Goal: Information Seeking & Learning: Learn about a topic

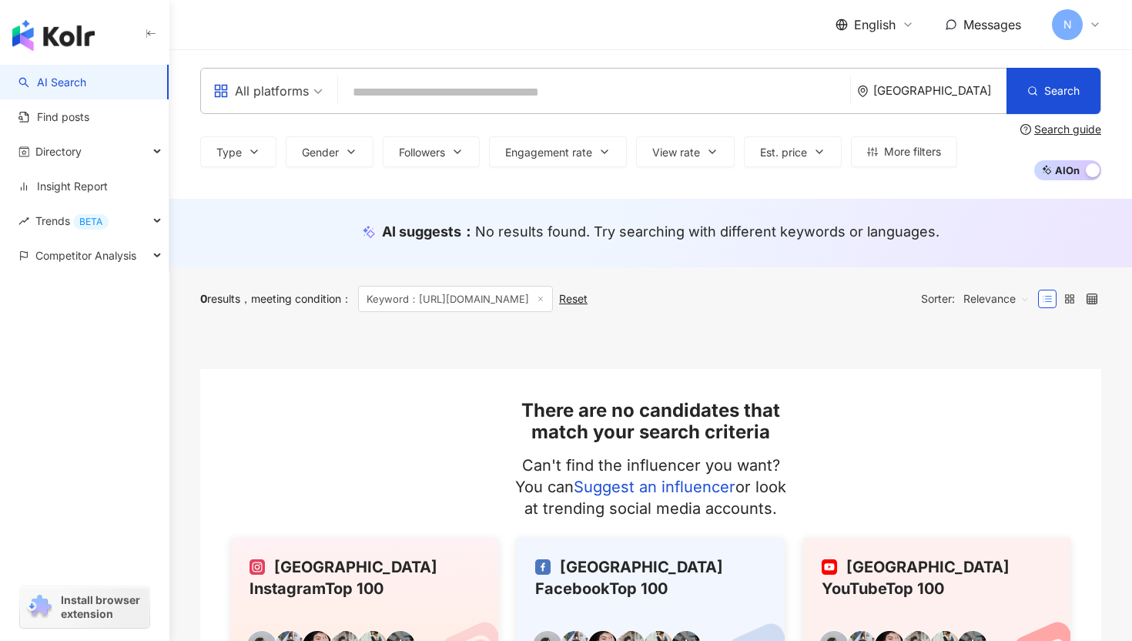
click at [396, 94] on input "search" at bounding box center [594, 92] width 500 height 29
click at [433, 101] on input "search" at bounding box center [594, 92] width 500 height 29
paste input "**********"
type input "**********"
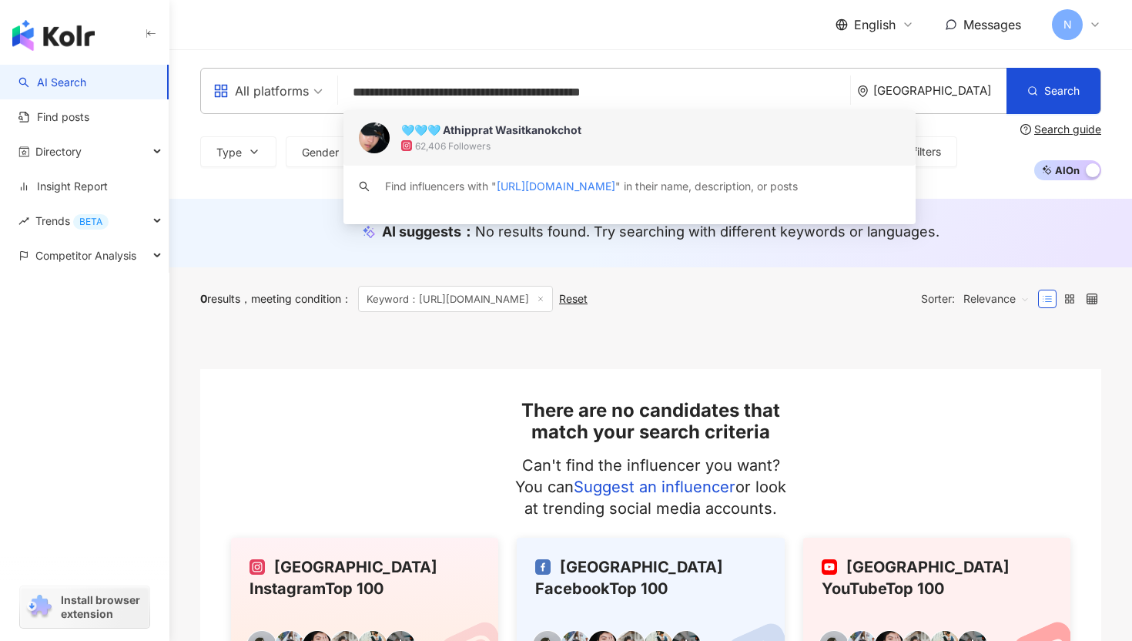
click at [525, 140] on div "62,406 Followers" at bounding box center [650, 145] width 499 height 15
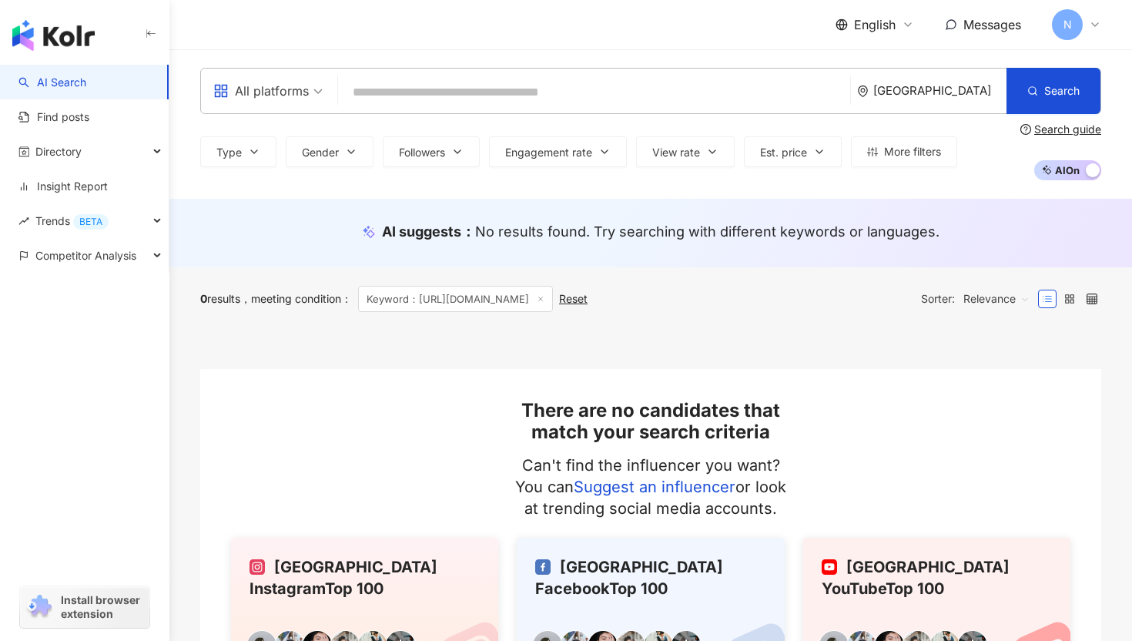
click at [375, 96] on input "search" at bounding box center [594, 92] width 500 height 29
paste input "**********"
type input "**********"
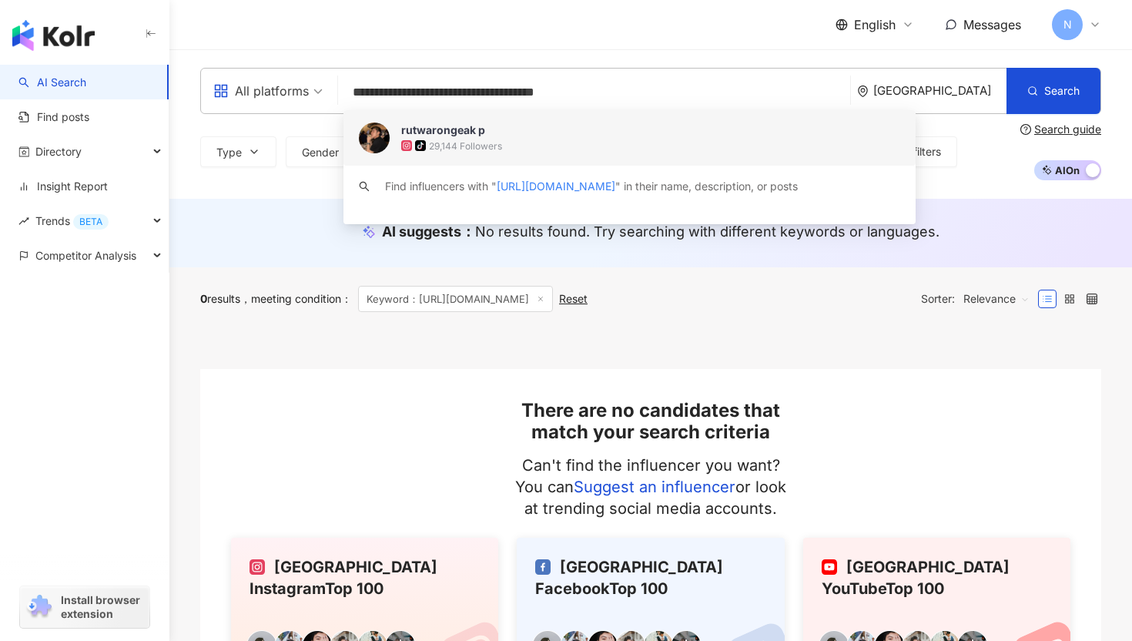
click at [434, 140] on div "29,144 Followers" at bounding box center [465, 145] width 73 height 13
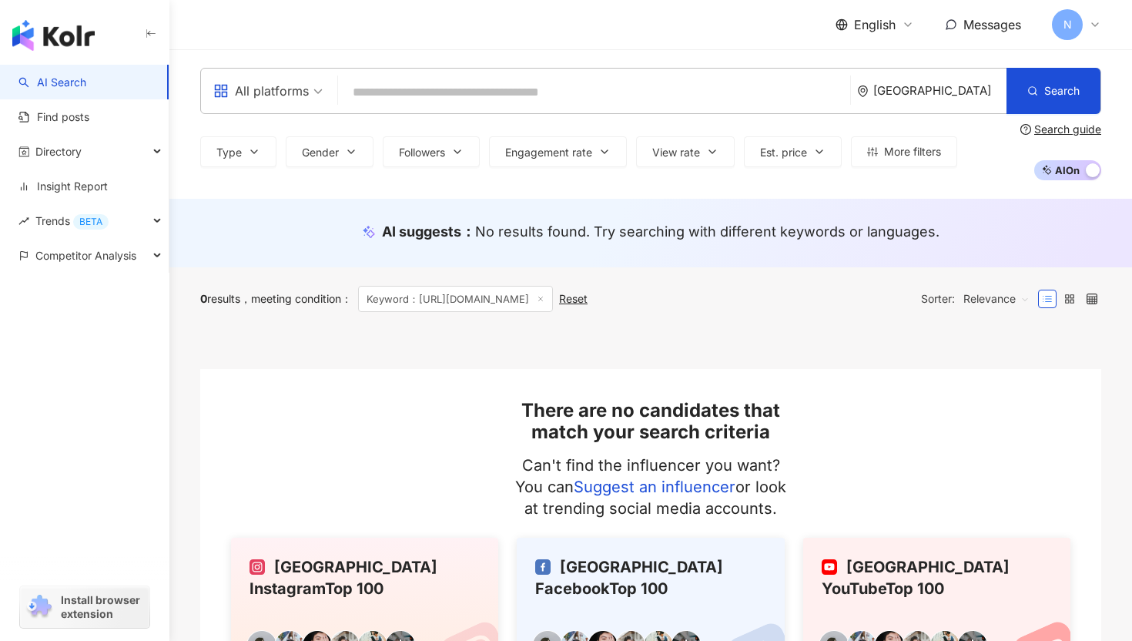
paste input "**********"
type input "**********"
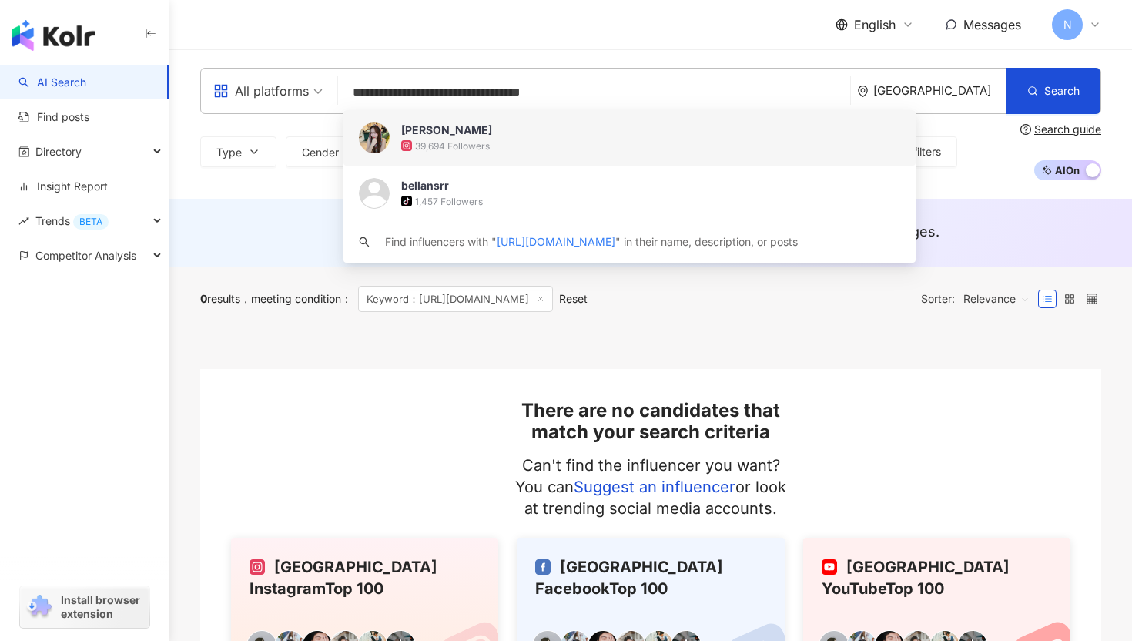
click at [448, 137] on div "[PERSON_NAME]" at bounding box center [446, 129] width 91 height 15
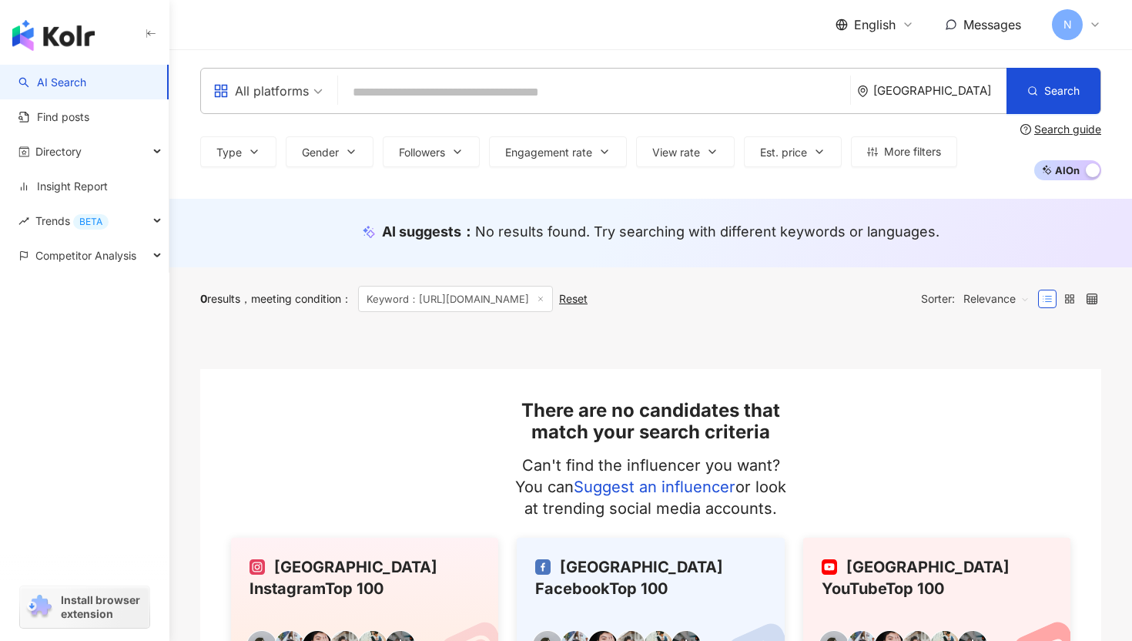
click at [394, 92] on input "search" at bounding box center [594, 92] width 500 height 29
paste input "**********"
type input "**********"
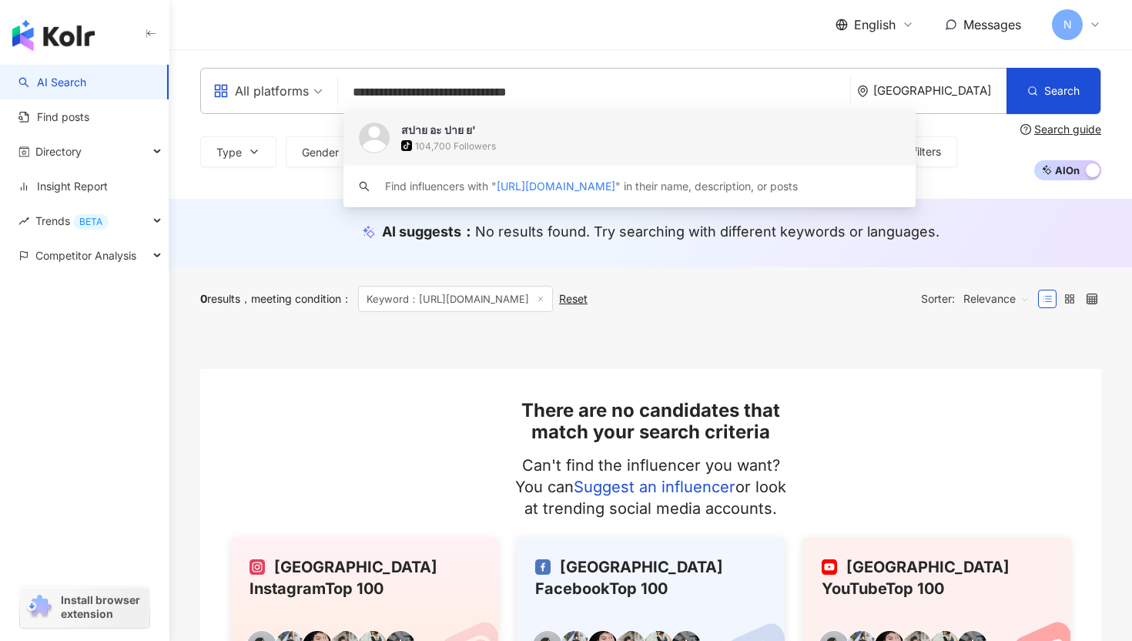
click at [480, 135] on span "สปาย อะ ปาย ย'" at bounding box center [621, 129] width 440 height 15
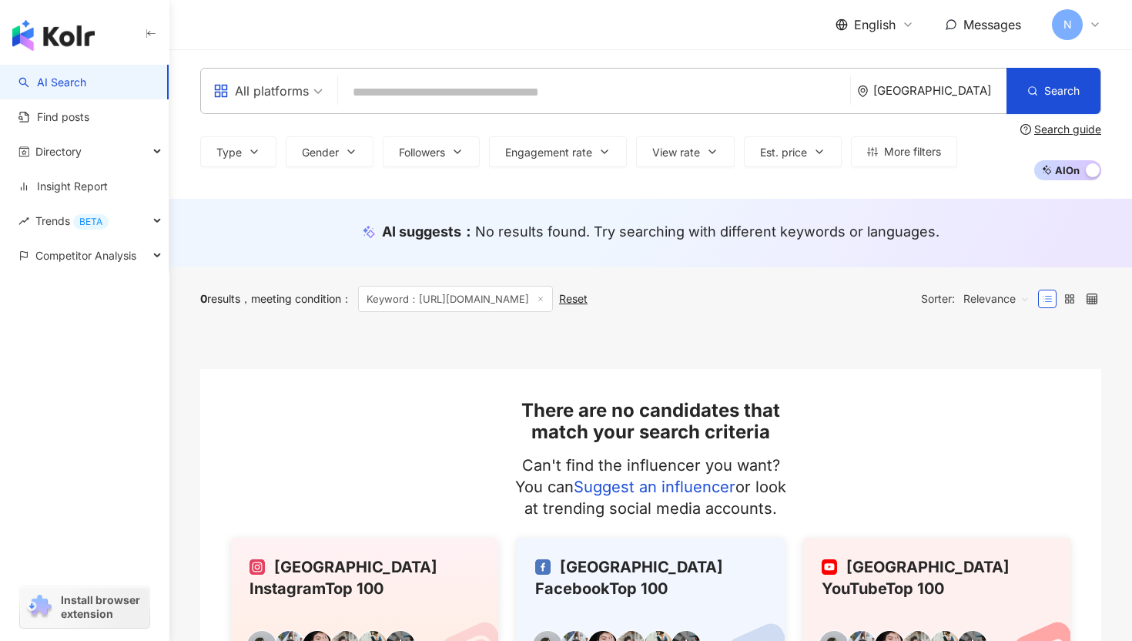
click at [441, 93] on input "search" at bounding box center [594, 92] width 500 height 29
paste input "**********"
type input "**********"
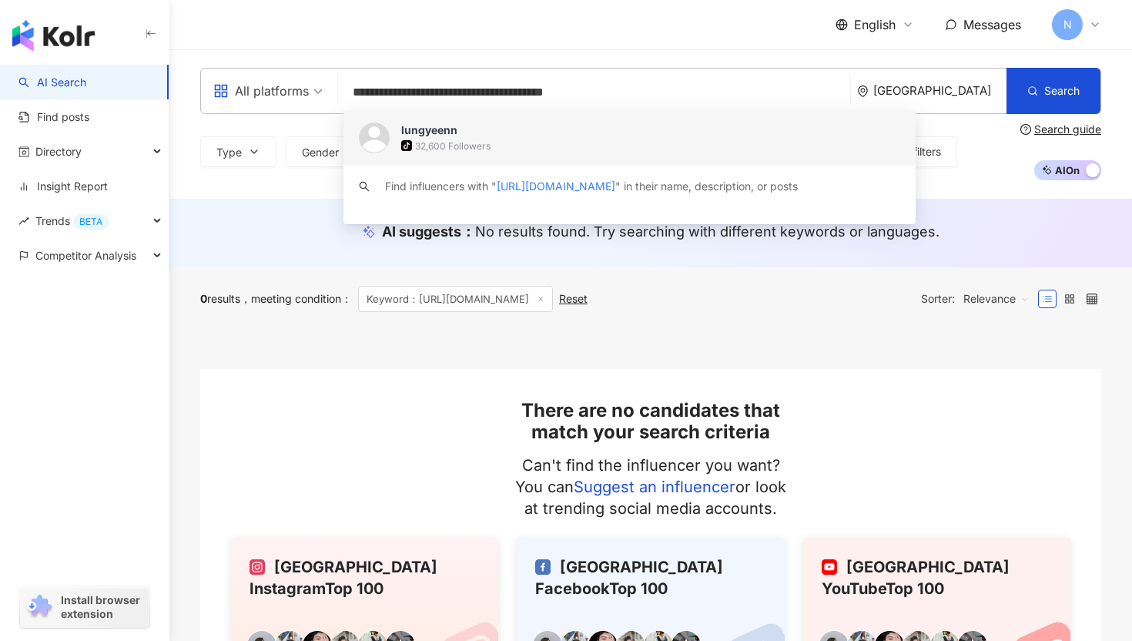
click at [454, 135] on div "lungyeenn" at bounding box center [429, 129] width 56 height 15
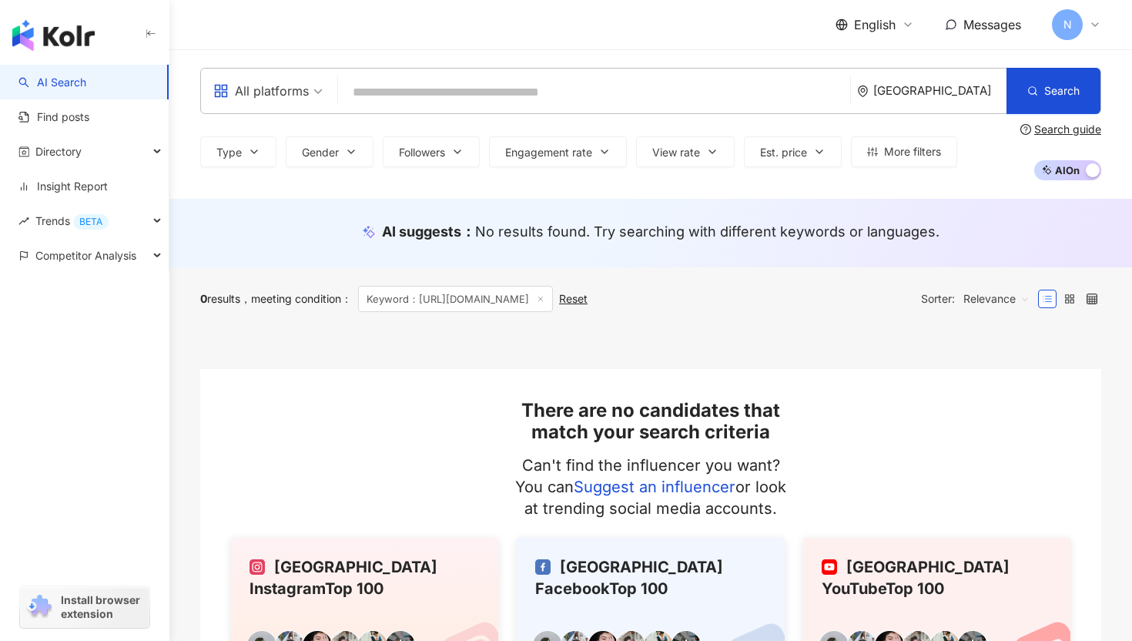
click at [435, 89] on input "search" at bounding box center [594, 92] width 500 height 29
paste input "**********"
type input "**********"
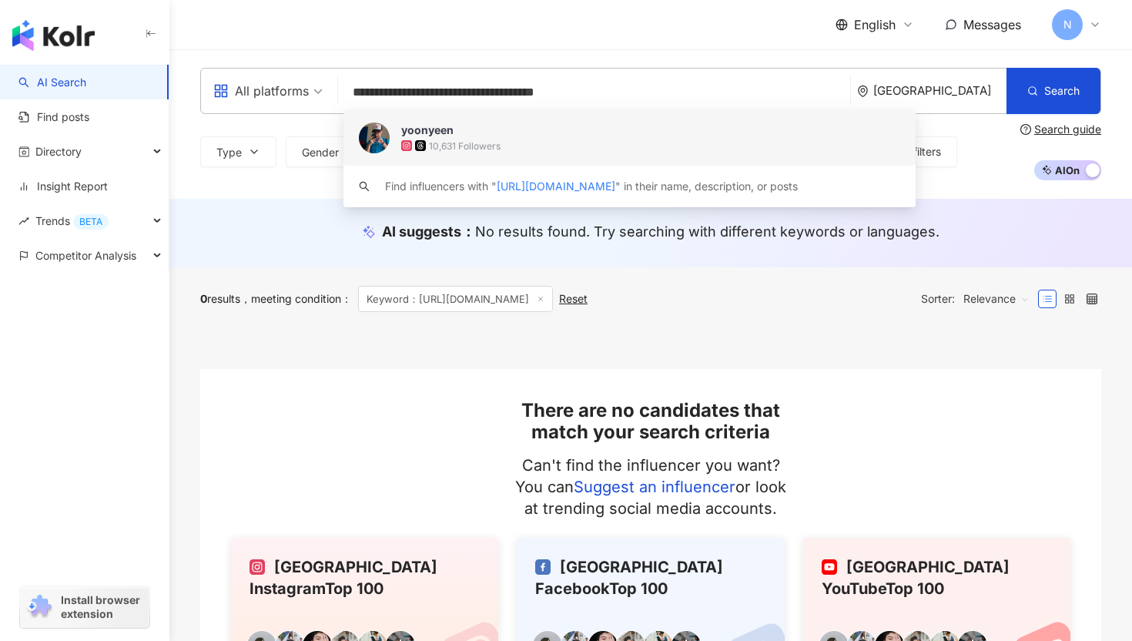
click at [444, 140] on div "10,631 Followers" at bounding box center [465, 145] width 72 height 13
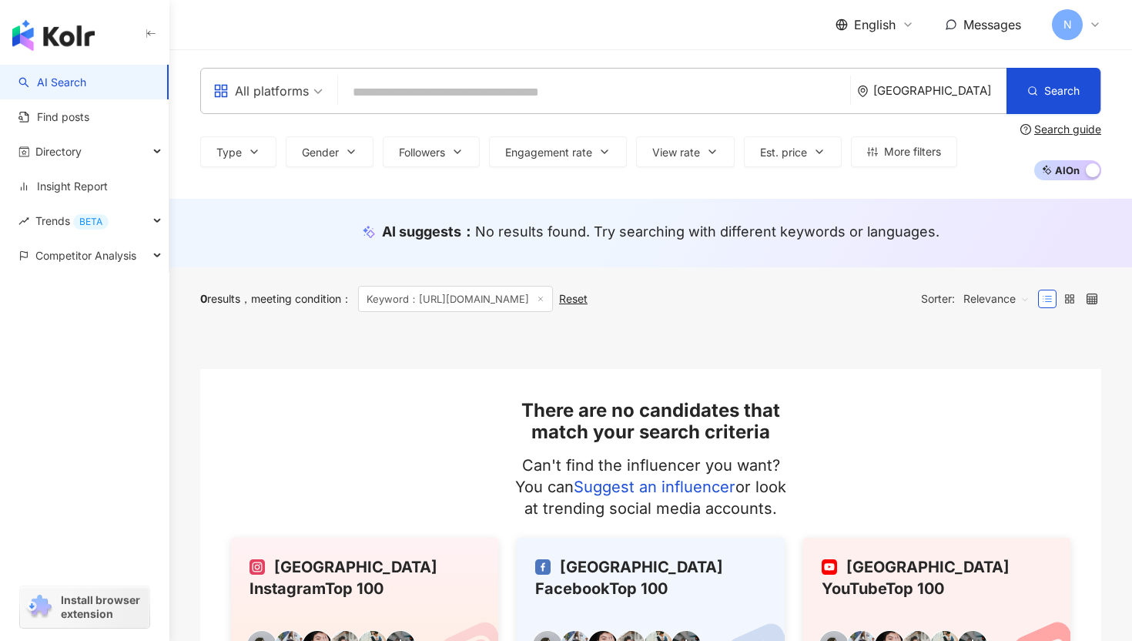
click at [373, 89] on input "search" at bounding box center [594, 92] width 500 height 29
paste input "**********"
type input "**********"
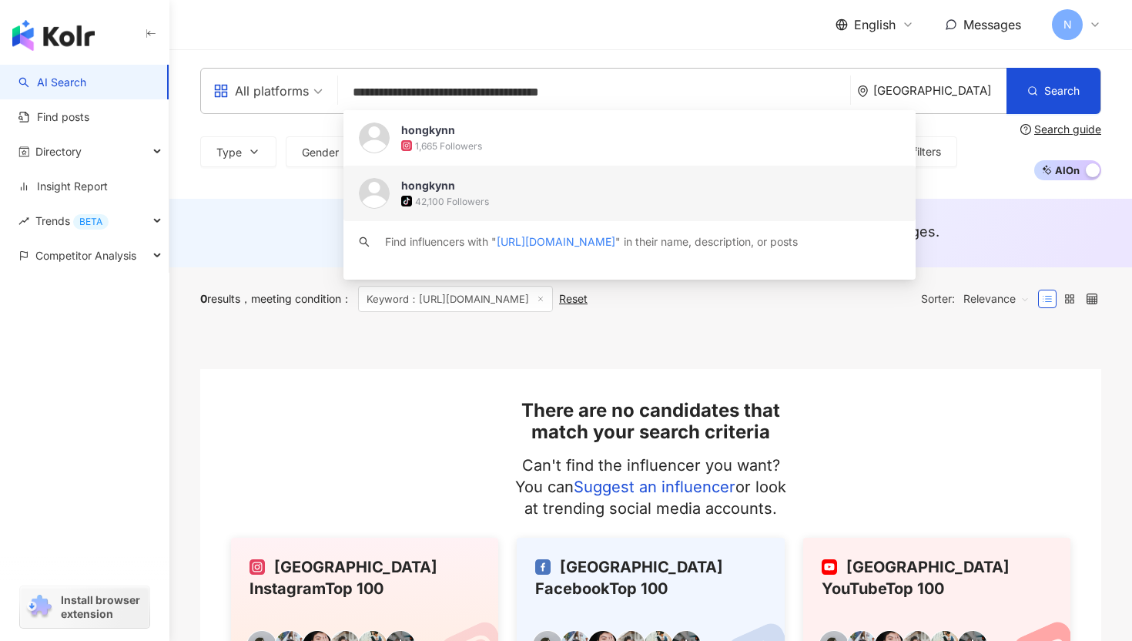
click at [479, 186] on span "hongkynn" at bounding box center [621, 185] width 440 height 15
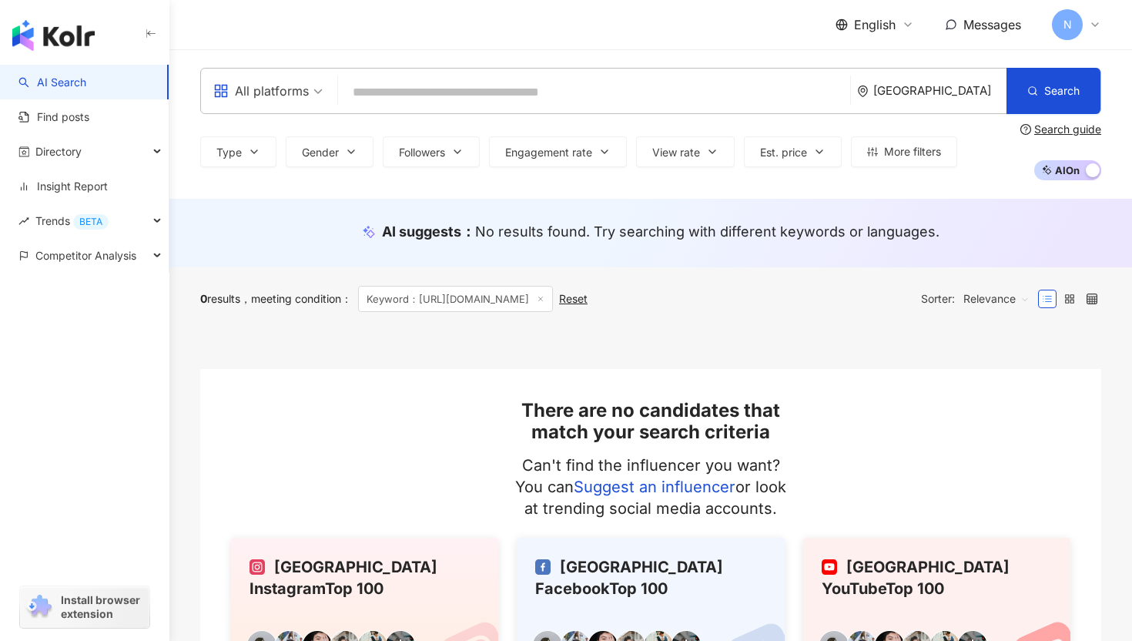
paste input "**********"
type input "**********"
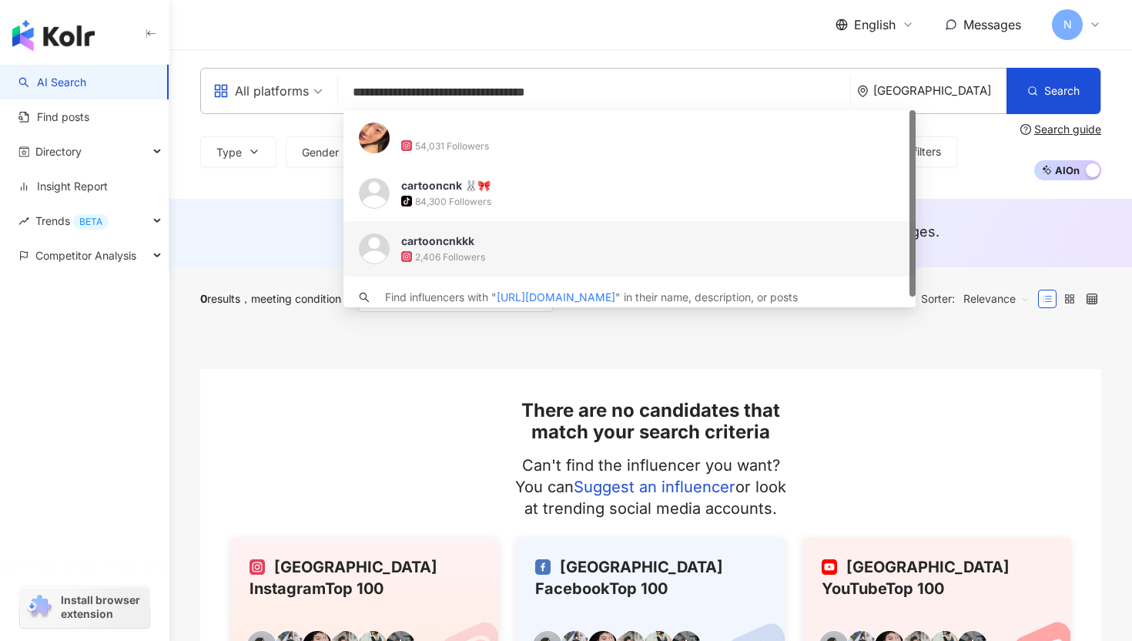
drag, startPoint x: 479, startPoint y: 141, endPoint x: 315, endPoint y: 240, distance: 191.8
click at [315, 241] on main "**********" at bounding box center [650, 379] width 963 height 661
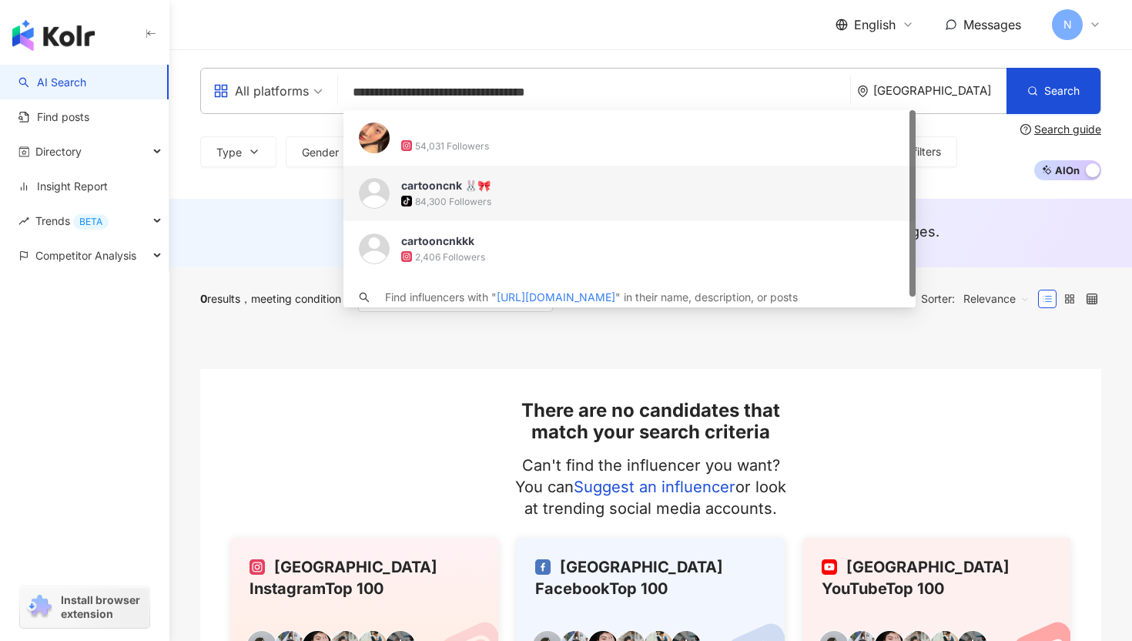
click at [444, 193] on div "cartooncnk 🐰🎀 tiktok-icon 84,300 Followers" at bounding box center [650, 193] width 499 height 31
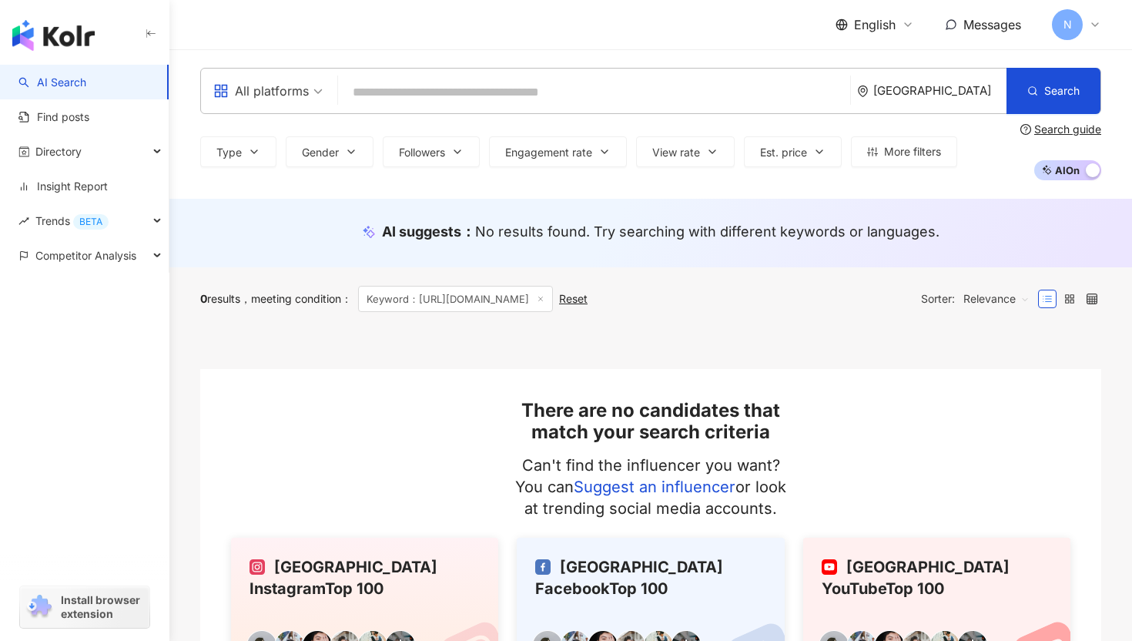
paste input "**********"
type input "**********"
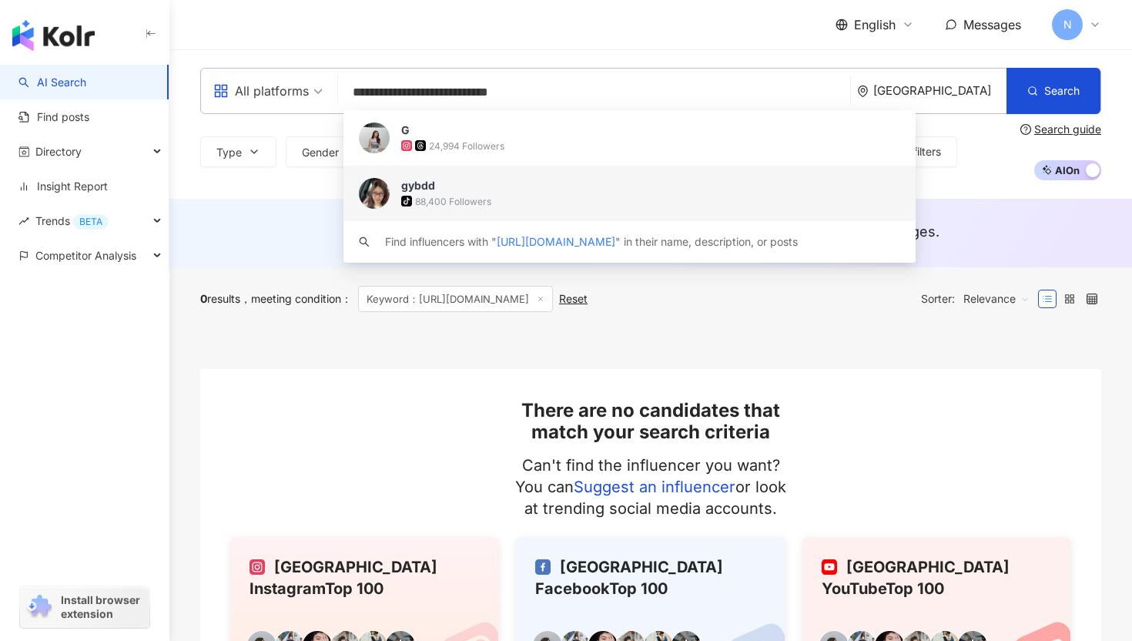
click at [537, 183] on span "gybdd" at bounding box center [621, 185] width 440 height 15
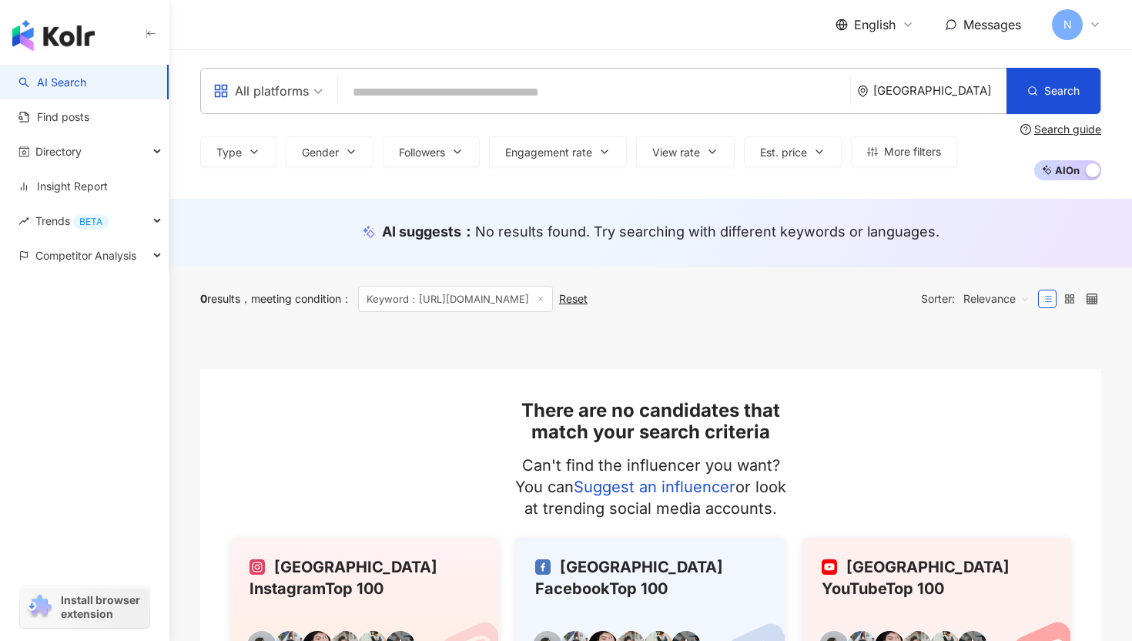
click at [428, 102] on input "search" at bounding box center [594, 92] width 500 height 29
paste input "**********"
type input "**********"
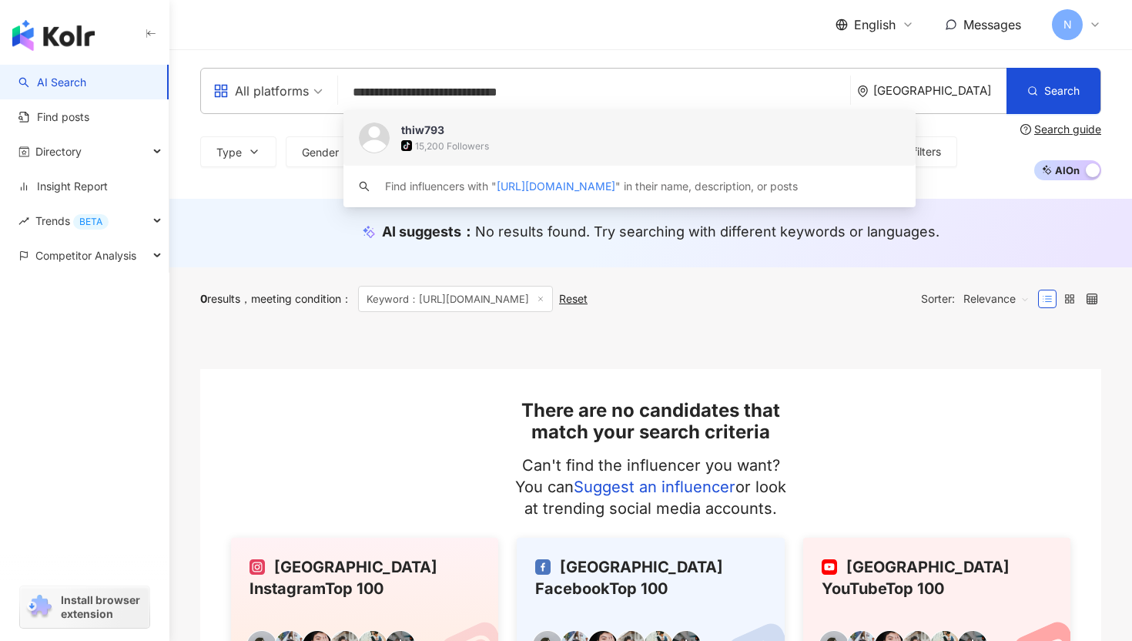
click at [439, 129] on div "thiw793" at bounding box center [422, 129] width 43 height 15
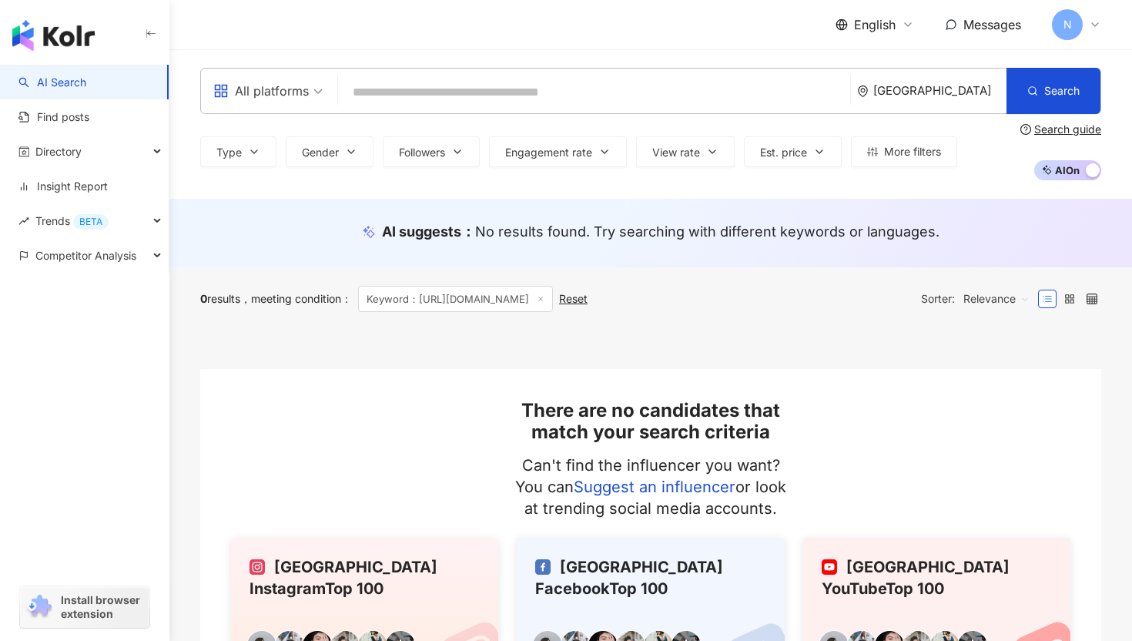
paste input "**********"
type input "**********"
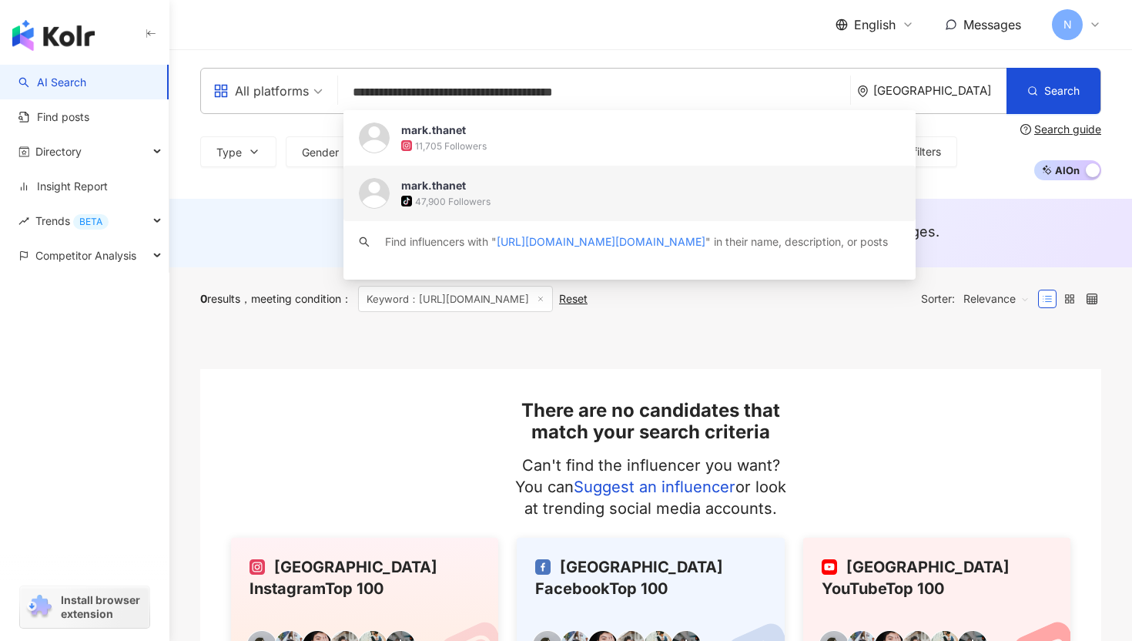
drag, startPoint x: 497, startPoint y: 149, endPoint x: 477, endPoint y: 186, distance: 41.4
click at [477, 186] on div "mark.thanet 11,705 Followers mark.thanet tiktok-icon 47,900 Followers Find infl…" at bounding box center [630, 186] width 572 height 153
click at [477, 186] on span "mark.thanet" at bounding box center [621, 185] width 440 height 15
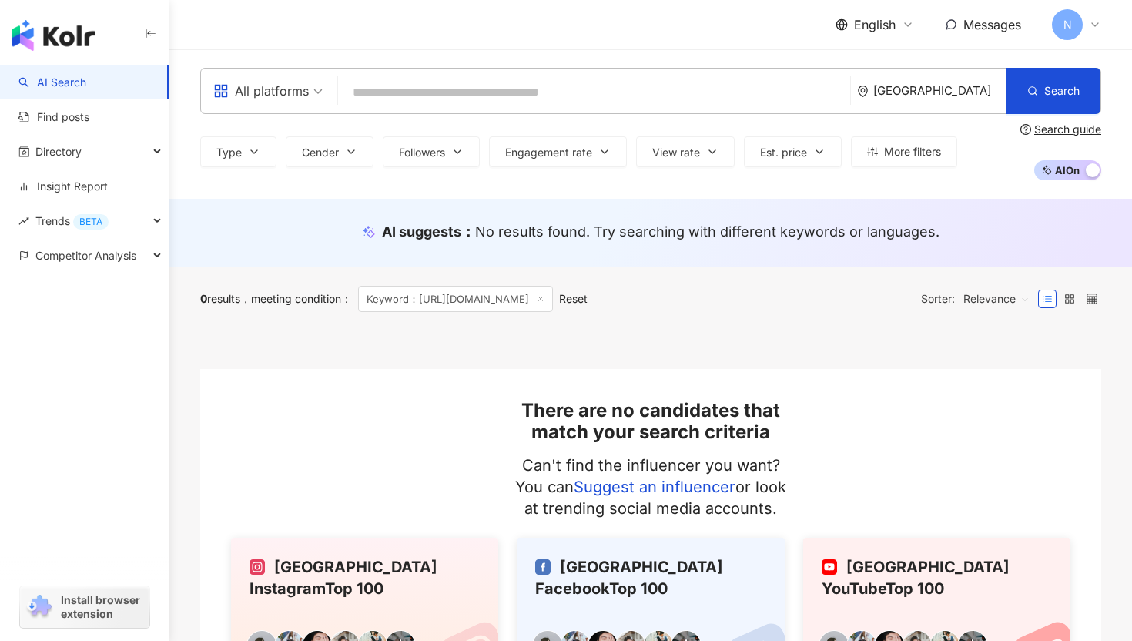
paste input "**********"
type input "**********"
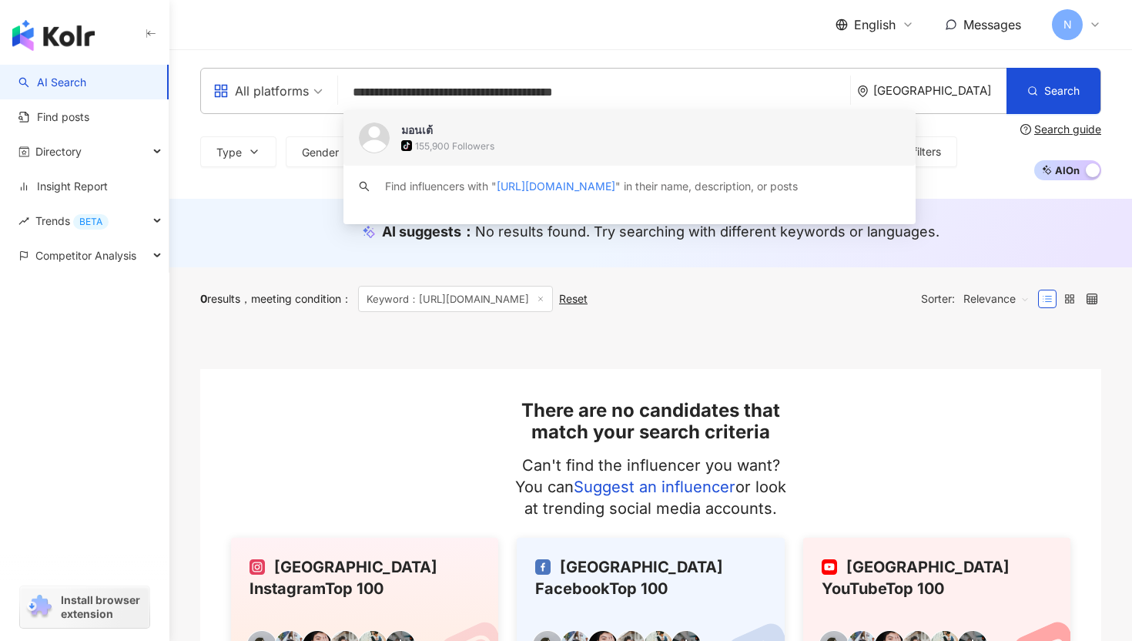
click at [452, 143] on div "155,900 Followers" at bounding box center [454, 145] width 79 height 13
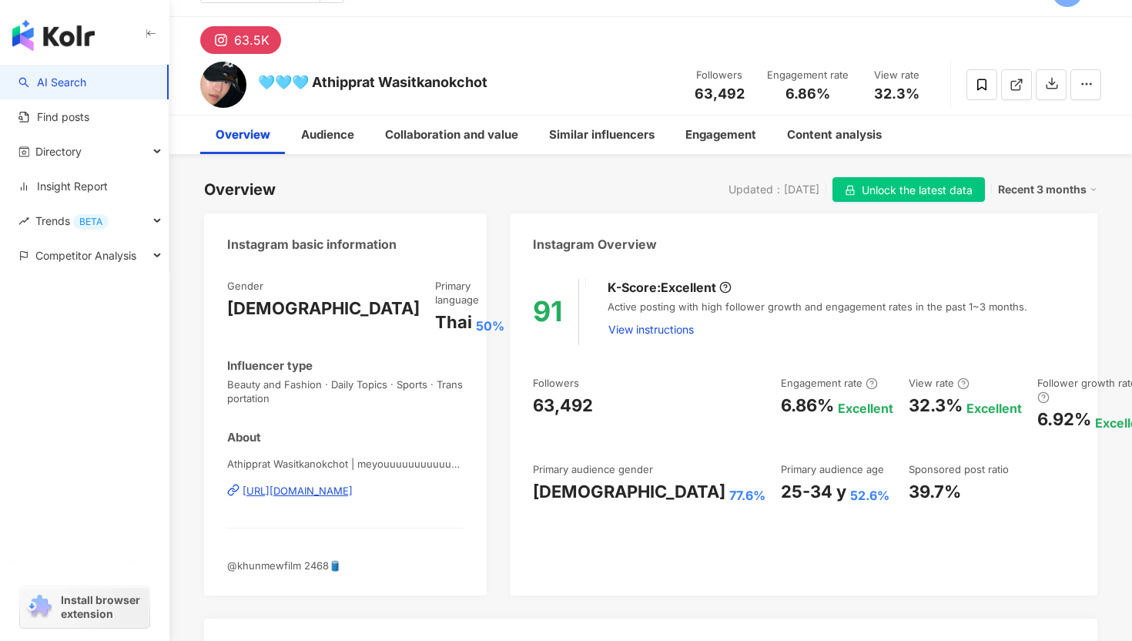
scroll to position [45, 0]
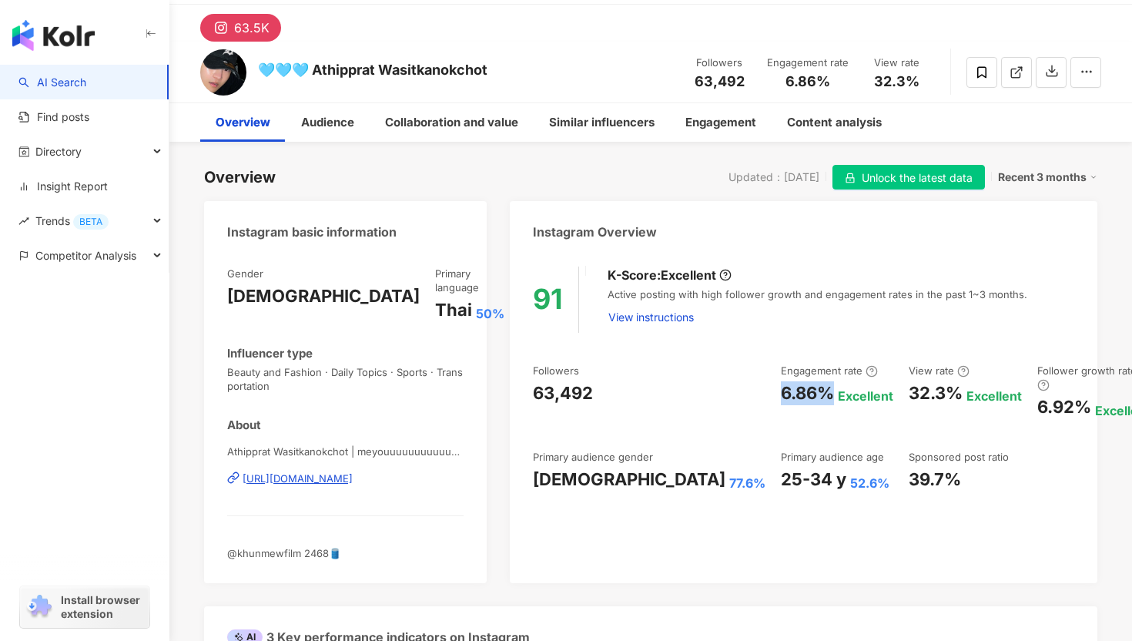
drag, startPoint x: 672, startPoint y: 391, endPoint x: 726, endPoint y: 392, distance: 54.7
click at [781, 392] on div "6.86%" at bounding box center [807, 393] width 53 height 24
copy div "6.86%"
drag, startPoint x: 673, startPoint y: 468, endPoint x: 781, endPoint y: 463, distance: 107.9
click at [781, 468] on div "25-34 y 52.6%" at bounding box center [837, 480] width 112 height 24
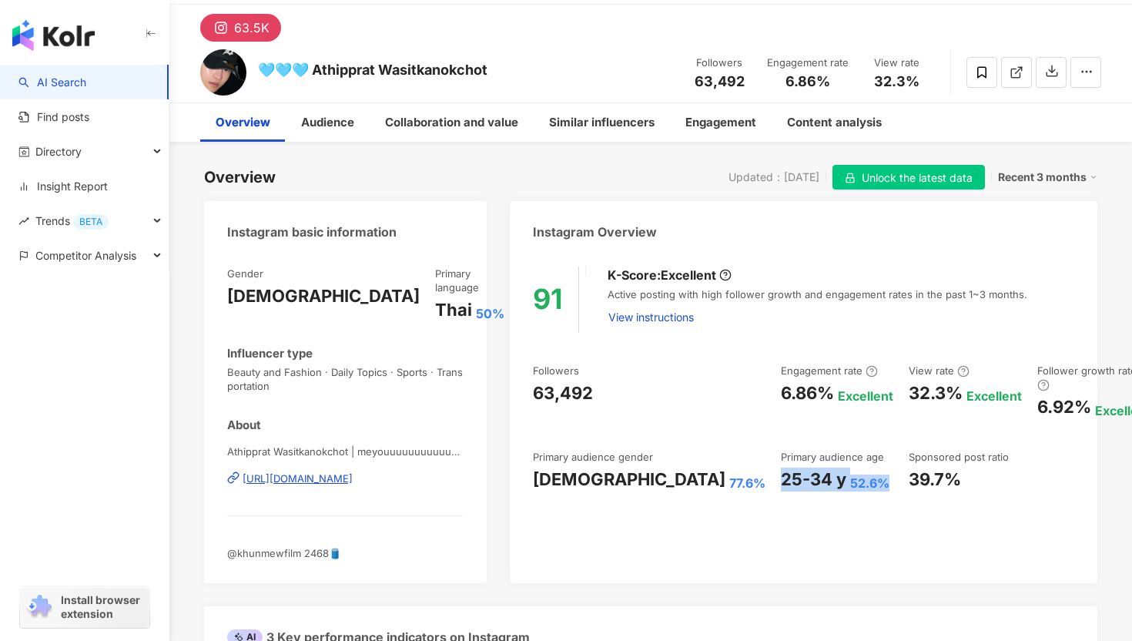
copy div "25-34 y 52.6%"
click at [557, 468] on div "[DEMOGRAPHIC_DATA]" at bounding box center [629, 480] width 193 height 24
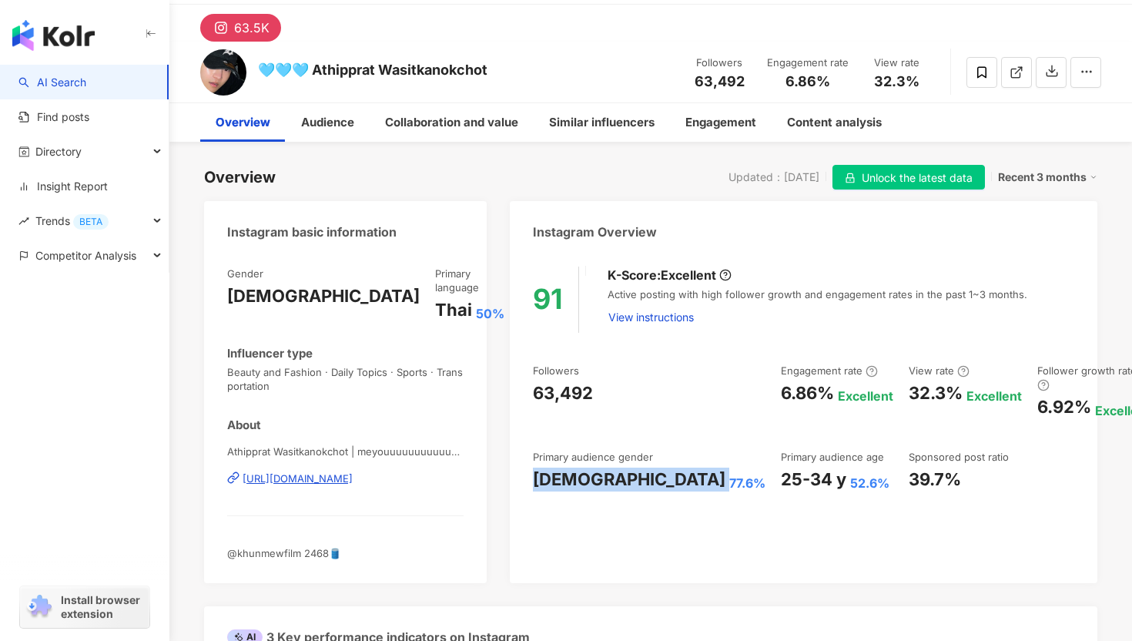
click at [557, 468] on div "[DEMOGRAPHIC_DATA]" at bounding box center [629, 480] width 193 height 24
drag, startPoint x: 614, startPoint y: 468, endPoint x: 531, endPoint y: 464, distance: 83.3
click at [531, 465] on div "91 K-Score : Excellent Active posting with high follower growth and engagement …" at bounding box center [804, 417] width 588 height 332
copy div "Male 77.6%"
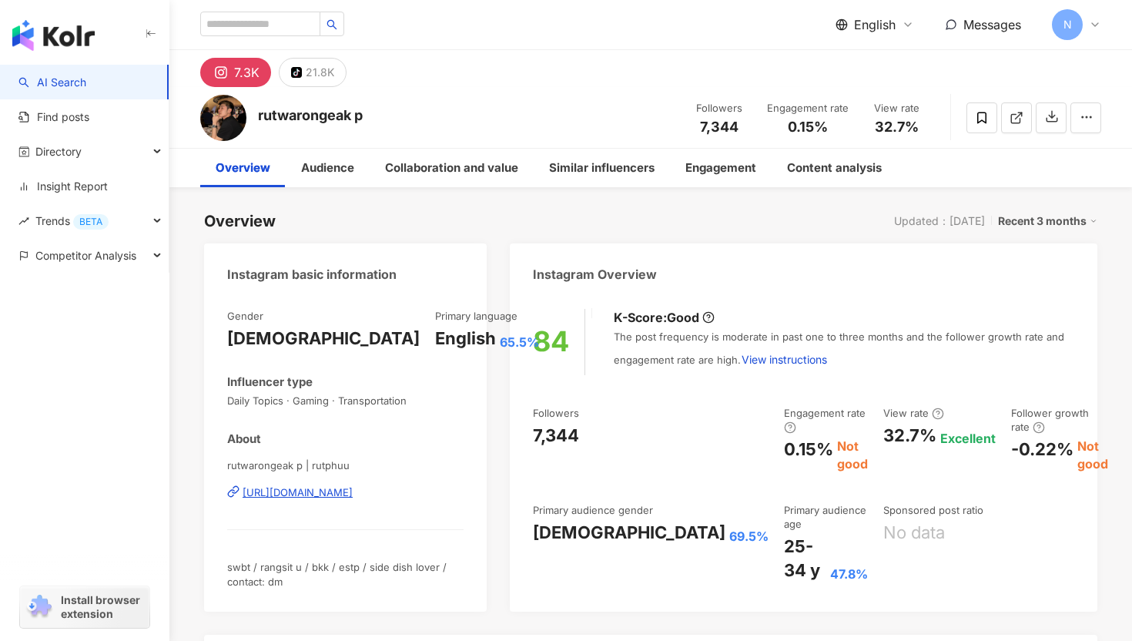
click at [240, 69] on div "7.3K" at bounding box center [246, 73] width 25 height 22
click at [317, 66] on div "21.8K" at bounding box center [320, 73] width 29 height 22
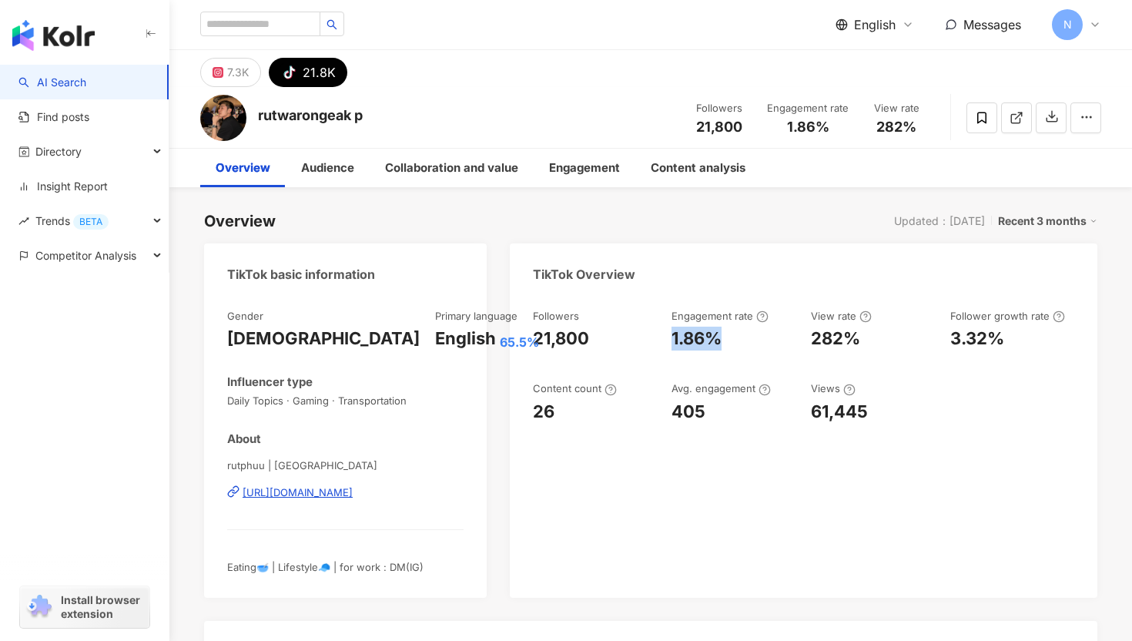
drag, startPoint x: 670, startPoint y: 336, endPoint x: 741, endPoint y: 337, distance: 70.9
click at [741, 337] on div "Followers 21,800 Engagement rate 1.86% View rate 282% Follower growth rate 3.32…" at bounding box center [804, 366] width 542 height 115
copy div "1.86%"
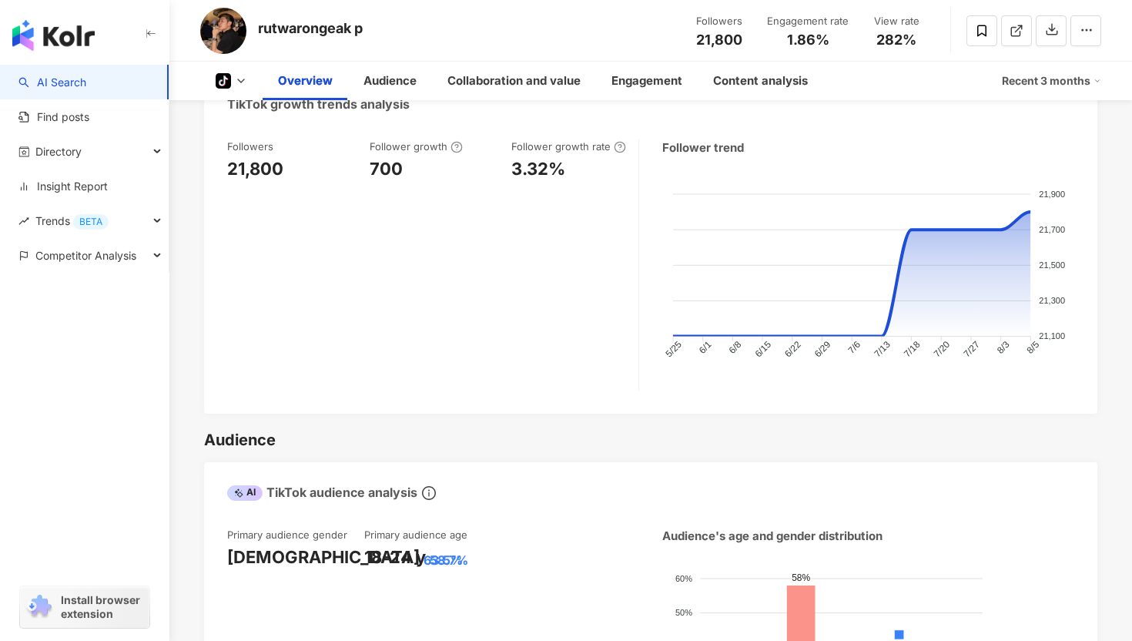
scroll to position [608, 0]
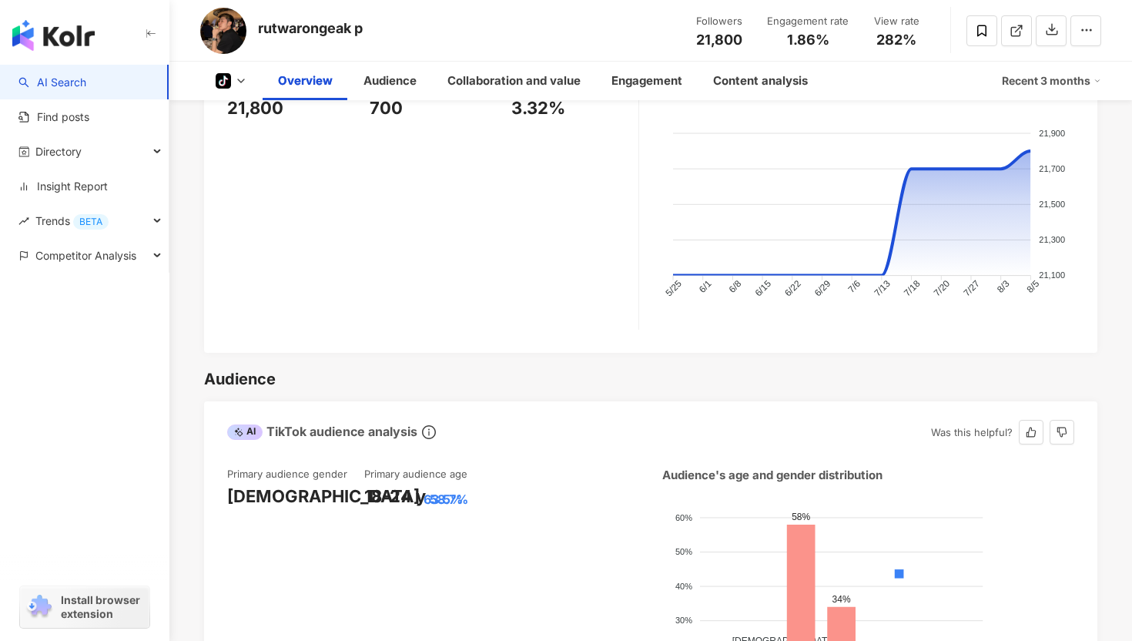
click at [420, 500] on div "18-24 y" at bounding box center [395, 497] width 62 height 24
drag, startPoint x: 475, startPoint y: 496, endPoint x: 367, endPoint y: 495, distance: 108.6
click at [367, 495] on div "18-24 y 58.7%" at bounding box center [432, 497] width 137 height 24
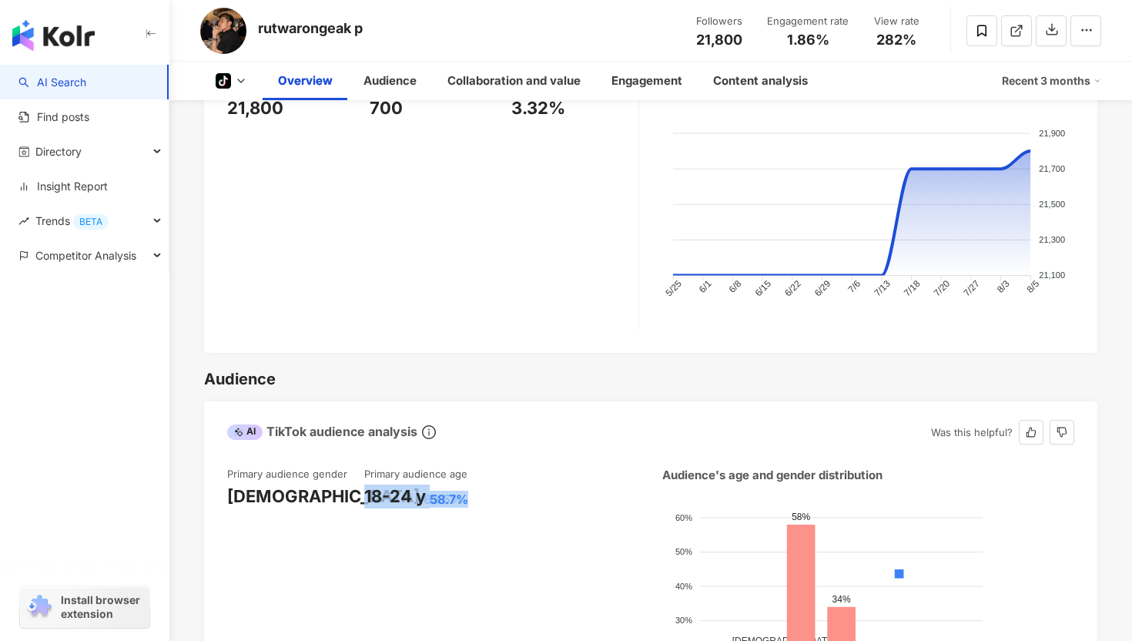
copy div "18-24 y 58.7%"
drag, startPoint x: 330, startPoint y: 500, endPoint x: 225, endPoint y: 498, distance: 105.6
click at [225, 498] on div "Primary audience gender Female 63.5% Primary audience age 18-24 y 58.7% Audienc…" at bounding box center [651, 618] width 894 height 334
copy div "Female 63.5%"
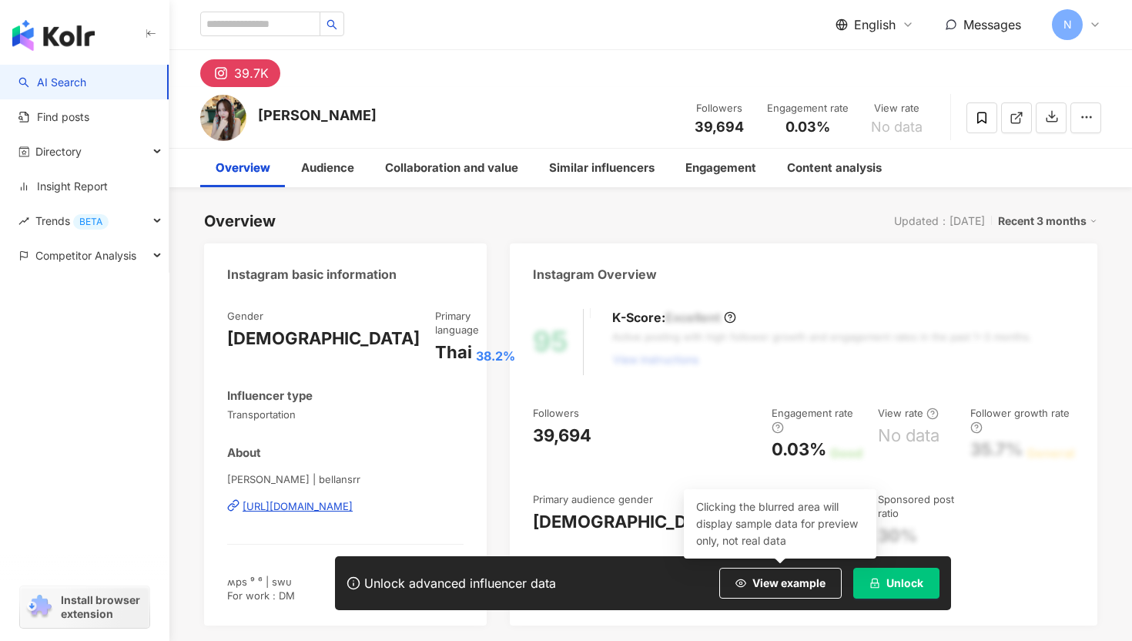
click at [879, 578] on icon "lock" at bounding box center [875, 583] width 11 height 11
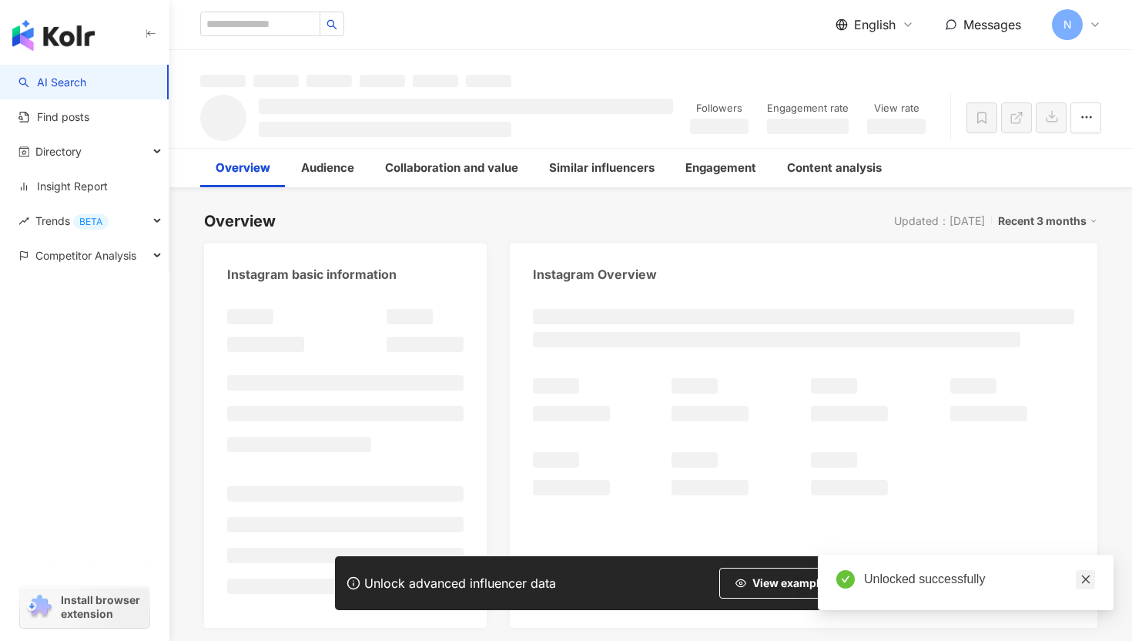
click at [1088, 575] on icon "close" at bounding box center [1086, 579] width 8 height 8
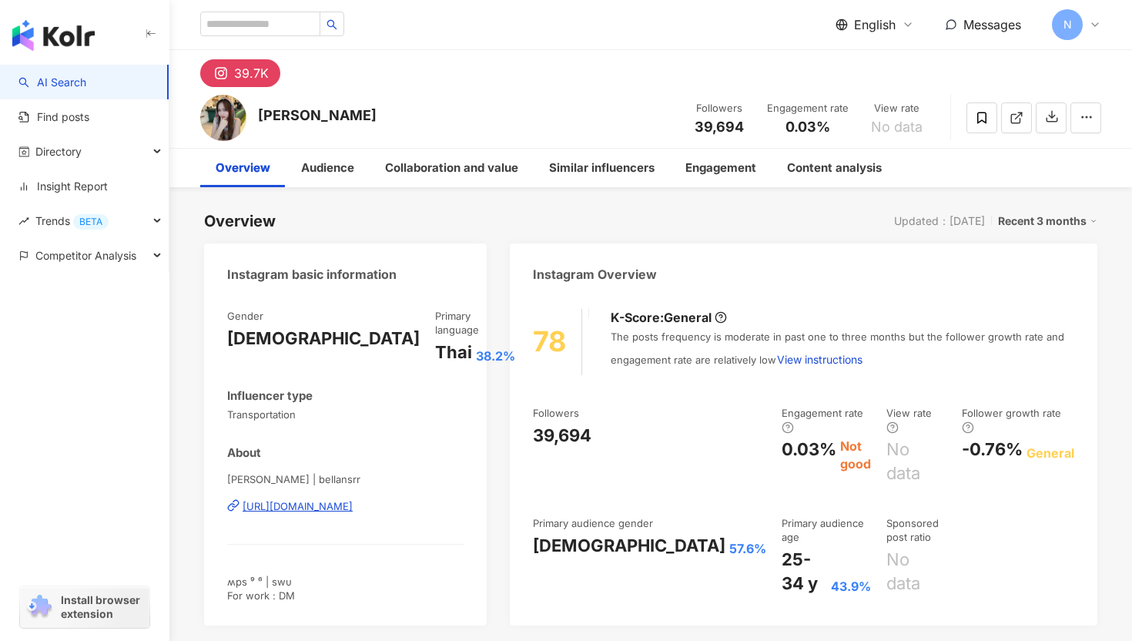
click at [558, 374] on div "78" at bounding box center [557, 342] width 49 height 66
drag, startPoint x: 672, startPoint y: 435, endPoint x: 726, endPoint y: 435, distance: 53.2
click at [782, 438] on div "0.03%" at bounding box center [809, 455] width 55 height 35
copy div "0.03%"
drag, startPoint x: 615, startPoint y: 510, endPoint x: 528, endPoint y: 510, distance: 87.0
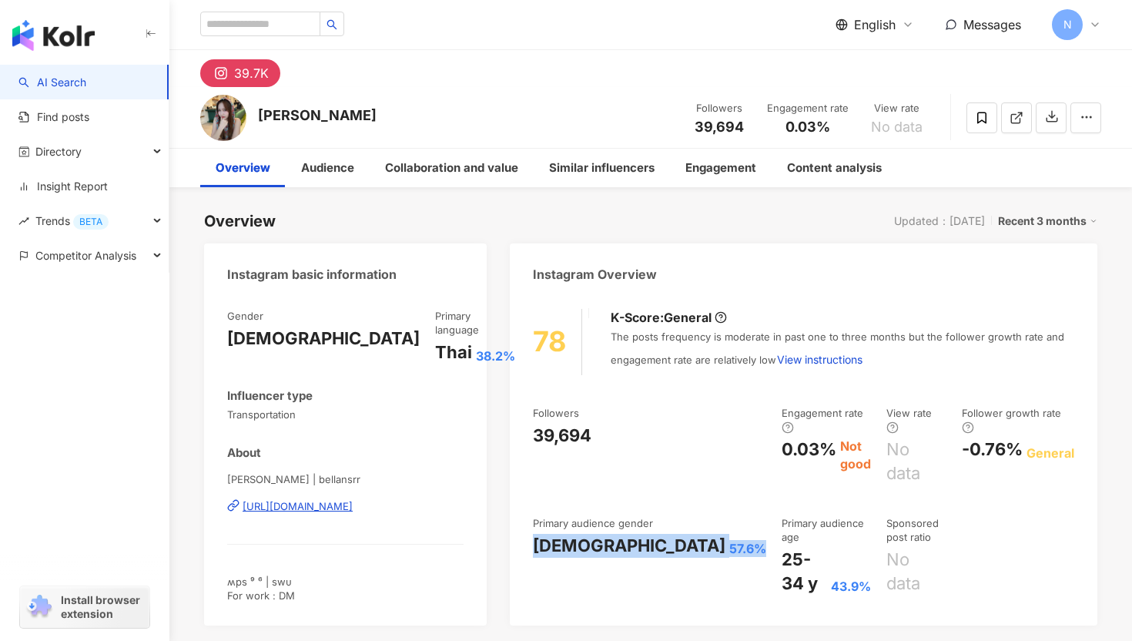
click at [528, 510] on div "78 K-Score : General The posts frequency is moderate in past one to three month…" at bounding box center [804, 459] width 588 height 332
copy div "Male 57.6%"
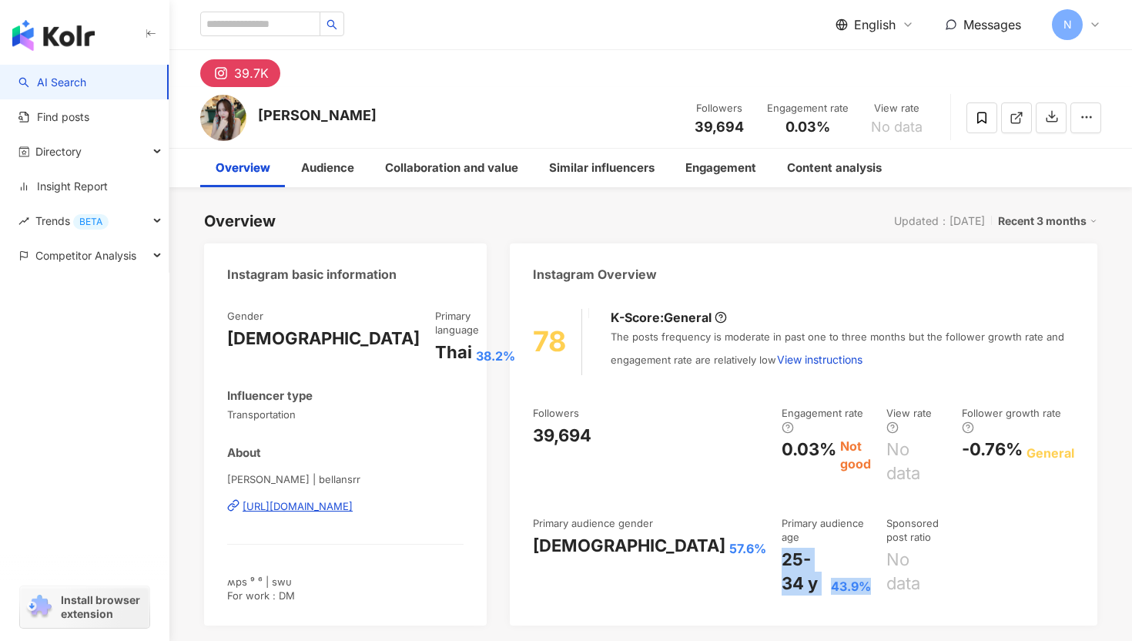
drag, startPoint x: 676, startPoint y: 507, endPoint x: 783, endPoint y: 508, distance: 107.1
click at [783, 548] on div "25-34 y 43.9%" at bounding box center [826, 572] width 89 height 48
copy div "25-34 y 43.9%"
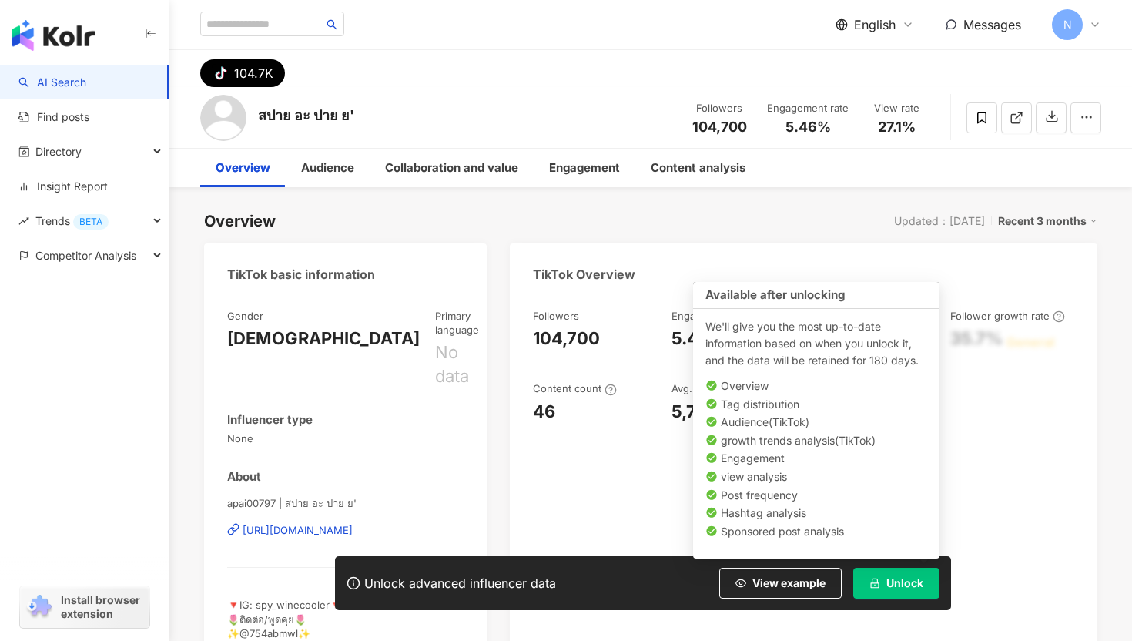
click at [904, 582] on span "Unlock" at bounding box center [905, 583] width 37 height 12
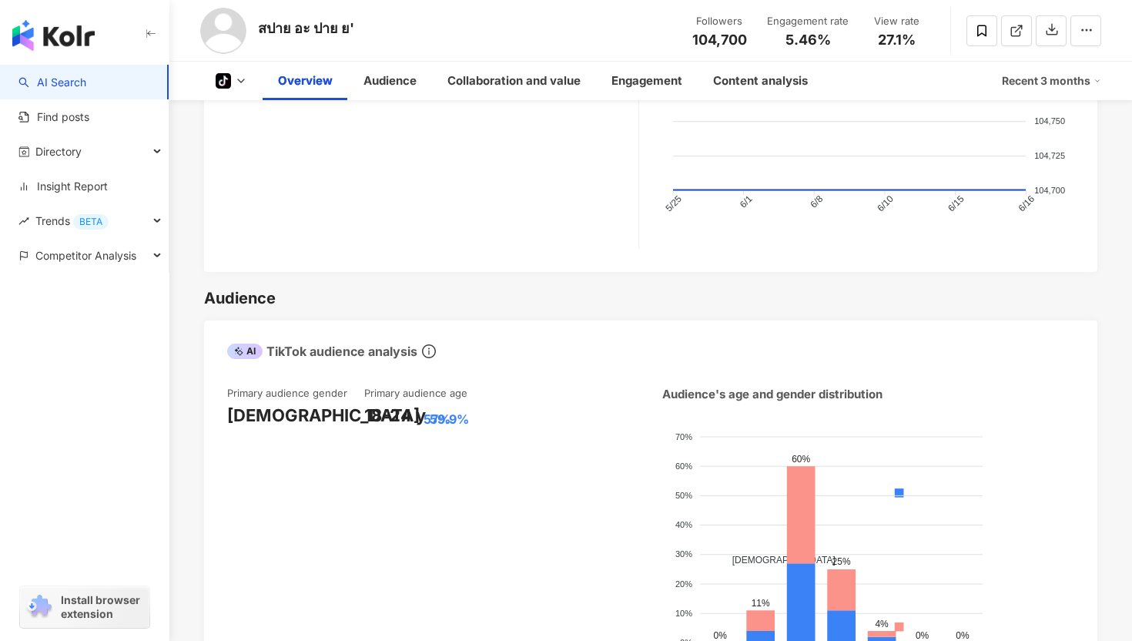
scroll to position [775, 0]
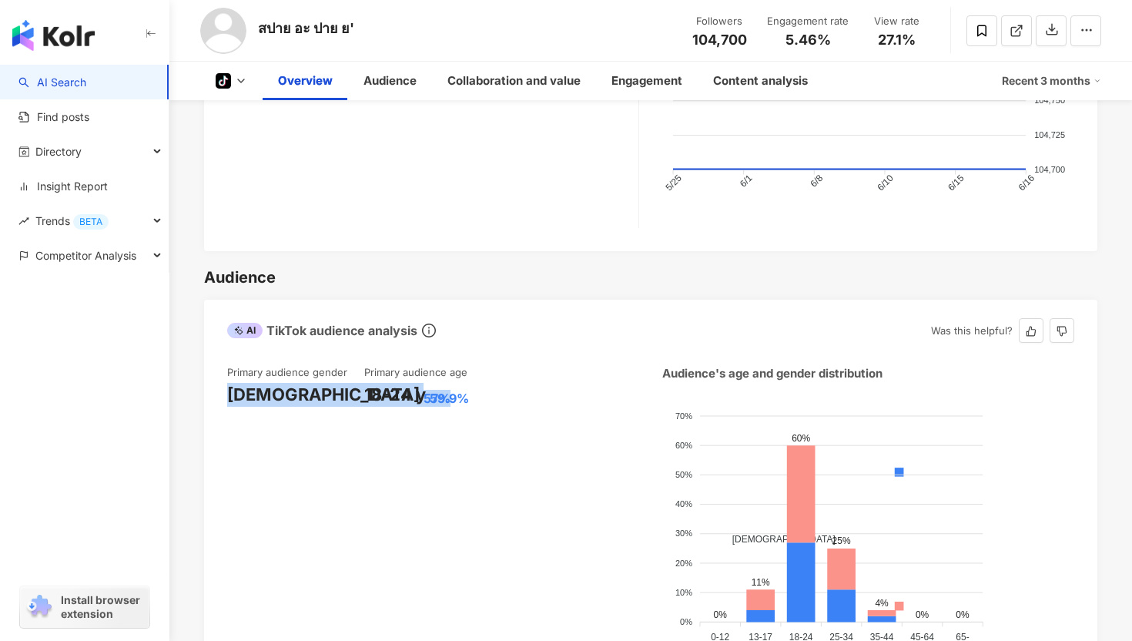
drag, startPoint x: 317, startPoint y: 365, endPoint x: 233, endPoint y: 364, distance: 84.7
click at [230, 383] on div "Female 57%" at bounding box center [295, 395] width 137 height 24
copy div "Female 57%"
drag, startPoint x: 447, startPoint y: 357, endPoint x: 367, endPoint y: 360, distance: 79.4
click at [367, 383] on div "18-24 y 59.9%" at bounding box center [432, 395] width 137 height 24
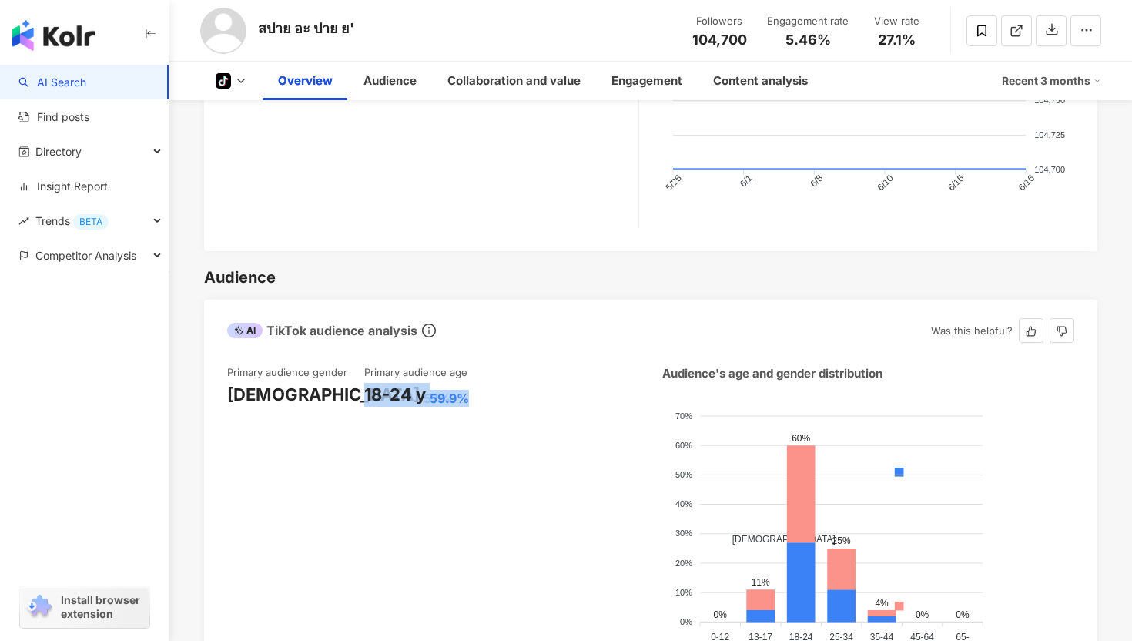
copy div "18-24 y 59.9%"
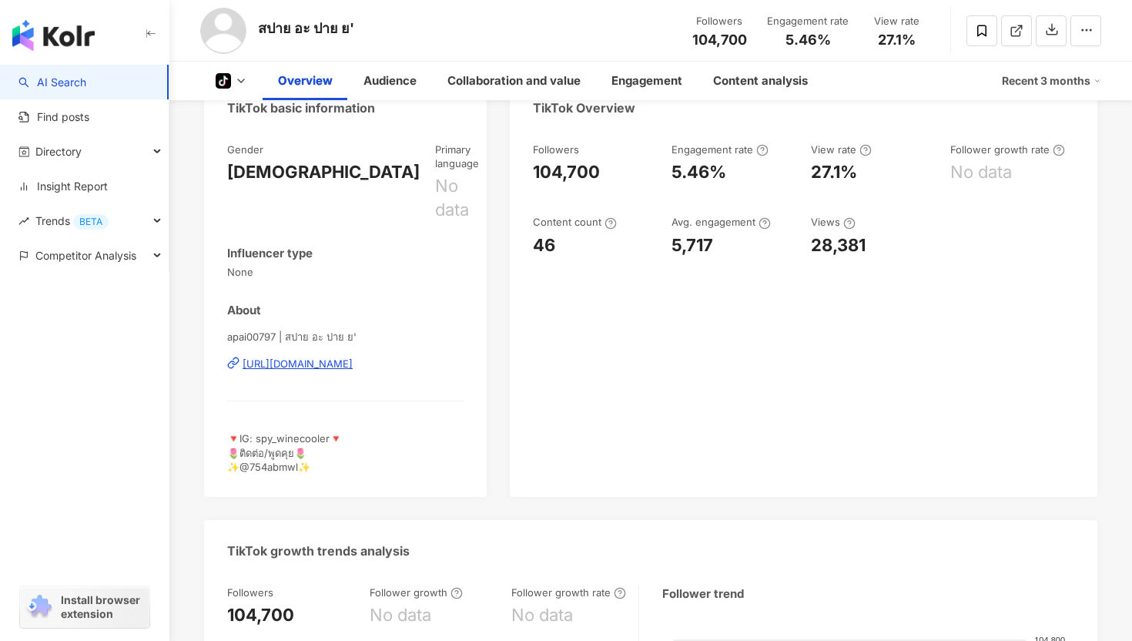
scroll to position [144, 0]
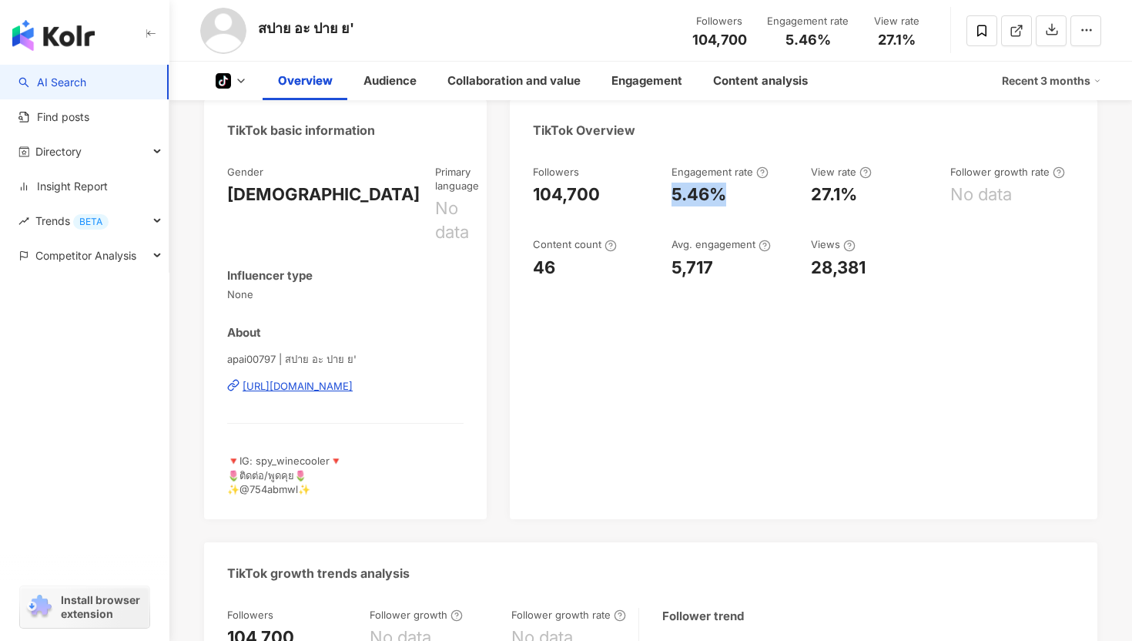
drag, startPoint x: 736, startPoint y: 196, endPoint x: 674, endPoint y: 195, distance: 62.4
click at [674, 195] on div "5.46%" at bounding box center [734, 195] width 124 height 24
copy div "5.46%"
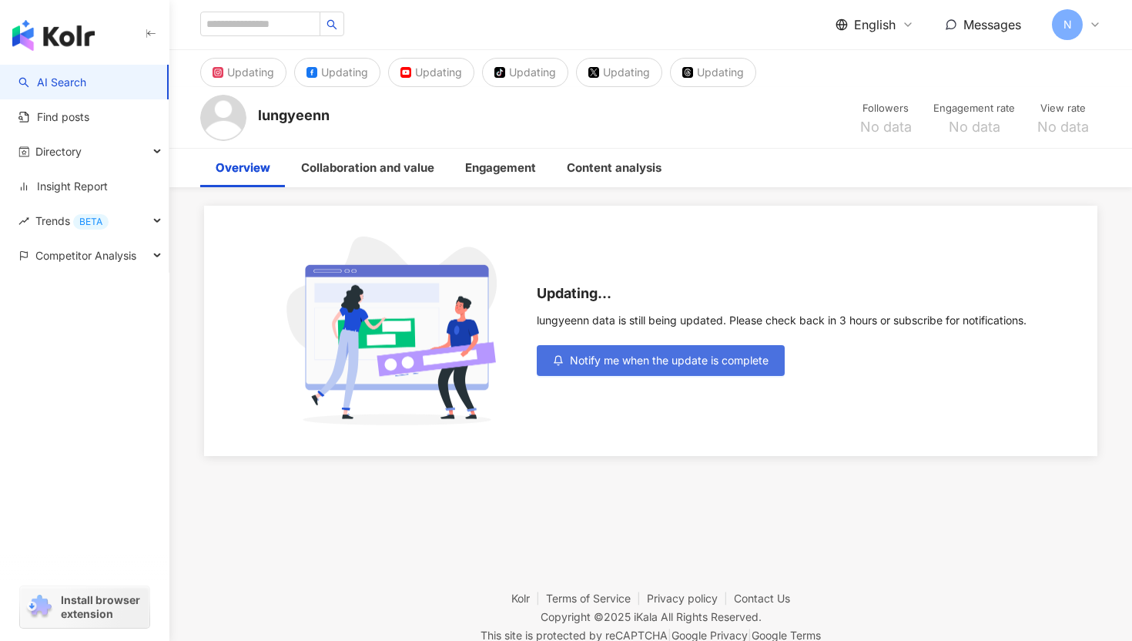
click at [577, 361] on span "Notify me when the update is complete" at bounding box center [669, 360] width 199 height 12
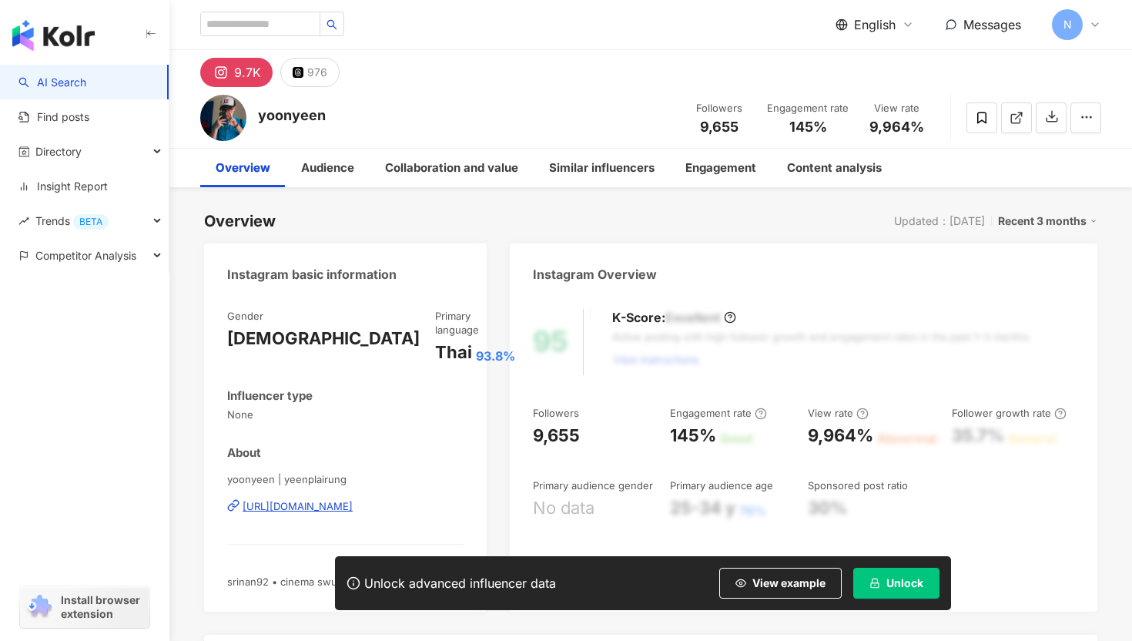
click at [884, 582] on button "Unlock" at bounding box center [897, 583] width 86 height 31
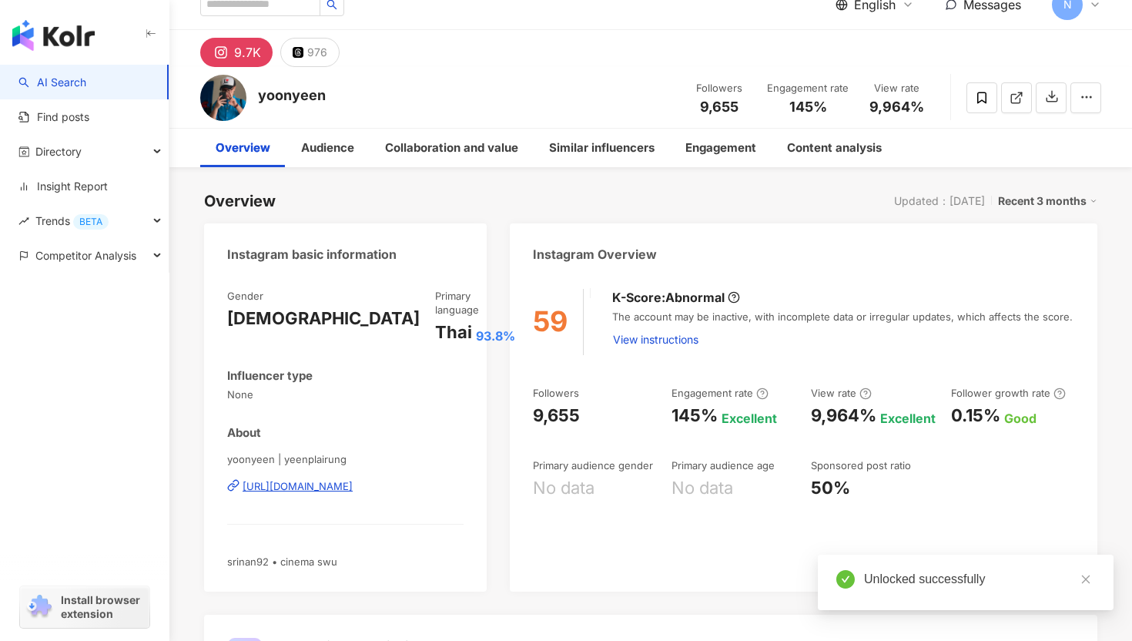
scroll to position [22, 0]
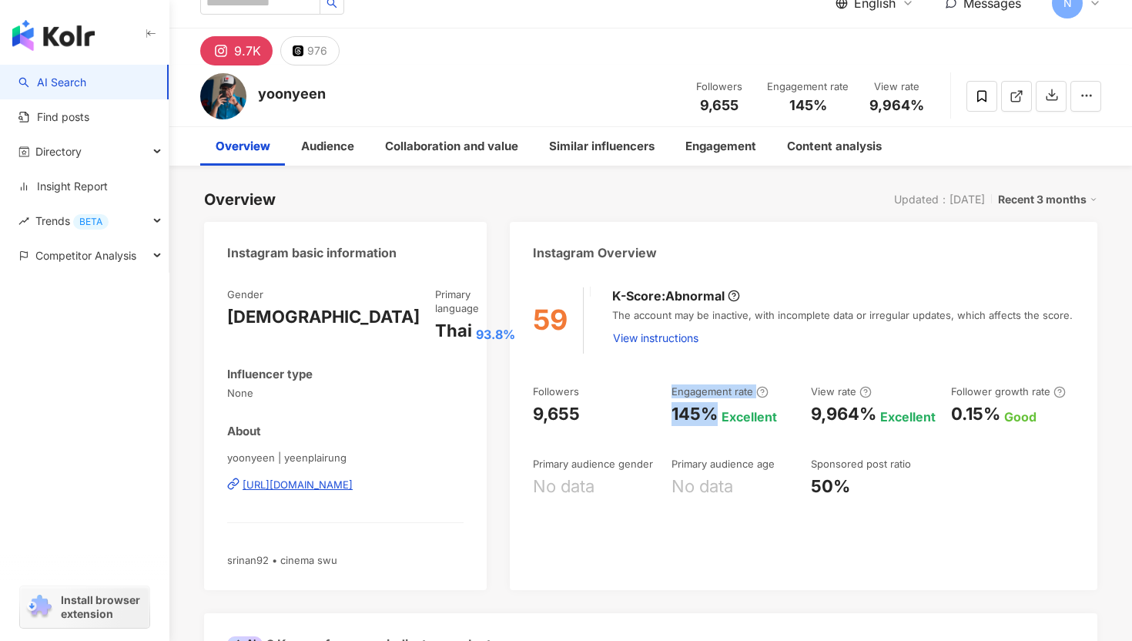
drag, startPoint x: 714, startPoint y: 417, endPoint x: 662, endPoint y: 416, distance: 51.6
click at [662, 417] on div "Followers 9,655 Engagement rate 145% Excellent View rate 9,964% Excellent Follo…" at bounding box center [804, 441] width 542 height 114
click at [682, 411] on div "145%" at bounding box center [695, 414] width 46 height 24
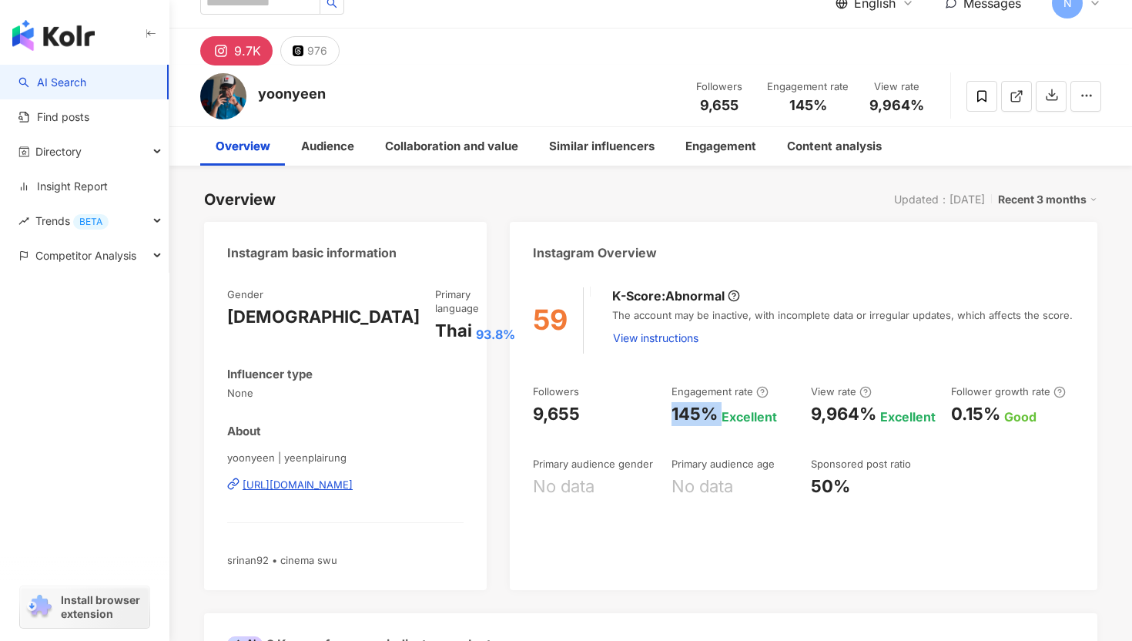
copy div "145%"
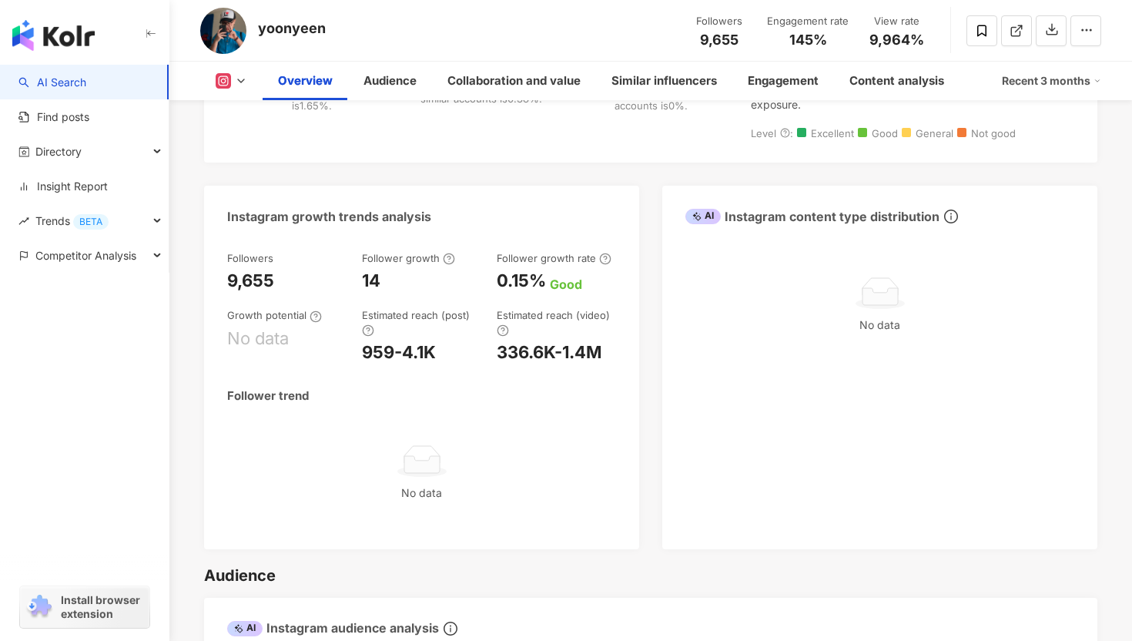
scroll to position [763, 0]
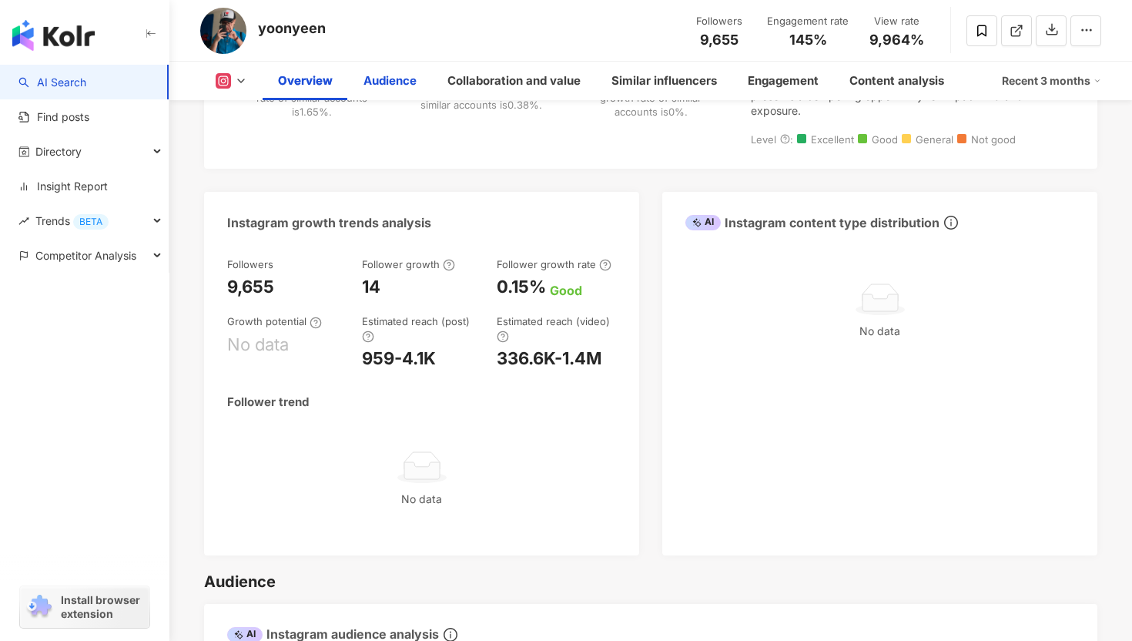
click at [361, 92] on div "Audience" at bounding box center [390, 81] width 84 height 39
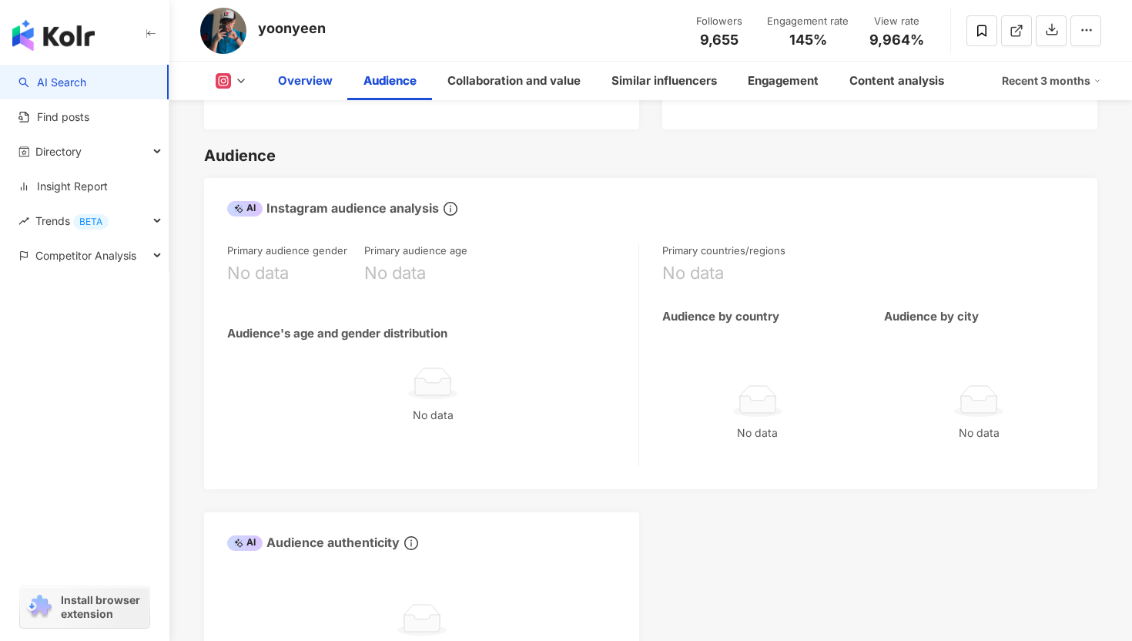
click at [293, 86] on div "Overview" at bounding box center [305, 81] width 55 height 18
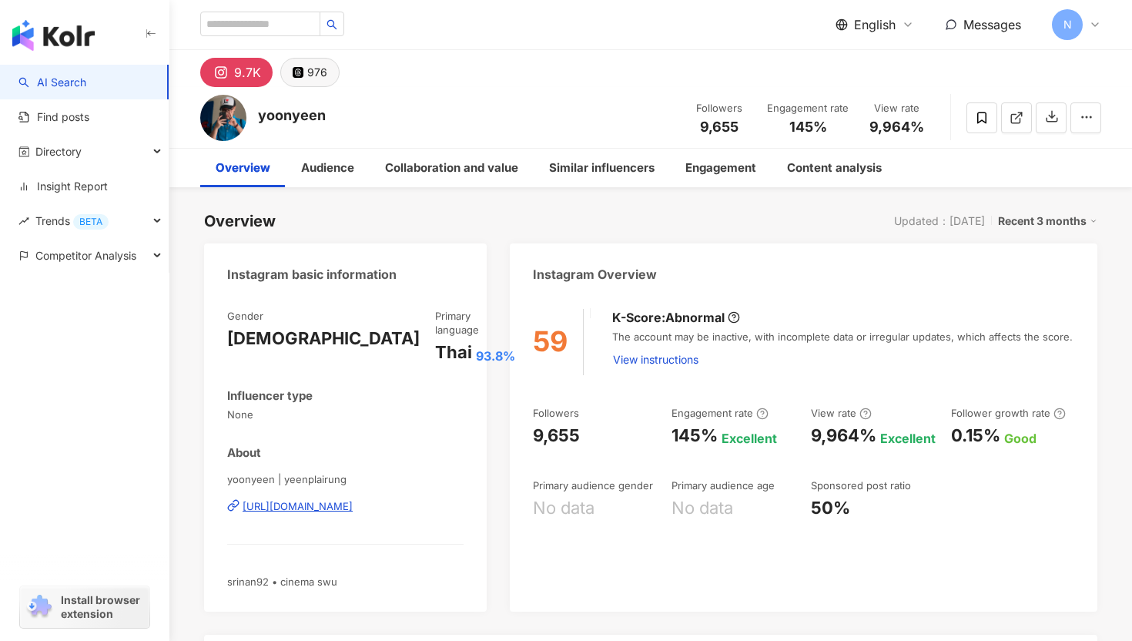
click at [314, 81] on div "976" at bounding box center [317, 73] width 20 height 22
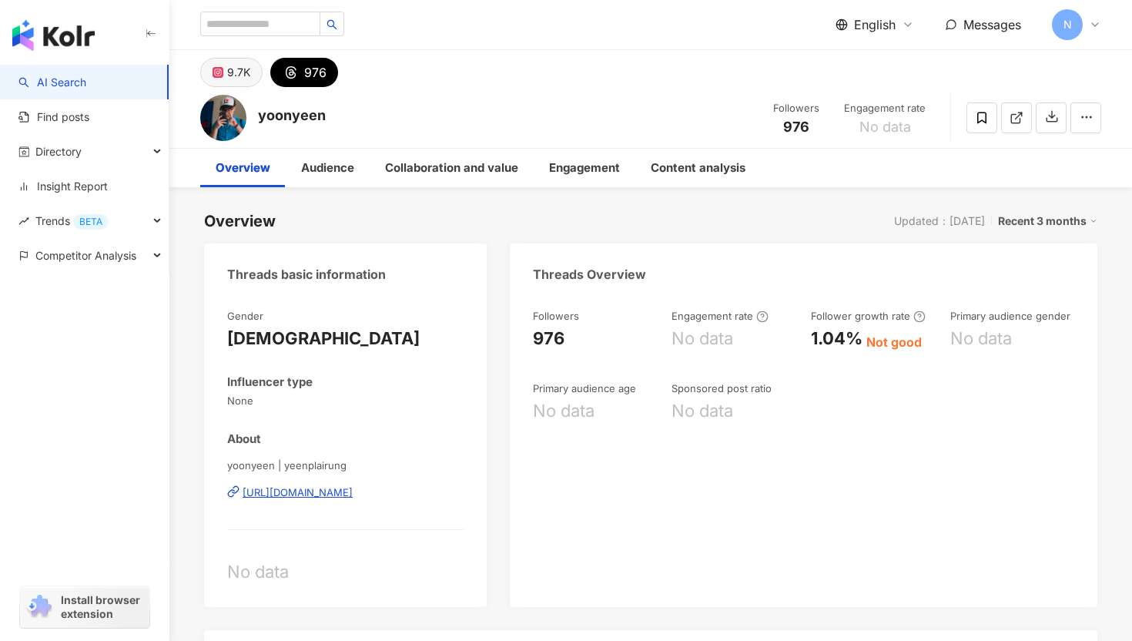
click at [235, 77] on div "9.7K" at bounding box center [238, 73] width 23 height 22
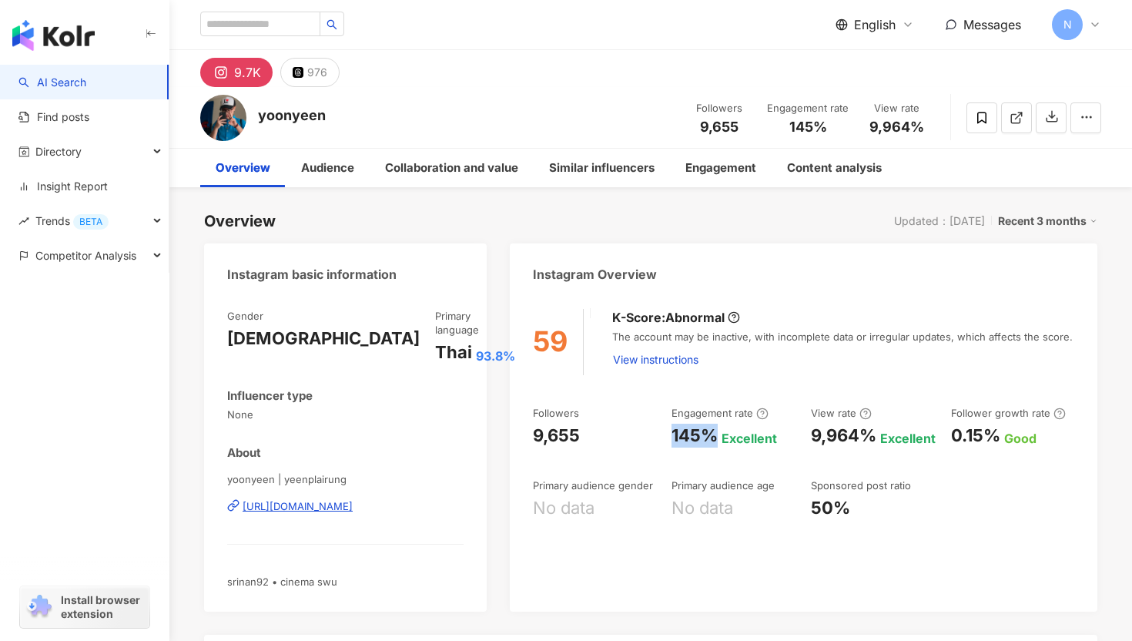
drag, startPoint x: 713, startPoint y: 433, endPoint x: 673, endPoint y: 434, distance: 40.1
click at [673, 434] on div "145%" at bounding box center [695, 436] width 46 height 24
copy div "145%"
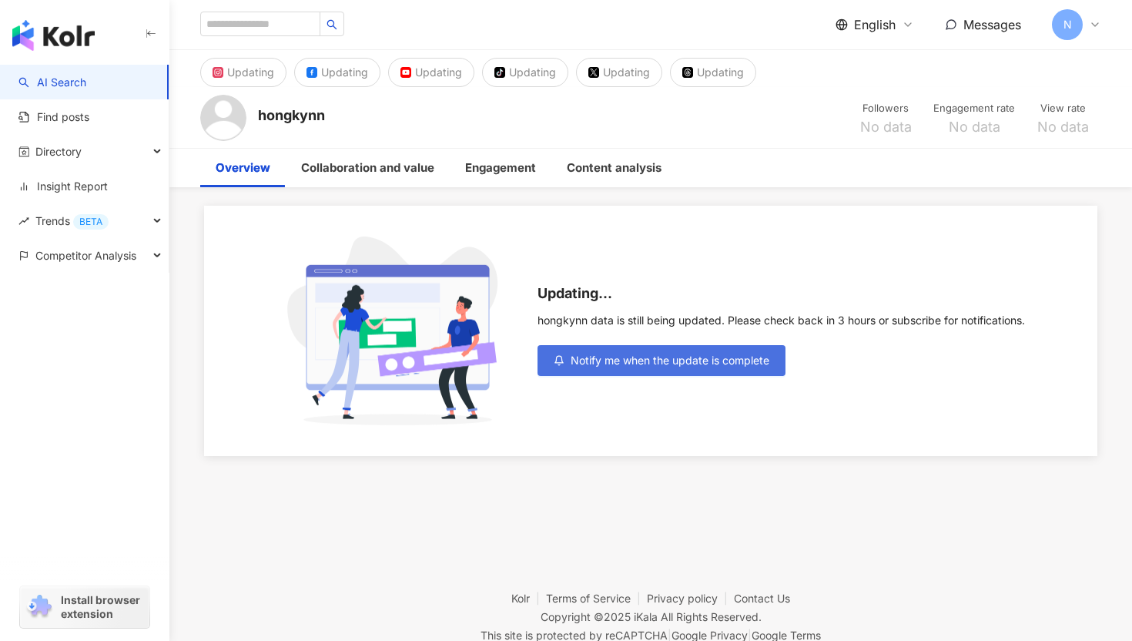
click at [585, 351] on button "Notify me when the update is complete" at bounding box center [662, 360] width 248 height 31
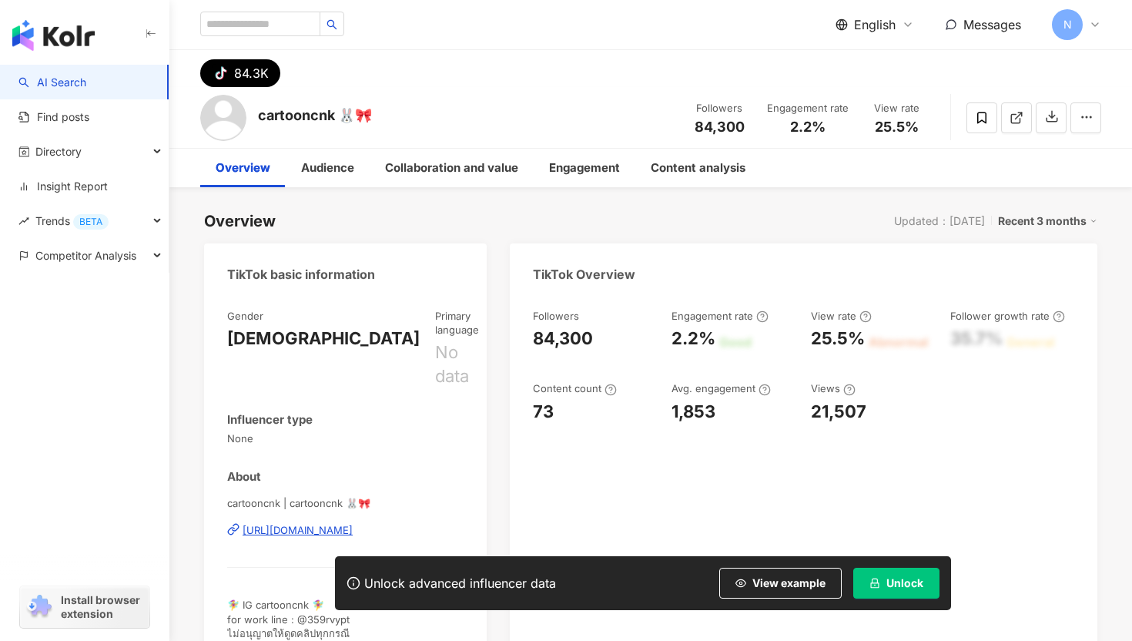
click at [914, 579] on span "Unlock" at bounding box center [905, 583] width 37 height 12
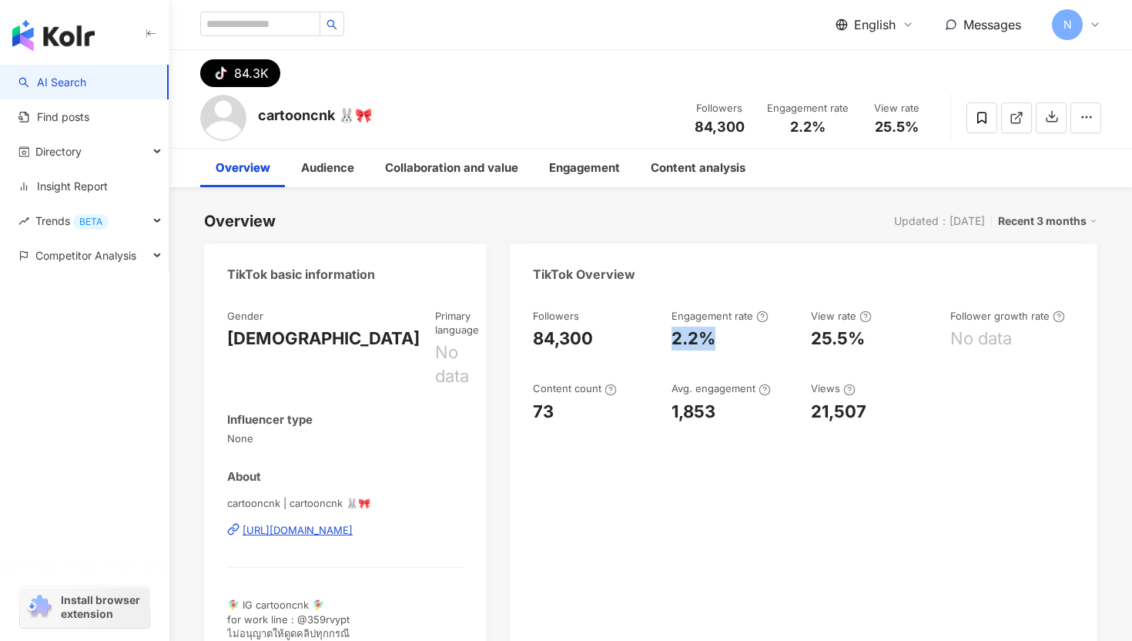
drag, startPoint x: 711, startPoint y: 337, endPoint x: 677, endPoint y: 337, distance: 33.9
click at [676, 337] on div "2.2%" at bounding box center [694, 339] width 44 height 24
copy div "2.2%"
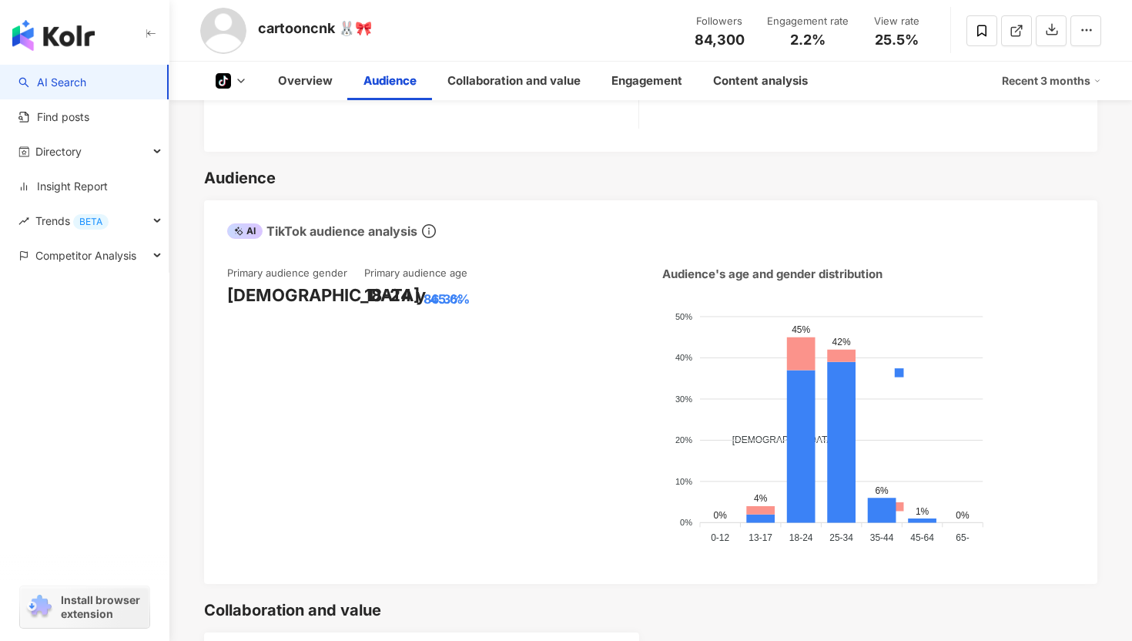
scroll to position [864, 0]
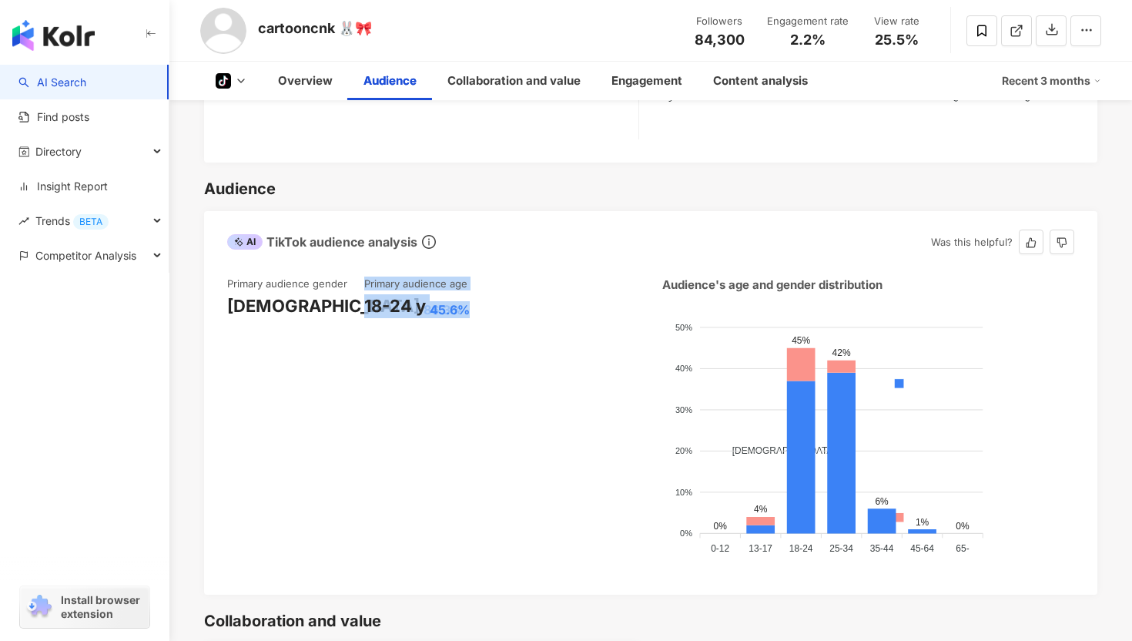
drag, startPoint x: 364, startPoint y: 265, endPoint x: 488, endPoint y: 267, distance: 124.0
click at [488, 277] on div "Primary audience gender Male 86.3% Primary audience age 18-24 y 45.6%" at bounding box center [433, 424] width 412 height 295
click at [488, 294] on div "18-24 y 45.6%" at bounding box center [432, 306] width 137 height 24
drag, startPoint x: 477, startPoint y: 270, endPoint x: 364, endPoint y: 269, distance: 113.2
click at [364, 277] on div "Primary audience gender Male 86.3% Primary audience age 18-24 y 45.6%" at bounding box center [433, 424] width 412 height 295
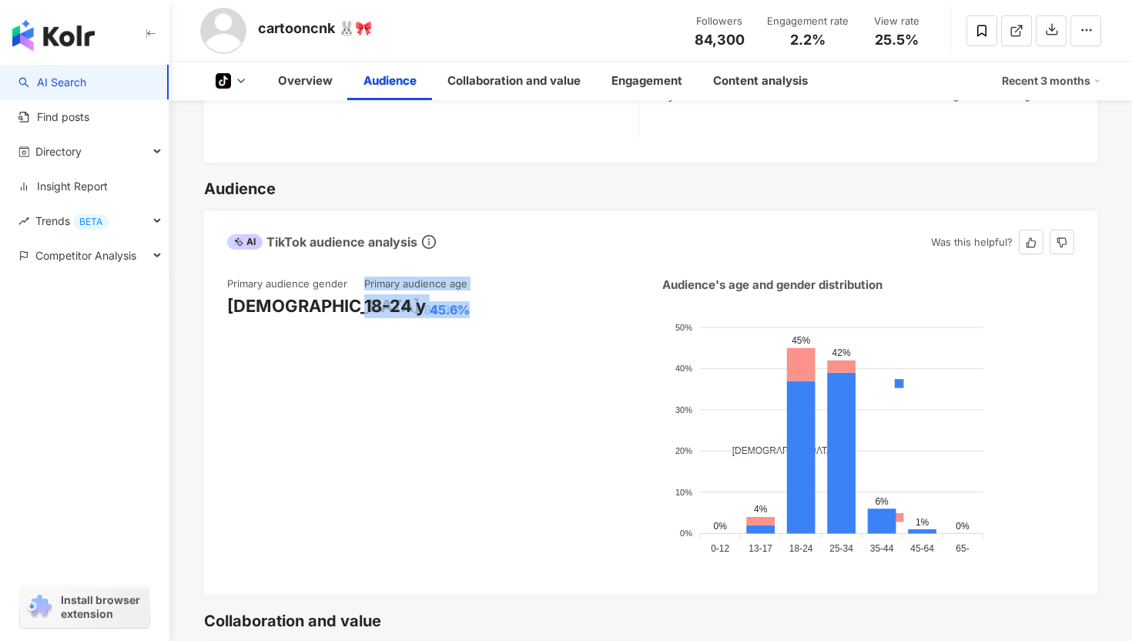
click at [472, 294] on div "18-24 y 45.6%" at bounding box center [432, 306] width 137 height 24
drag, startPoint x: 482, startPoint y: 273, endPoint x: 369, endPoint y: 272, distance: 113.2
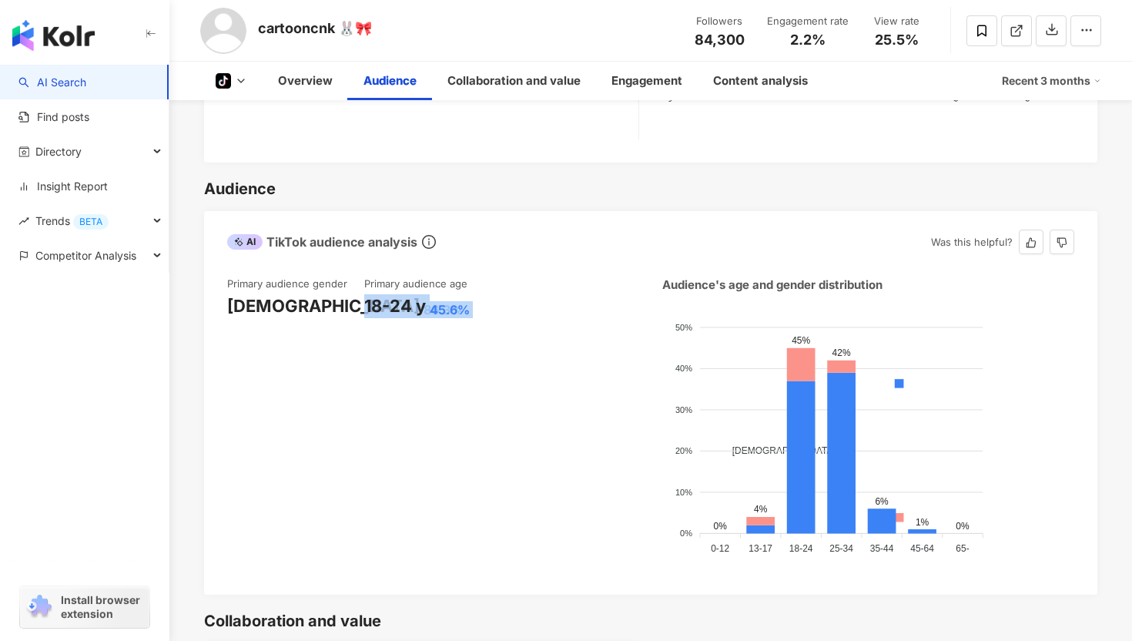
click at [369, 294] on div "18-24 y 45.6%" at bounding box center [432, 306] width 137 height 24
copy div "18-24 y 45.6%"
drag, startPoint x: 314, startPoint y: 271, endPoint x: 233, endPoint y: 270, distance: 81.7
click at [231, 294] on div "Male 86.3%" at bounding box center [295, 306] width 137 height 24
copy div "Male 86.3%"
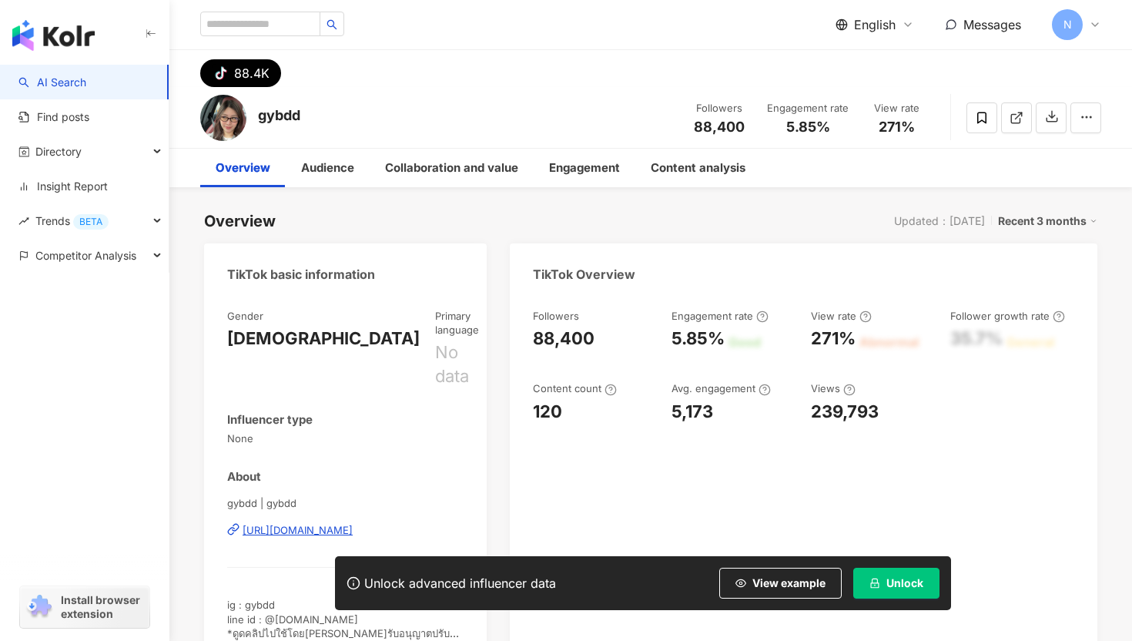
click at [900, 607] on div "Unlock advanced influencer data View example Unlock" at bounding box center [643, 583] width 616 height 54
click at [900, 589] on span "Unlock" at bounding box center [905, 583] width 37 height 12
drag, startPoint x: 676, startPoint y: 340, endPoint x: 723, endPoint y: 340, distance: 47.0
click at [723, 340] on div "5.85%" at bounding box center [698, 339] width 53 height 24
copy div "5.85%"
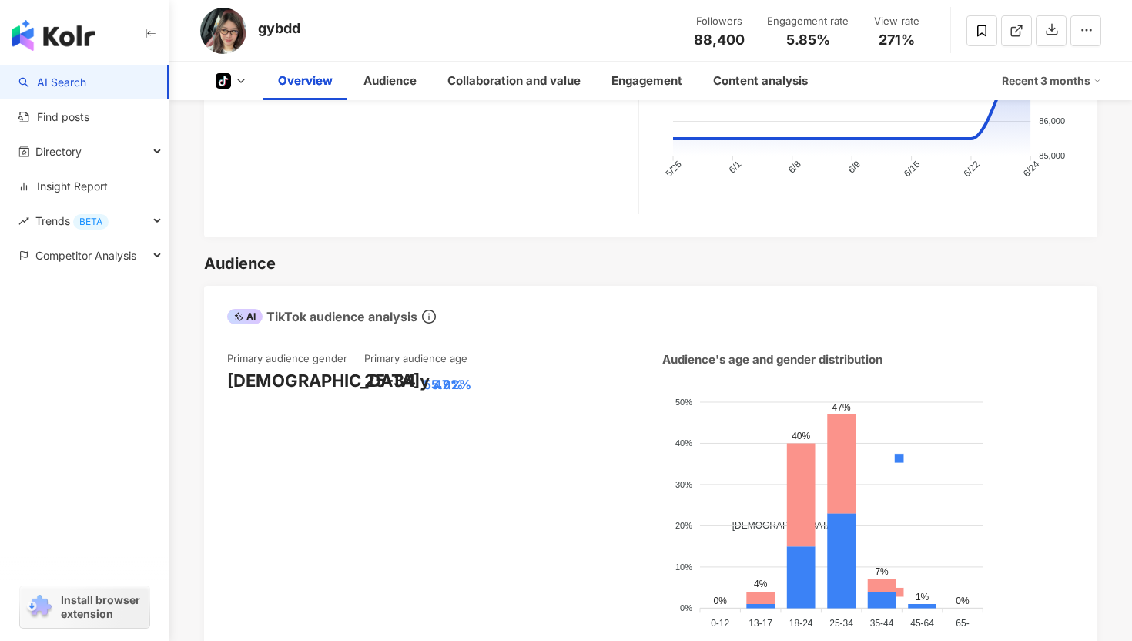
scroll to position [867, 0]
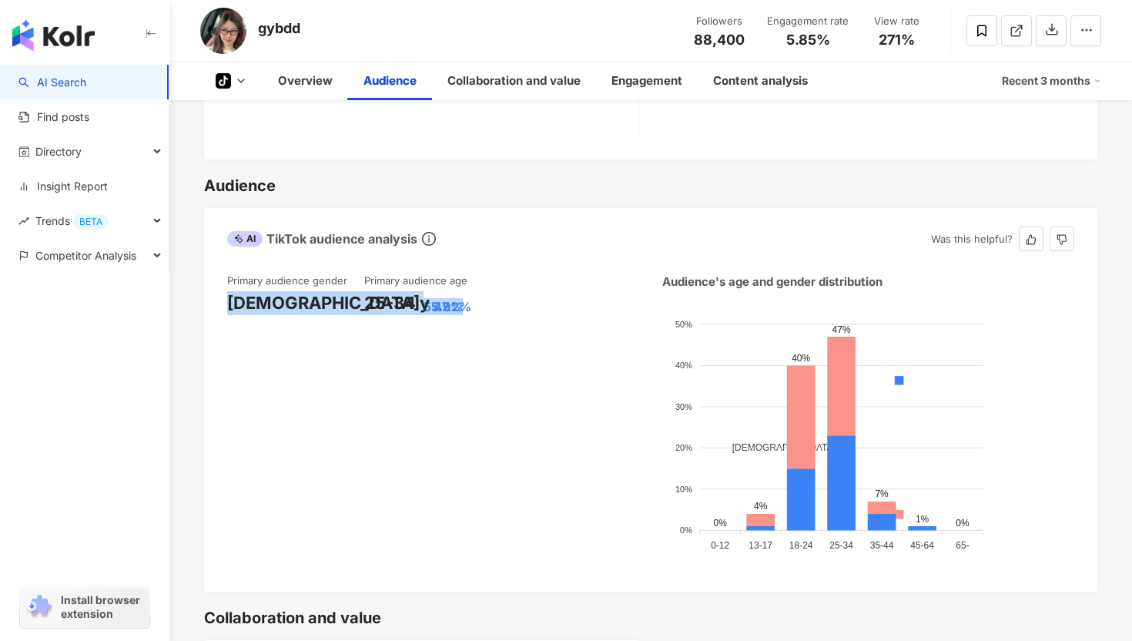
drag, startPoint x: 226, startPoint y: 267, endPoint x: 327, endPoint y: 267, distance: 100.9
click at [327, 291] on div "Female 55.9%" at bounding box center [295, 303] width 137 height 24
copy div "Female 55.9%"
drag, startPoint x: 368, startPoint y: 265, endPoint x: 430, endPoint y: 265, distance: 61.6
click at [430, 291] on div "25-34 y 47.2%" at bounding box center [432, 303] width 137 height 24
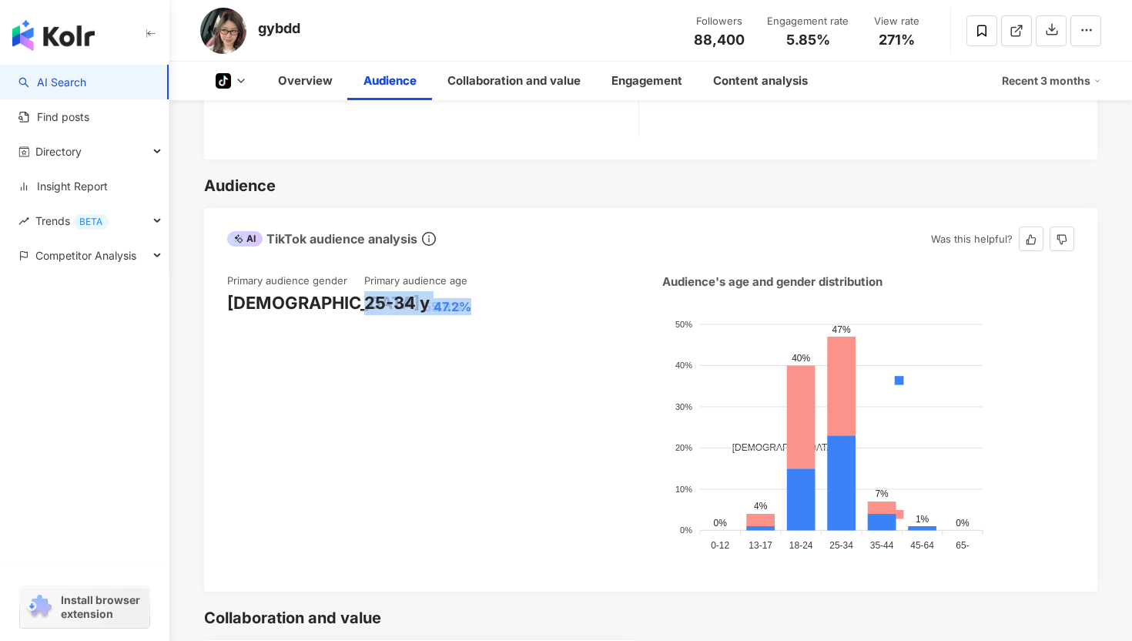
drag, startPoint x: 486, startPoint y: 269, endPoint x: 366, endPoint y: 267, distance: 120.2
click at [366, 291] on div "25-34 y 47.2%" at bounding box center [432, 303] width 137 height 24
copy div "25-34 y 47.2%"
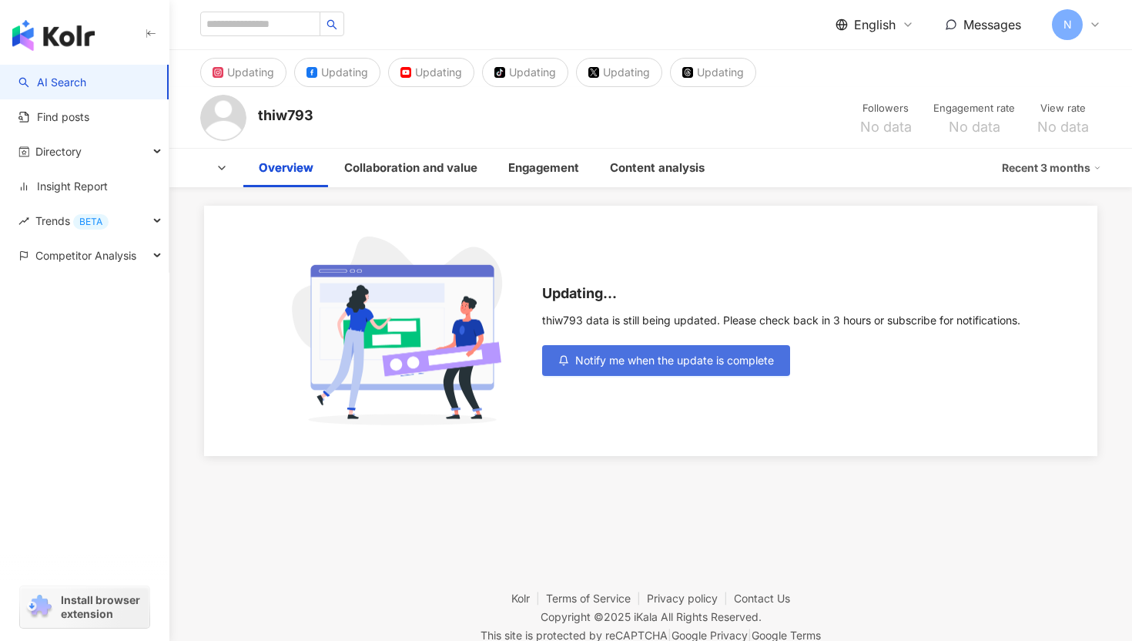
click at [637, 361] on span "Notify me when the update is complete" at bounding box center [674, 360] width 199 height 12
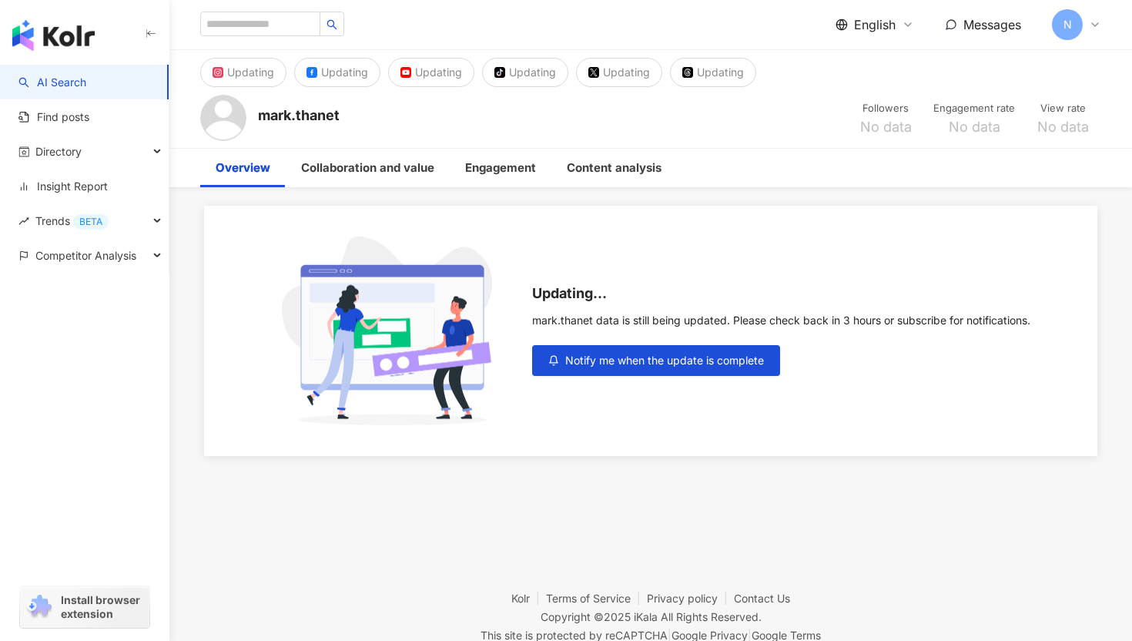
click at [568, 377] on div "Updating... mark.thanet data is still being updated. Please check back in 3 hou…" at bounding box center [651, 331] width 894 height 250
click at [568, 367] on button "Notify me when the update is complete" at bounding box center [656, 360] width 248 height 31
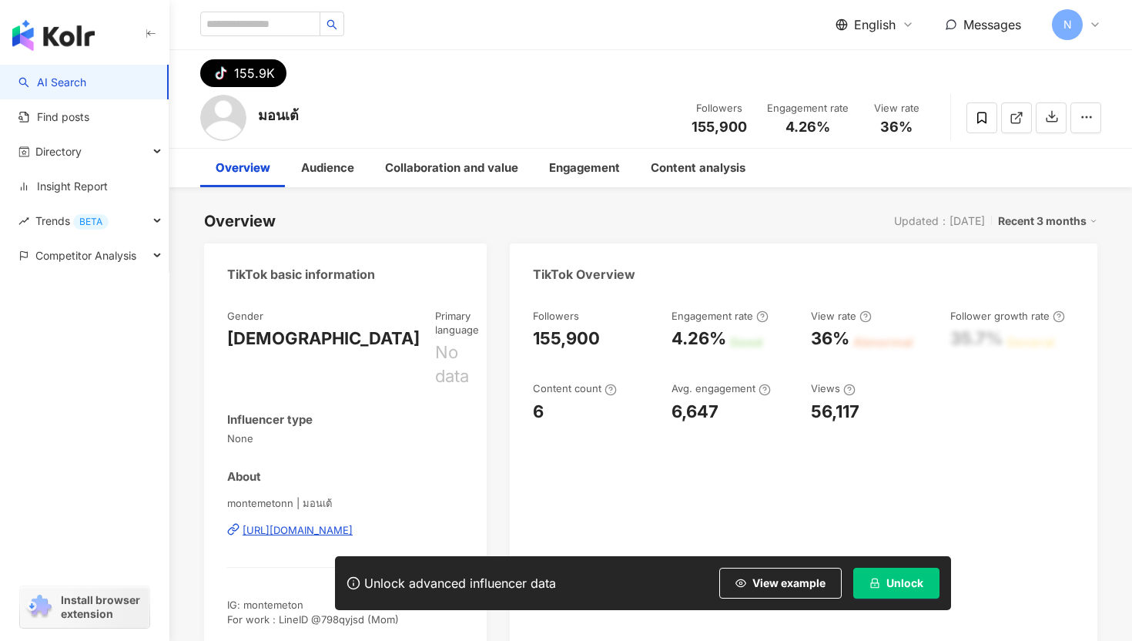
click at [892, 575] on button "Unlock" at bounding box center [897, 583] width 86 height 31
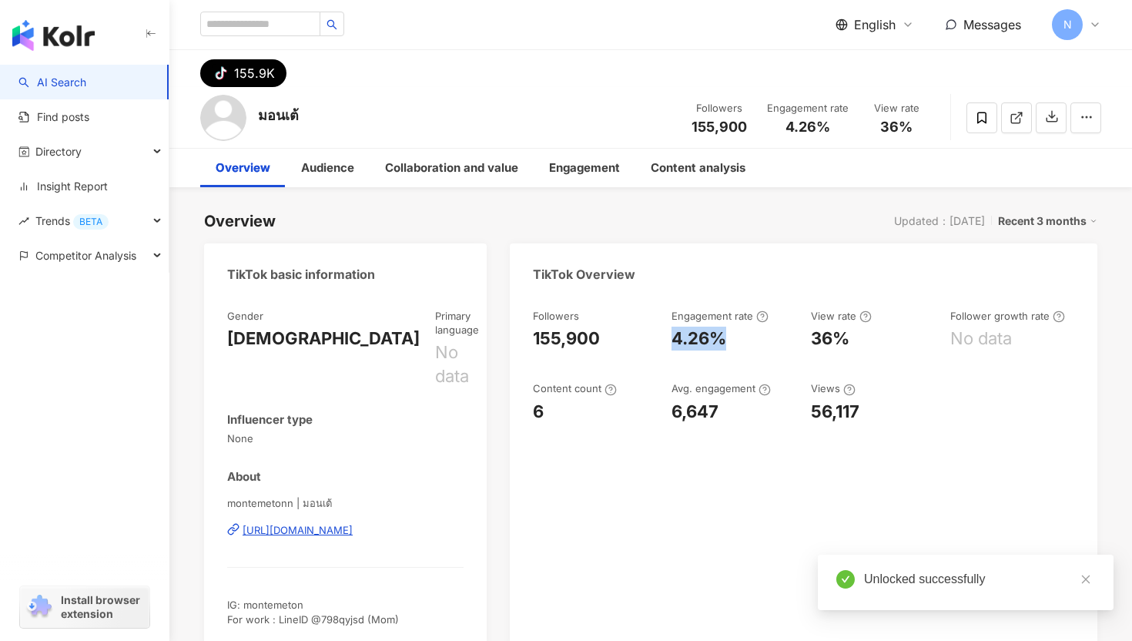
drag, startPoint x: 723, startPoint y: 341, endPoint x: 735, endPoint y: 340, distance: 12.3
click at [735, 340] on div "4.26%" at bounding box center [734, 339] width 124 height 24
copy div "4.26%"
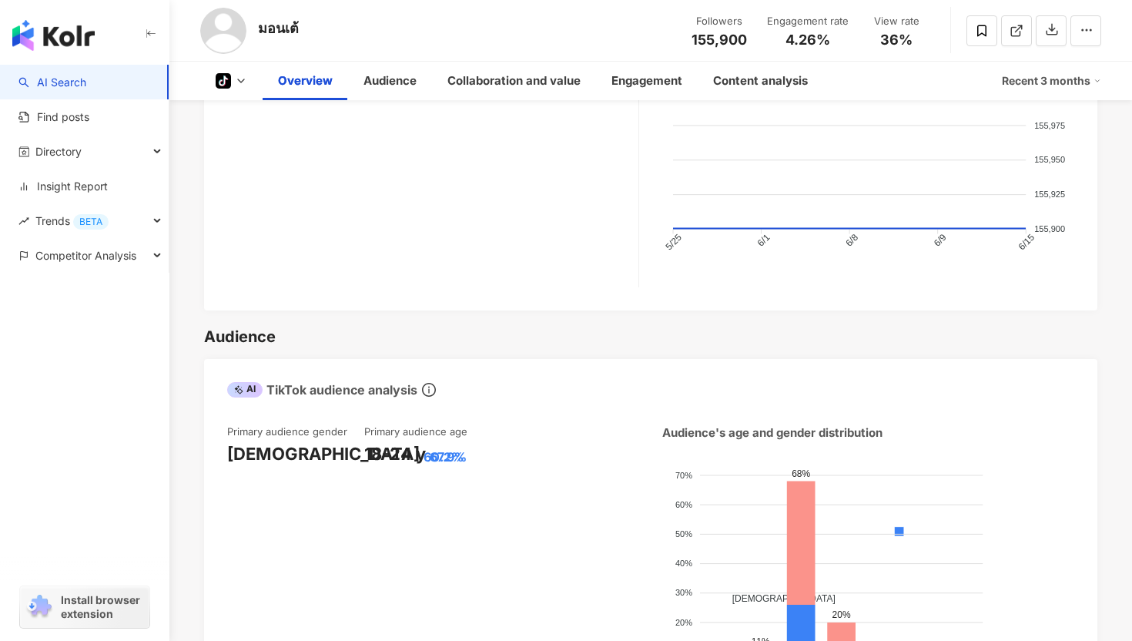
scroll to position [764, 0]
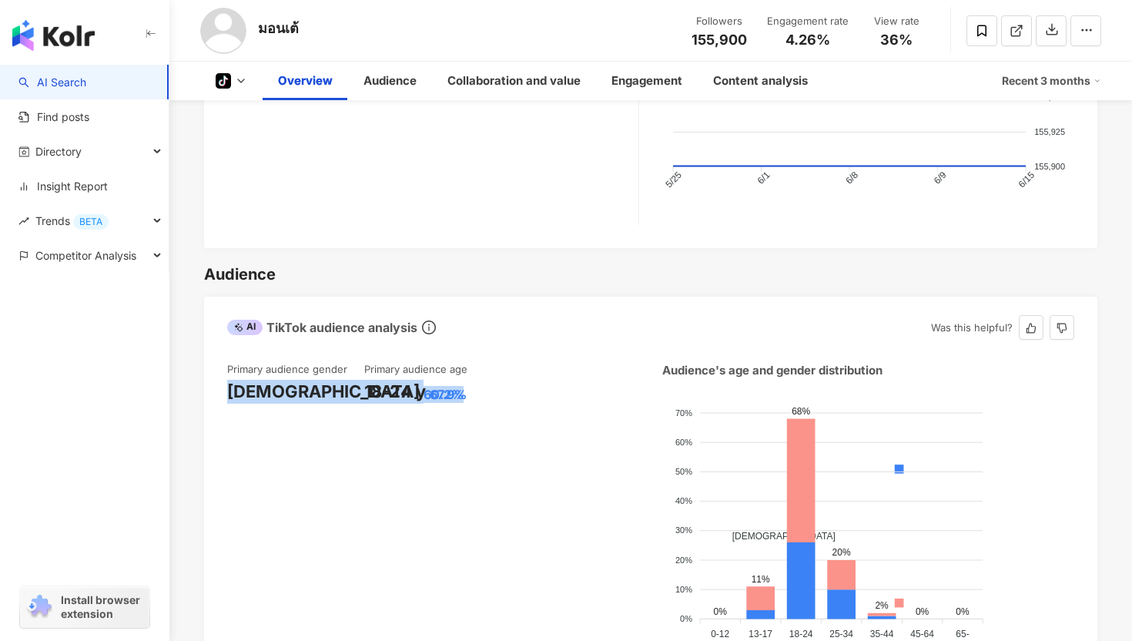
drag, startPoint x: 229, startPoint y: 355, endPoint x: 331, endPoint y: 357, distance: 102.5
click at [331, 380] on div "Female 60.2%" at bounding box center [295, 392] width 137 height 24
copy div "Female 60.2%"
drag, startPoint x: 367, startPoint y: 351, endPoint x: 488, endPoint y: 351, distance: 120.9
click at [488, 380] on div "18-24 y 67.9%" at bounding box center [432, 392] width 137 height 24
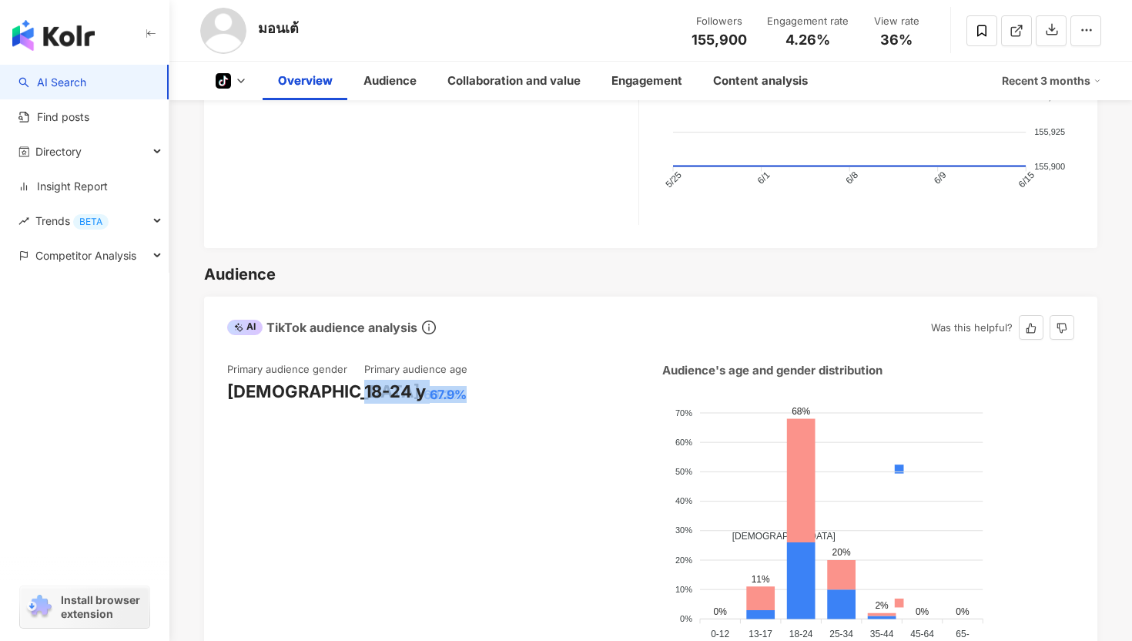
copy div "18-24 y 67.9%"
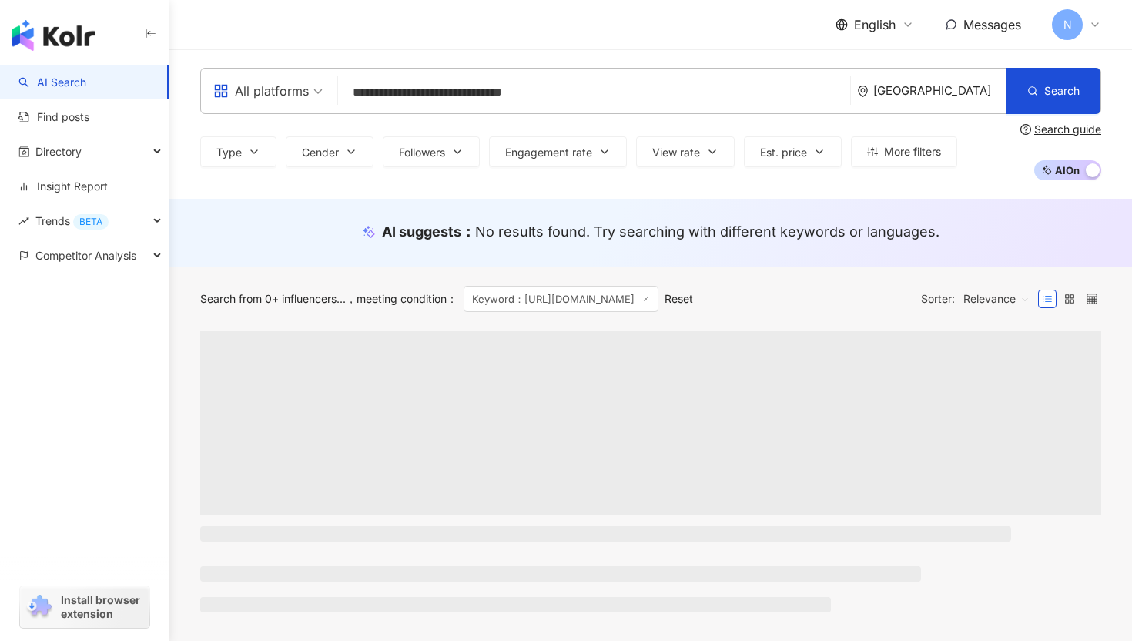
click at [490, 85] on input "**********" at bounding box center [594, 92] width 500 height 29
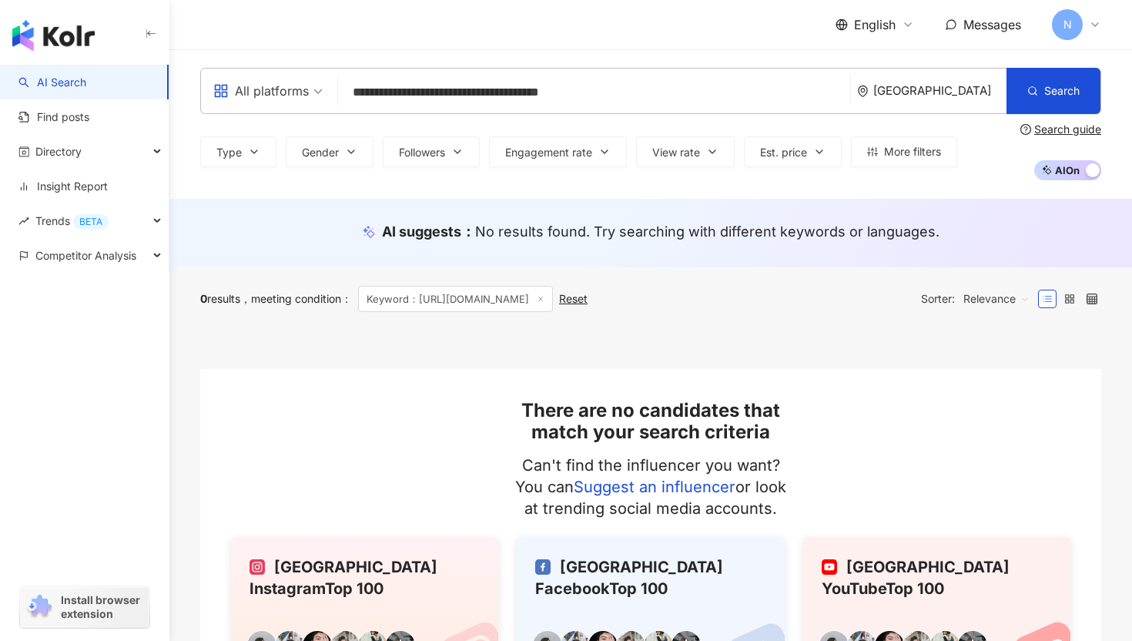
click at [772, 98] on input "**********" at bounding box center [594, 92] width 500 height 29
type input "**********"
click at [632, 90] on input "**********" at bounding box center [594, 92] width 500 height 29
click at [499, 87] on input "**********" at bounding box center [594, 92] width 500 height 29
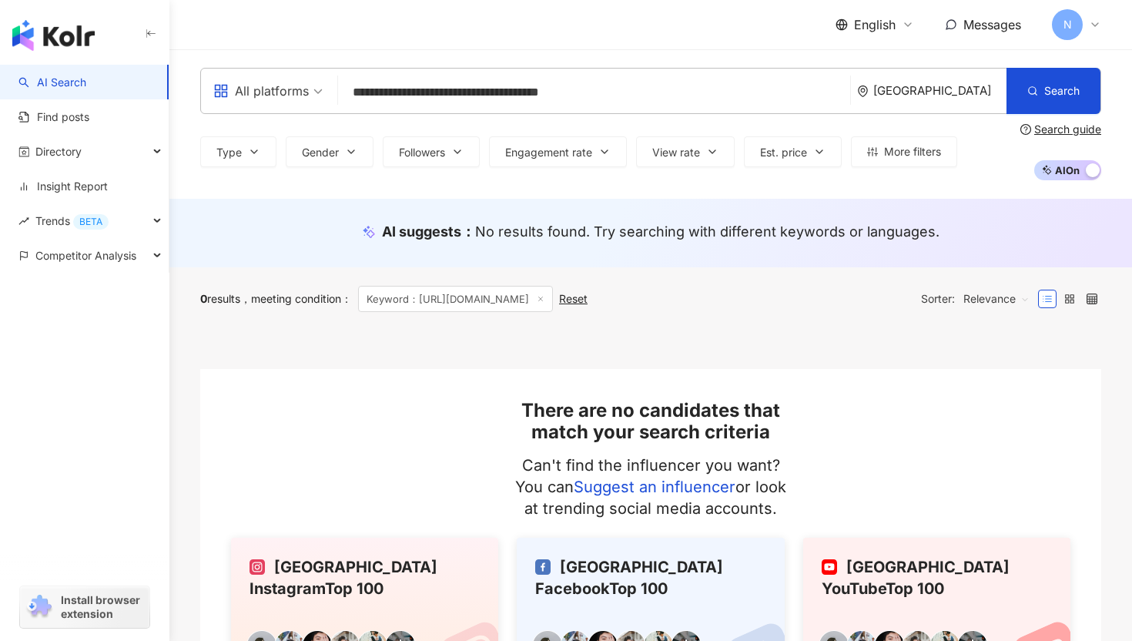
click at [499, 87] on input "**********" at bounding box center [594, 92] width 500 height 29
click at [646, 102] on input "**********" at bounding box center [594, 92] width 500 height 29
drag, startPoint x: 614, startPoint y: 93, endPoint x: 329, endPoint y: 84, distance: 285.2
click at [330, 86] on div "**********" at bounding box center [650, 91] width 901 height 46
click at [374, 92] on input "search" at bounding box center [594, 92] width 500 height 29
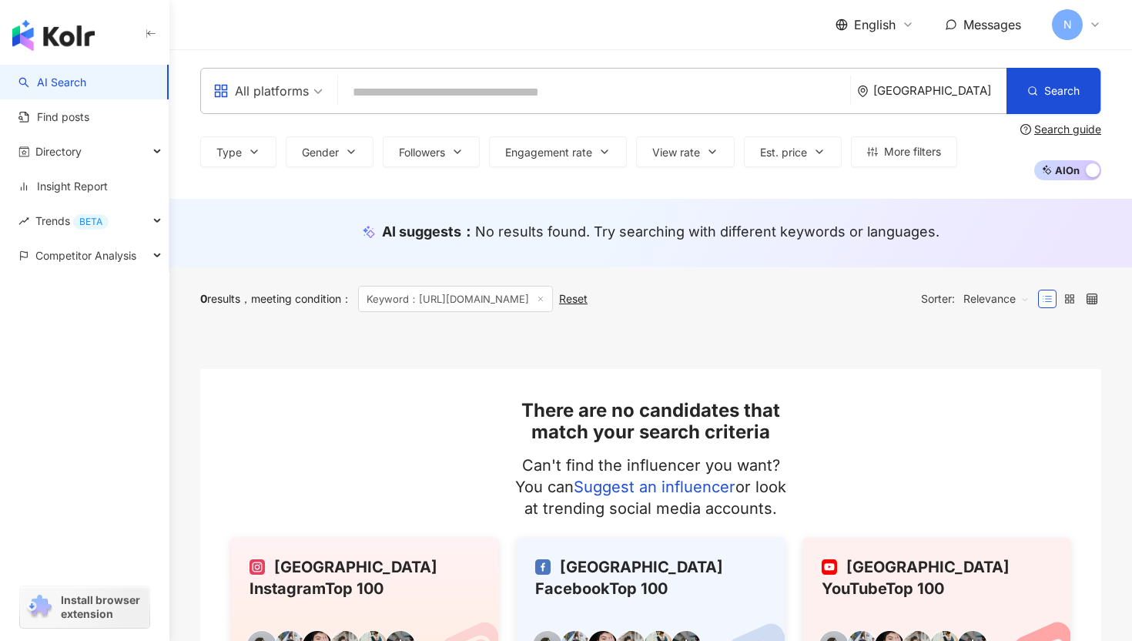
click at [290, 186] on div "All platforms [GEOGRAPHIC_DATA] Search Type Gender Followers Engagement rate Vi…" at bounding box center [650, 123] width 963 height 149
click at [385, 100] on input "search" at bounding box center [594, 92] width 500 height 29
paste input "**********"
type input "**********"
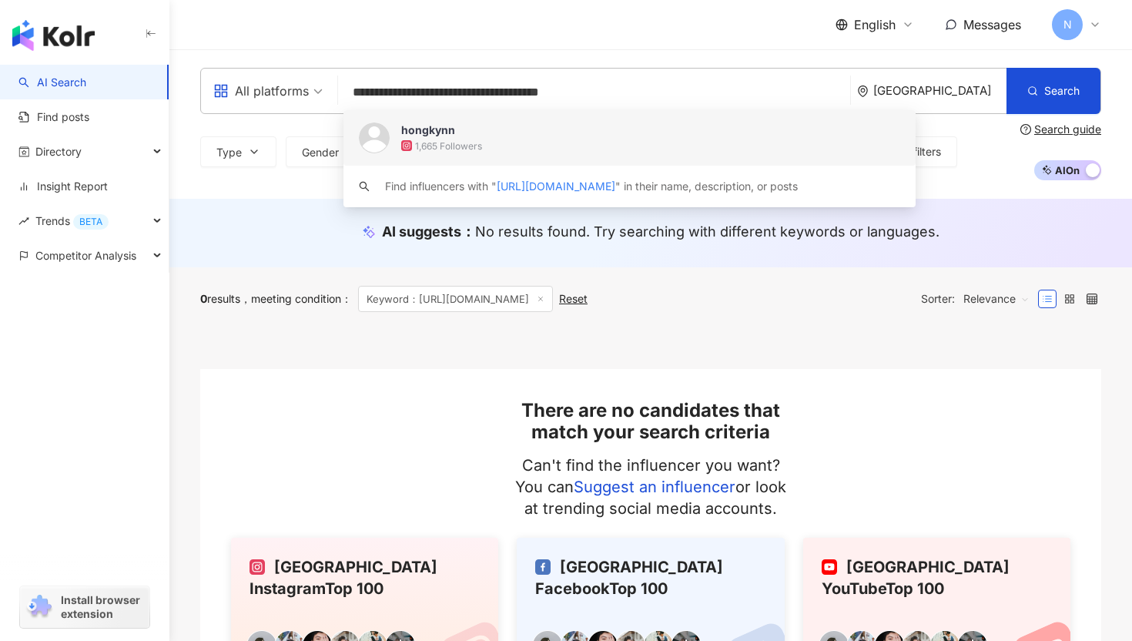
click at [464, 151] on div "1,665 Followers" at bounding box center [448, 145] width 67 height 13
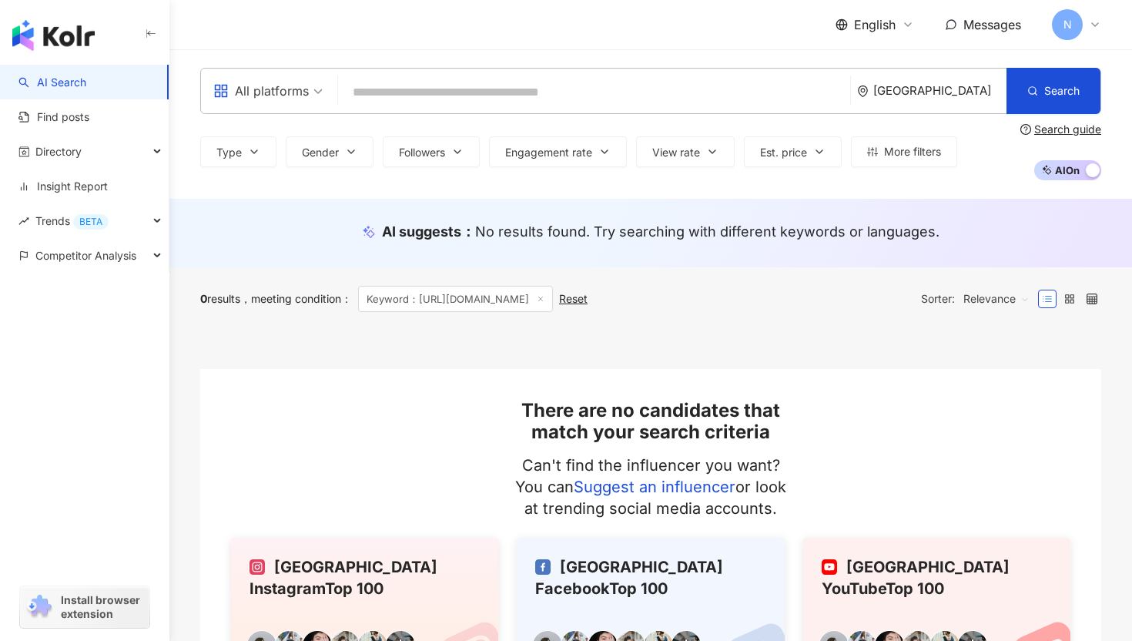
click at [404, 92] on input "search" at bounding box center [594, 92] width 500 height 29
paste input "**********"
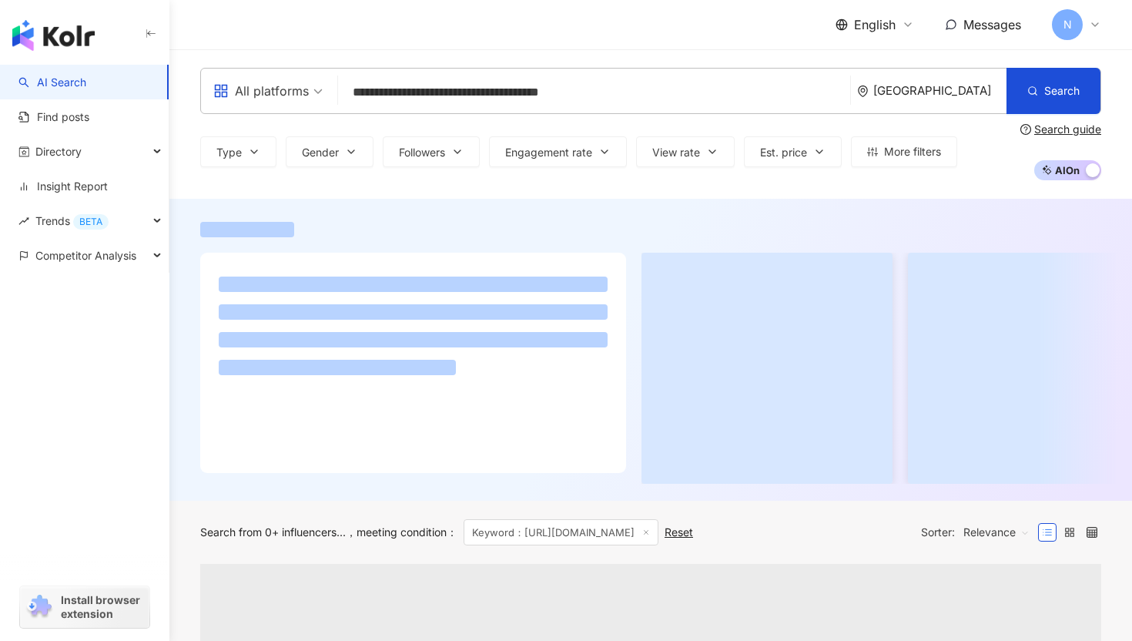
type input "**********"
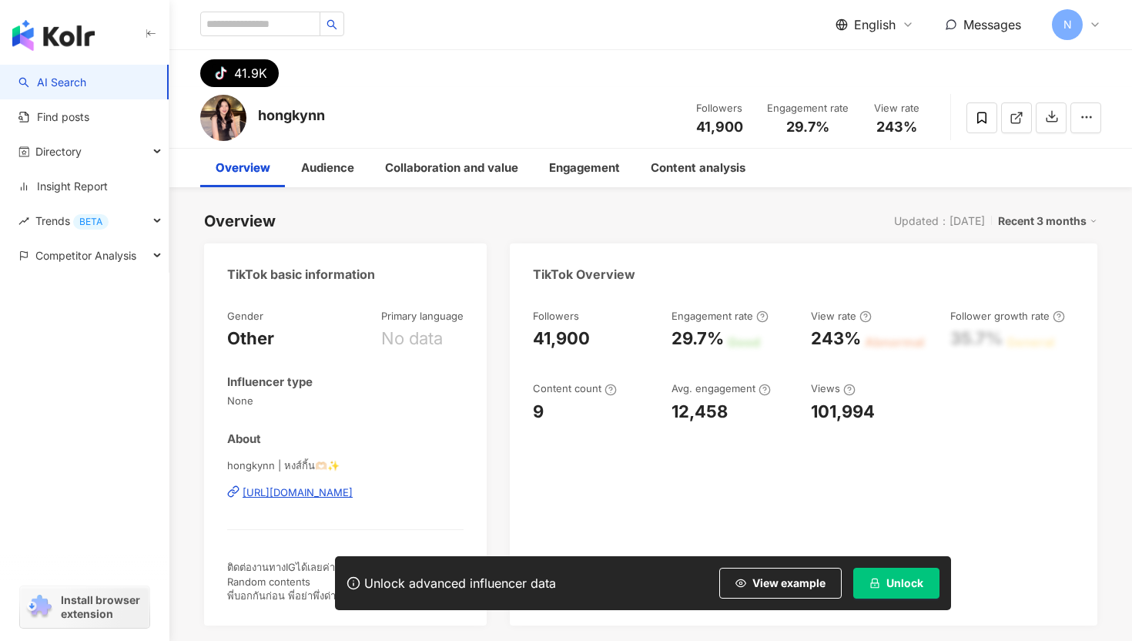
click at [890, 590] on button "Unlock" at bounding box center [897, 583] width 86 height 31
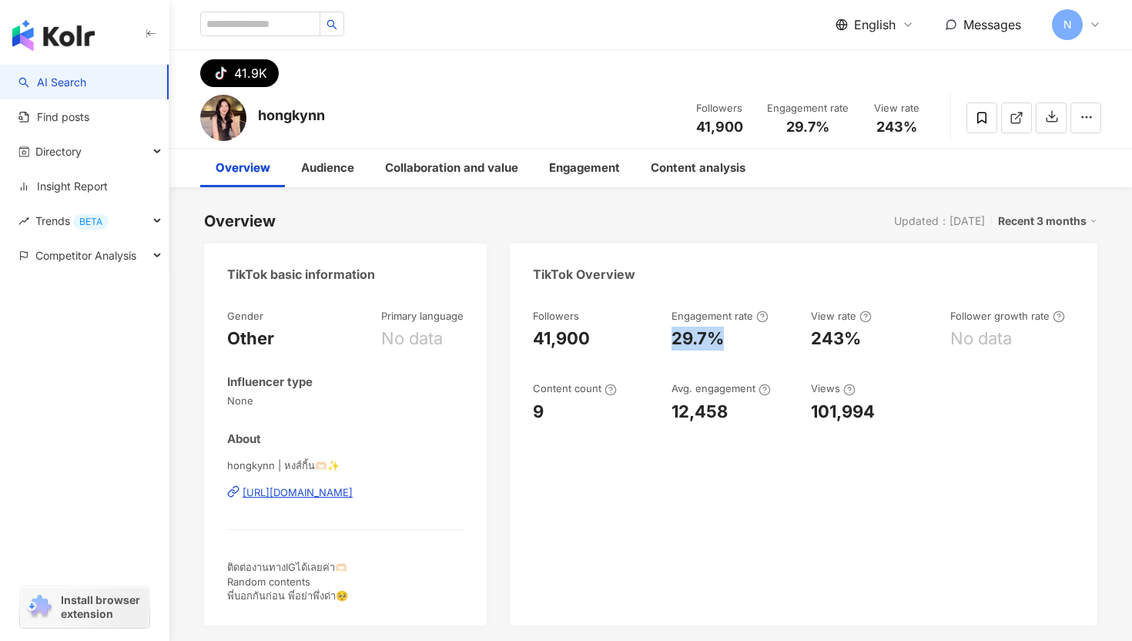
drag, startPoint x: 669, startPoint y: 334, endPoint x: 724, endPoint y: 339, distance: 55.0
click at [724, 338] on div "Followers 41,900 Engagement rate 29.7% View rate 243% Follower growth rate No d…" at bounding box center [804, 366] width 542 height 115
copy div "29.7%"
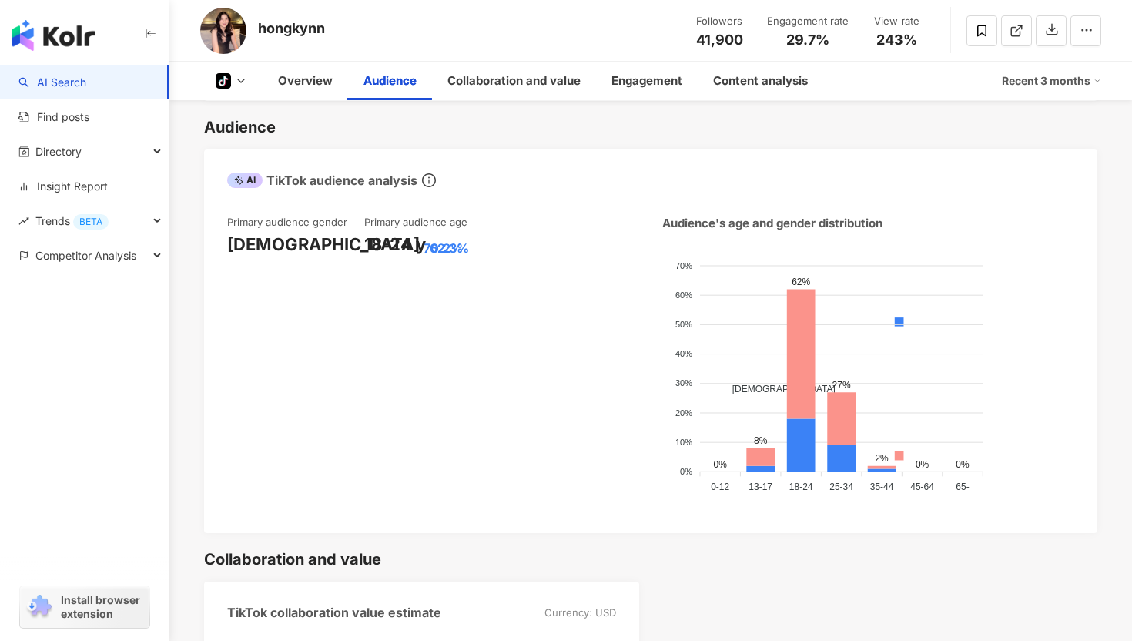
scroll to position [889, 0]
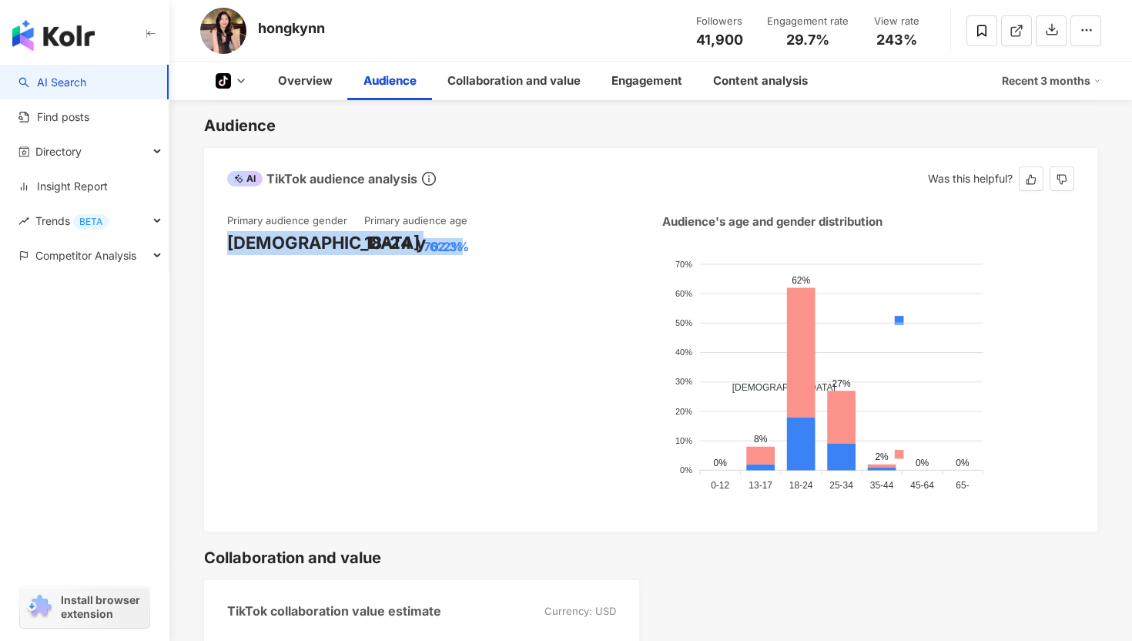
drag, startPoint x: 226, startPoint y: 243, endPoint x: 332, endPoint y: 247, distance: 105.6
click at [332, 247] on div "Primary audience gender Female 70.2% Primary audience age 18-24 y 62.3% Audienc…" at bounding box center [651, 365] width 894 height 334
copy div "Female 70.2%"
drag, startPoint x: 367, startPoint y: 239, endPoint x: 497, endPoint y: 240, distance: 130.2
click at [497, 240] on div "18-24 y 62.3%" at bounding box center [432, 243] width 137 height 24
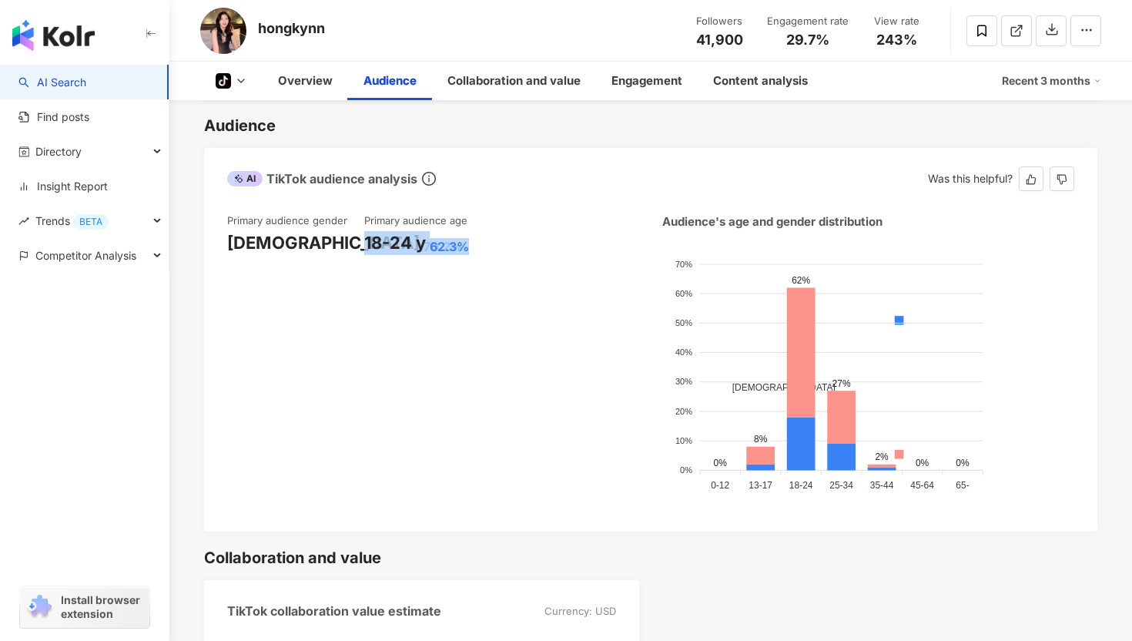
copy div "18-24 y 62.3%"
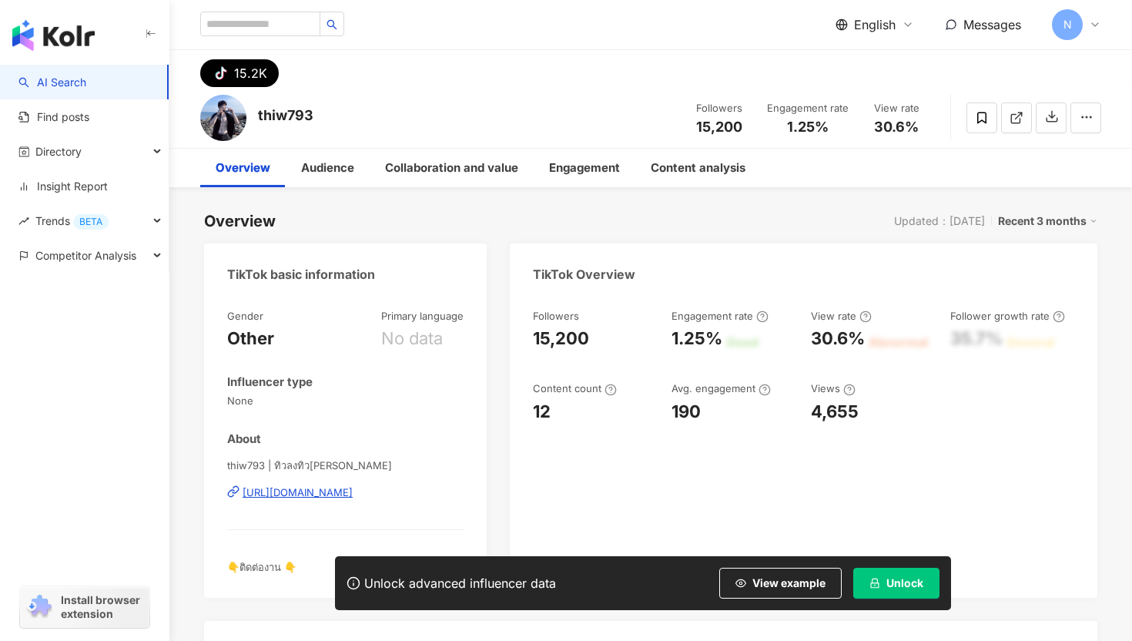
click at [899, 599] on div "Unlock advanced influencer data View example Unlock" at bounding box center [643, 583] width 616 height 54
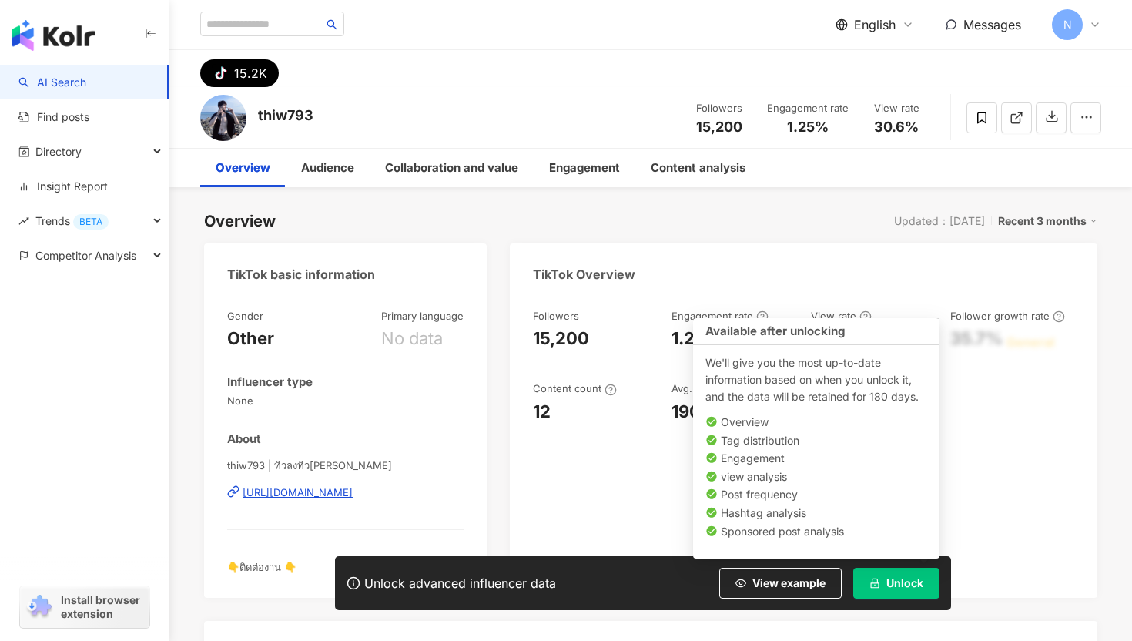
click at [918, 584] on span "Unlock" at bounding box center [905, 583] width 37 height 12
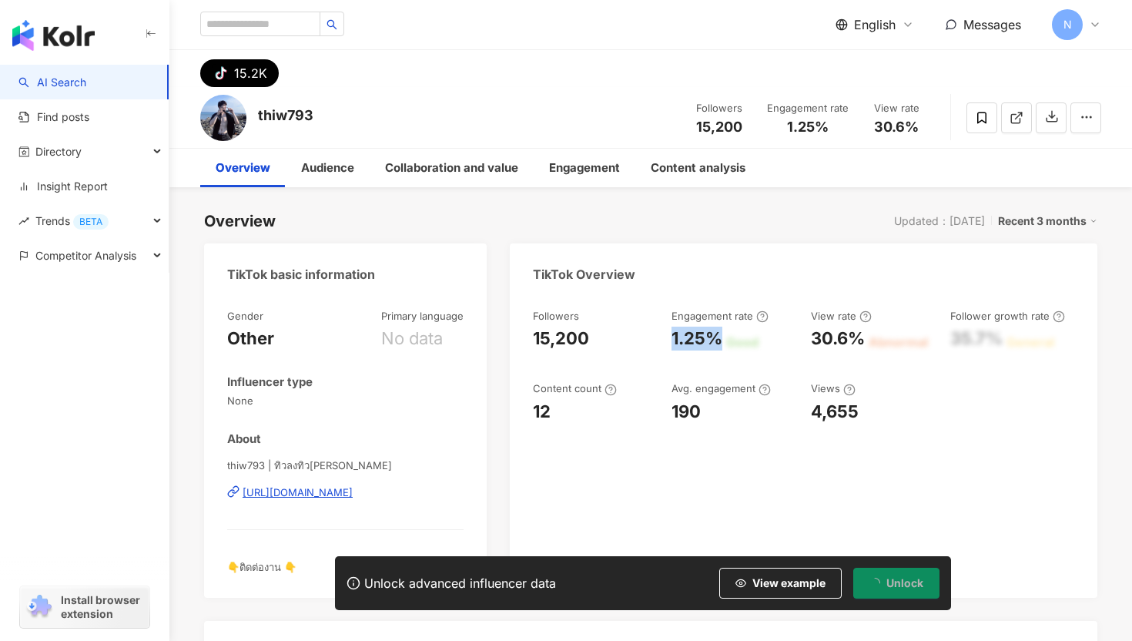
drag, startPoint x: 672, startPoint y: 340, endPoint x: 722, endPoint y: 342, distance: 49.3
click at [722, 342] on div "1.25%" at bounding box center [697, 339] width 51 height 24
copy div "1.25%"
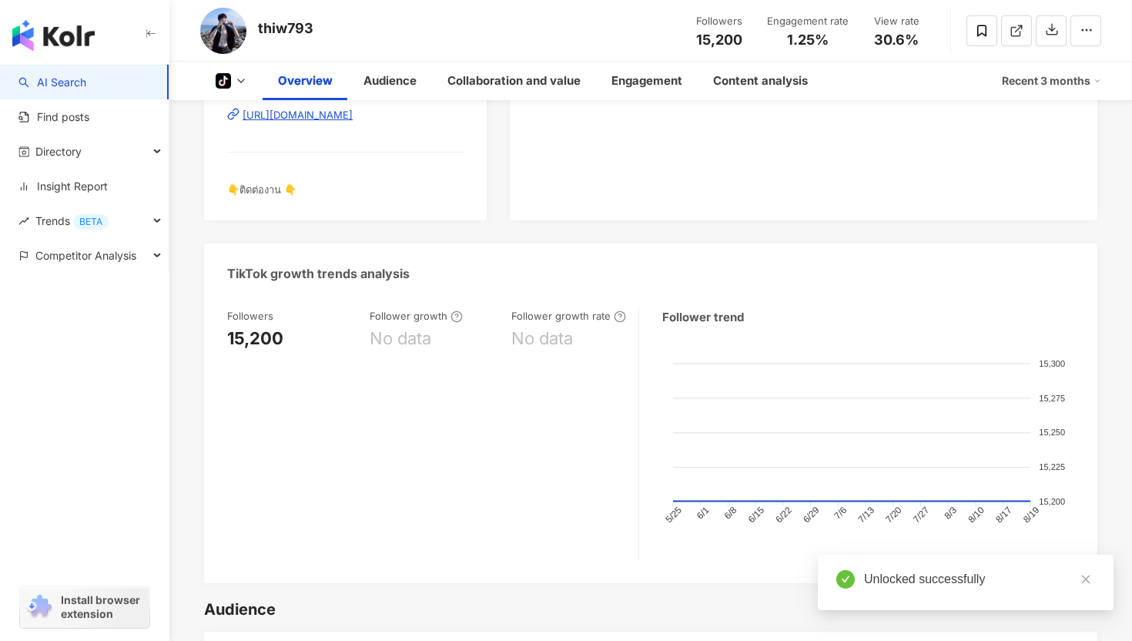
scroll to position [666, 0]
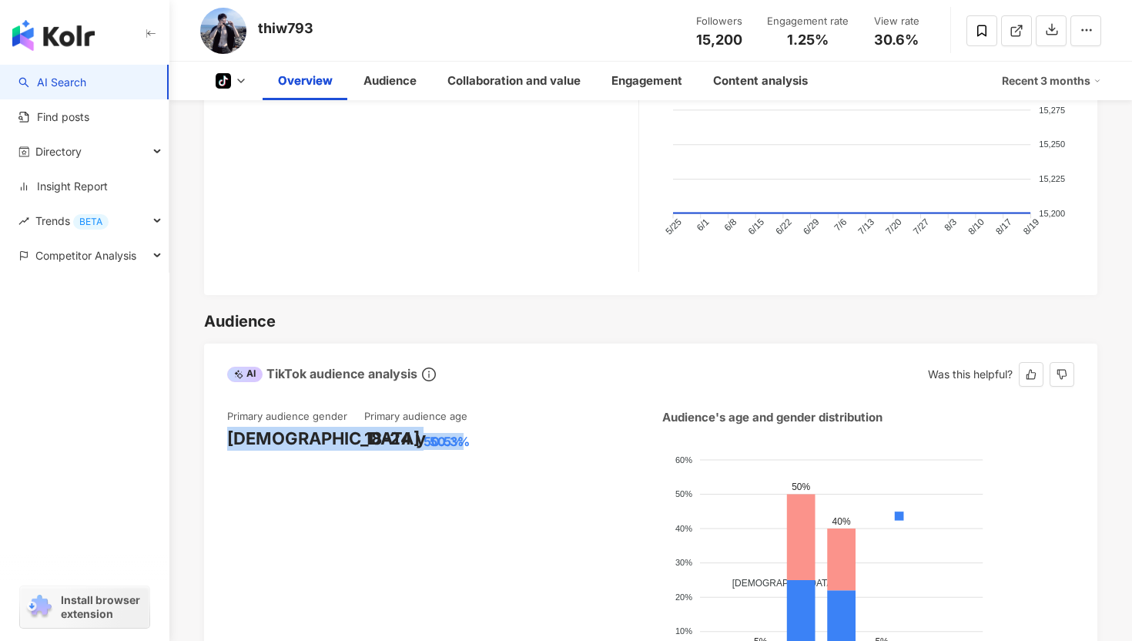
drag, startPoint x: 231, startPoint y: 440, endPoint x: 314, endPoint y: 443, distance: 82.5
click at [314, 443] on div "Male 50.5%" at bounding box center [295, 439] width 137 height 24
copy div "Male 50.5%"
drag, startPoint x: 368, startPoint y: 439, endPoint x: 462, endPoint y: 444, distance: 94.1
click at [462, 444] on div "18-24 y 50.3%" at bounding box center [432, 439] width 137 height 24
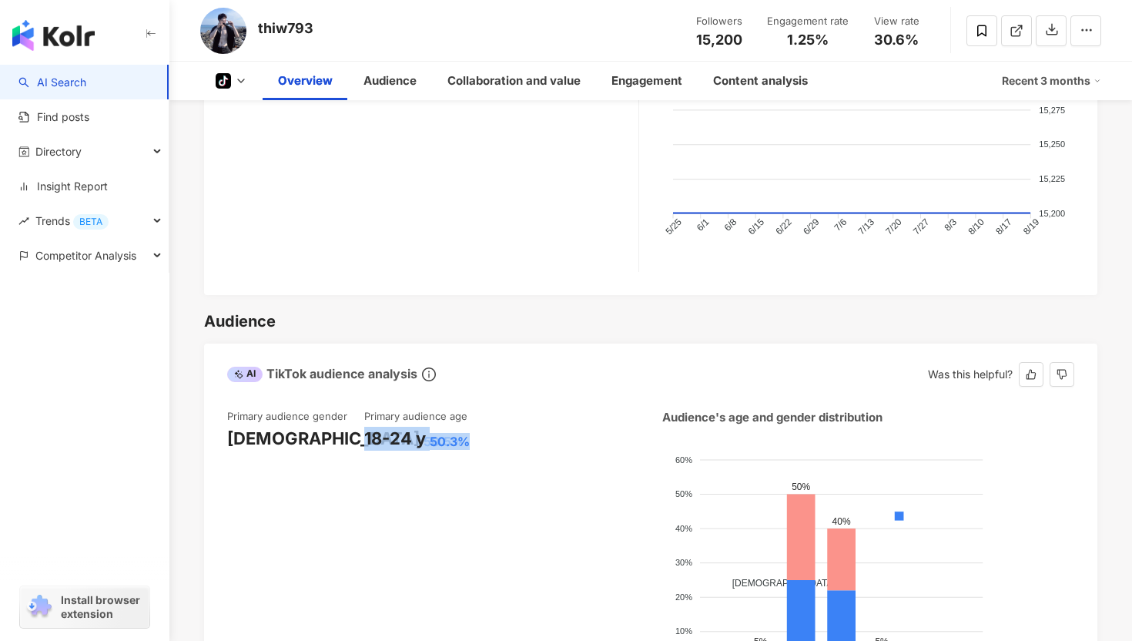
drag, startPoint x: 483, startPoint y: 444, endPoint x: 366, endPoint y: 441, distance: 117.1
click at [366, 441] on div "18-24 y 50.3%" at bounding box center [432, 439] width 137 height 24
copy div "18-24 y 50.3%"
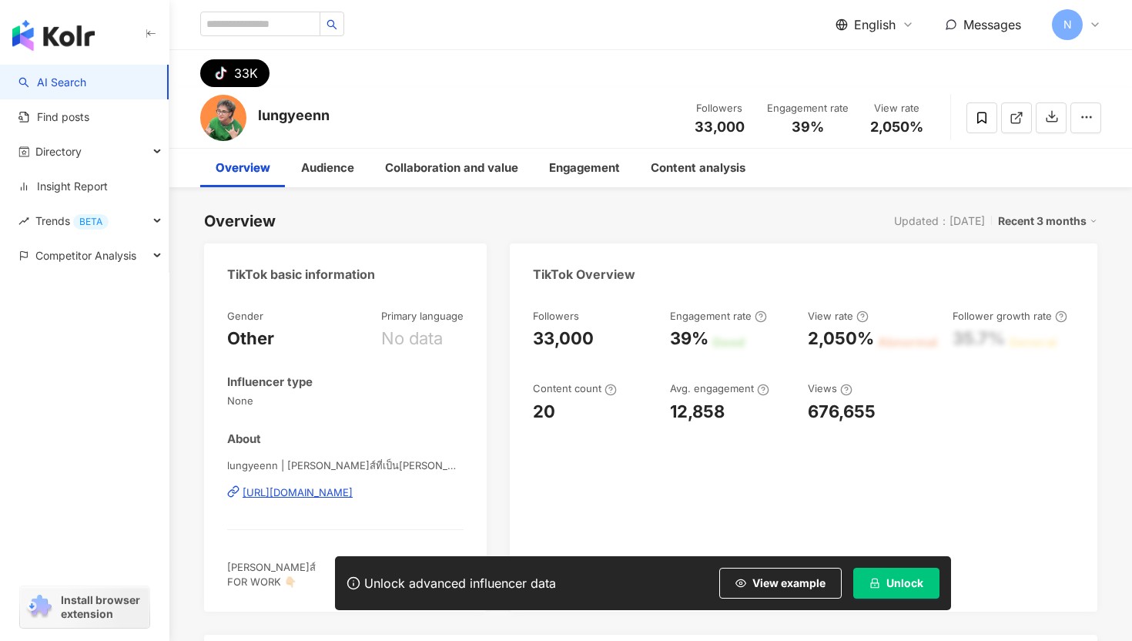
click at [910, 592] on button "Unlock" at bounding box center [897, 583] width 86 height 31
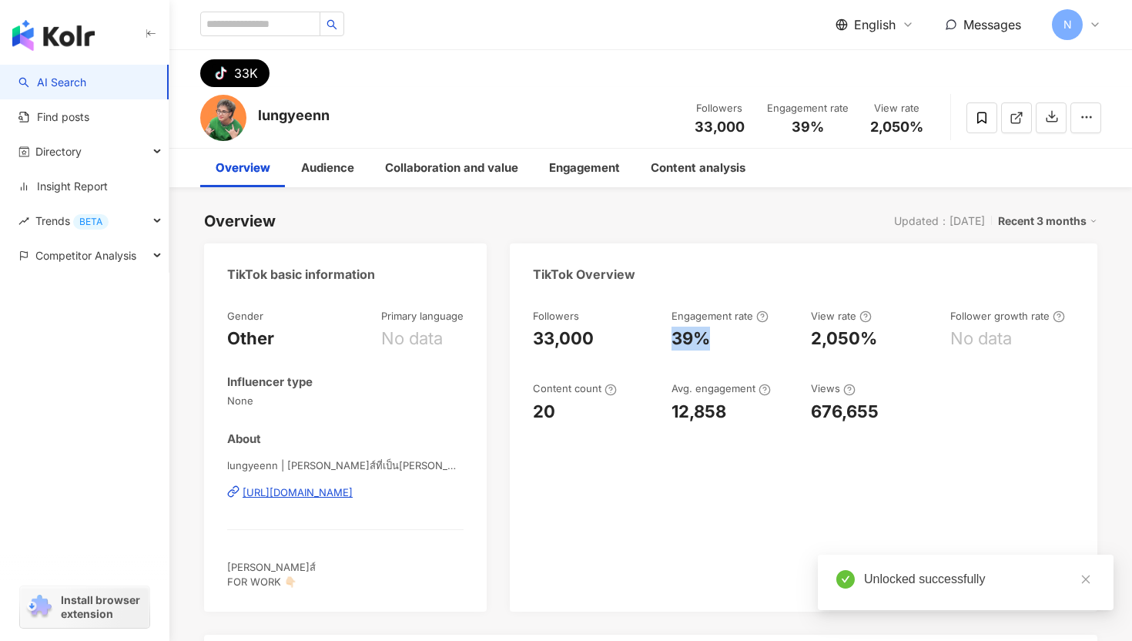
drag, startPoint x: 675, startPoint y: 337, endPoint x: 716, endPoint y: 341, distance: 41.0
click at [716, 341] on div "39%" at bounding box center [734, 339] width 124 height 24
copy div "39%"
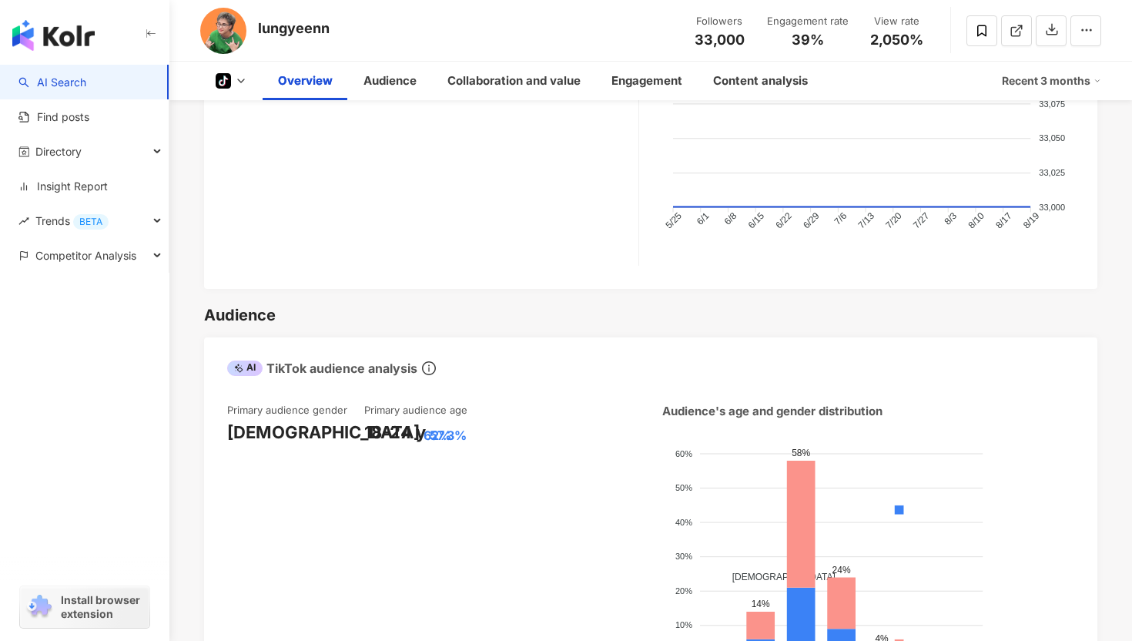
scroll to position [689, 0]
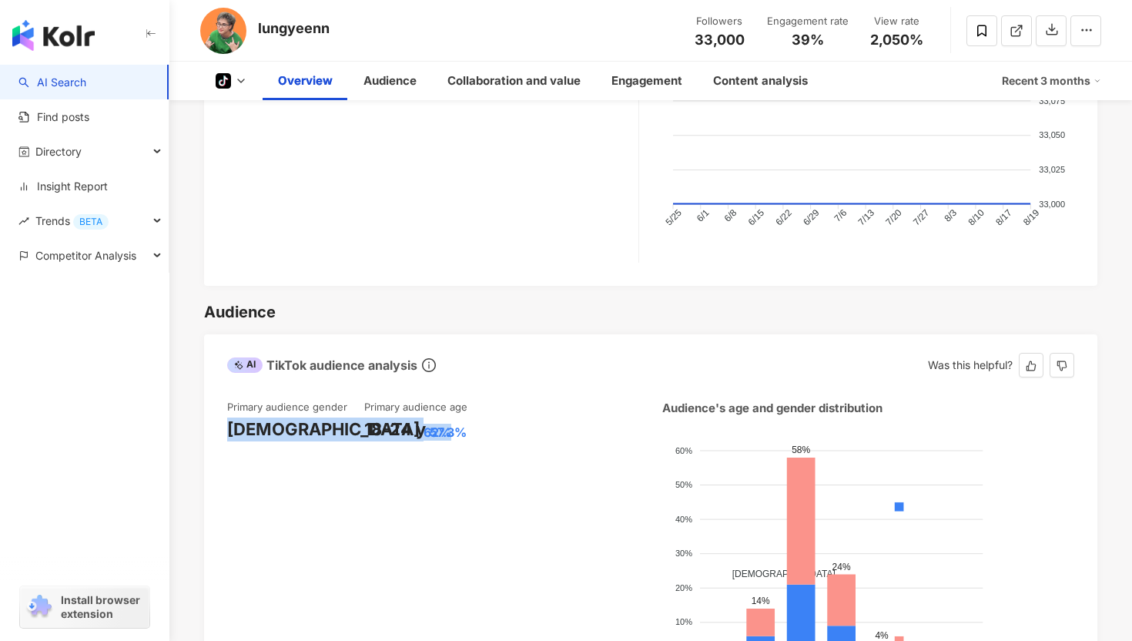
drag, startPoint x: 229, startPoint y: 424, endPoint x: 330, endPoint y: 428, distance: 101.0
click at [330, 428] on div "[DEMOGRAPHIC_DATA] 62%" at bounding box center [295, 430] width 137 height 24
copy div "[DEMOGRAPHIC_DATA] 62%"
drag, startPoint x: 364, startPoint y: 427, endPoint x: 468, endPoint y: 425, distance: 103.2
click at [468, 425] on div "18-24 y 57.3%" at bounding box center [432, 430] width 137 height 24
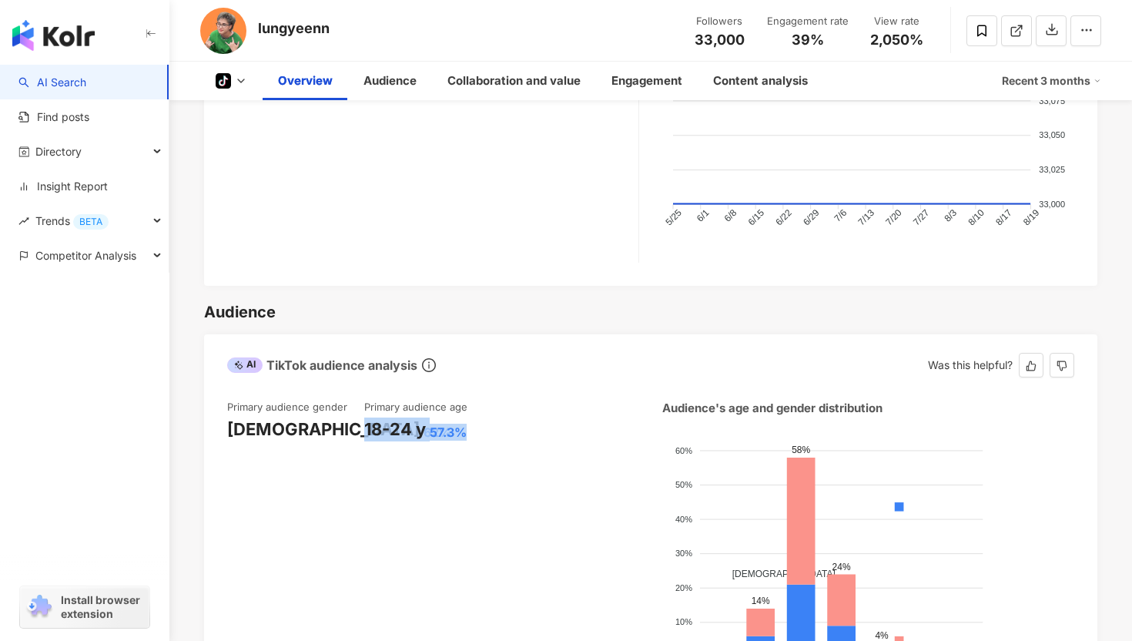
copy div "18-24 y 57.3%"
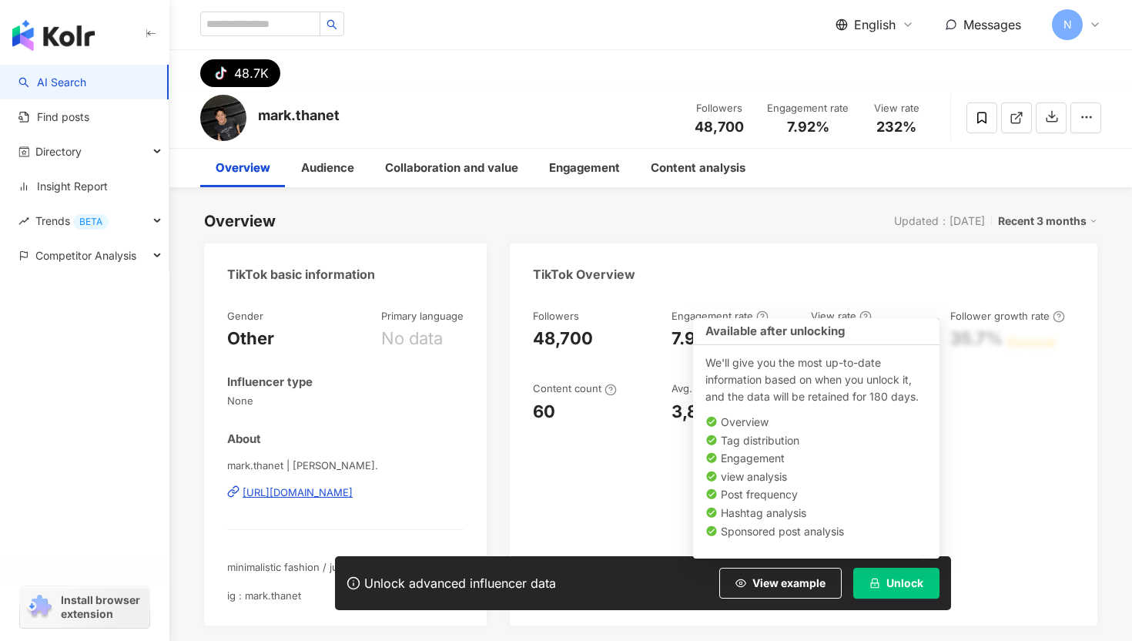
click at [911, 579] on span "Unlock" at bounding box center [905, 583] width 37 height 12
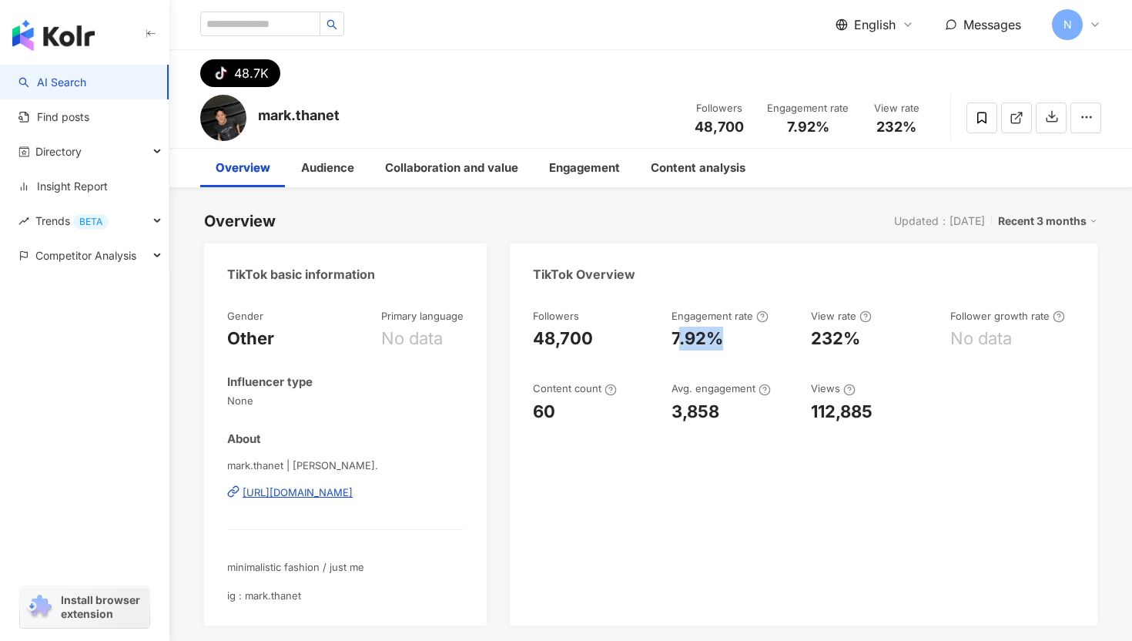
drag, startPoint x: 676, startPoint y: 334, endPoint x: 720, endPoint y: 337, distance: 44.0
click at [720, 337] on div "7.92%" at bounding box center [698, 339] width 52 height 24
click at [727, 337] on div "7.92%" at bounding box center [734, 339] width 124 height 24
drag, startPoint x: 726, startPoint y: 337, endPoint x: 672, endPoint y: 337, distance: 53.9
click at [672, 337] on div "7.92%" at bounding box center [734, 339] width 124 height 24
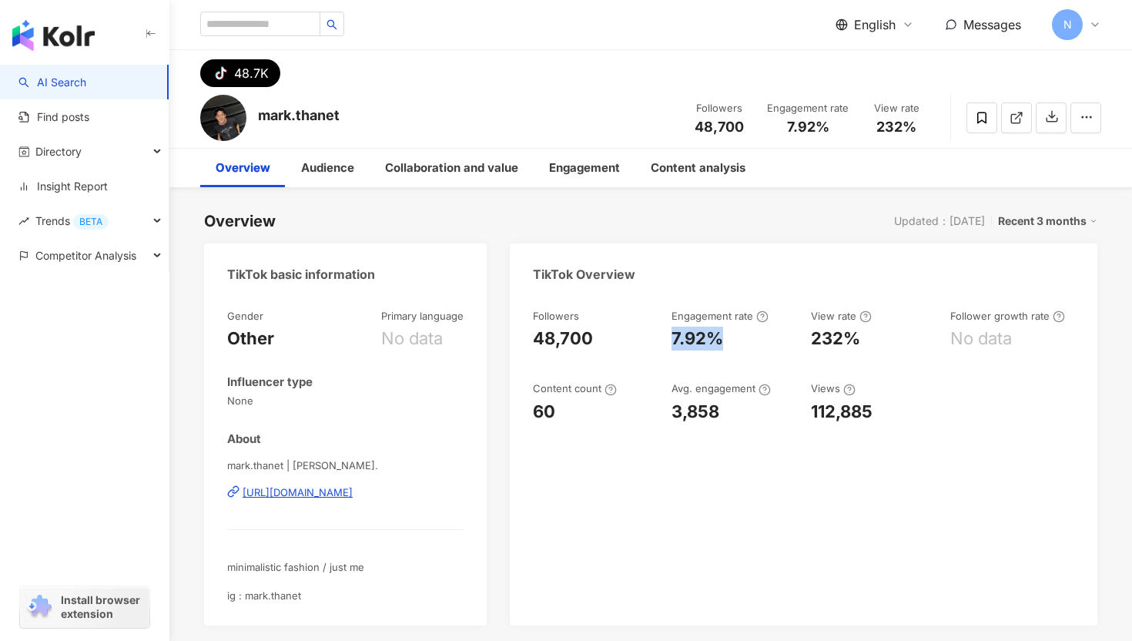
copy div "7.92%"
click at [350, 203] on div "Overview Updated：8/19/25 Recent 3 months TikTok basic information Gender Other …" at bounding box center [651, 591] width 894 height 793
click at [726, 340] on div "7.92%" at bounding box center [734, 339] width 124 height 24
drag, startPoint x: 721, startPoint y: 339, endPoint x: 676, endPoint y: 339, distance: 44.7
click at [676, 339] on div "7.92%" at bounding box center [698, 339] width 52 height 24
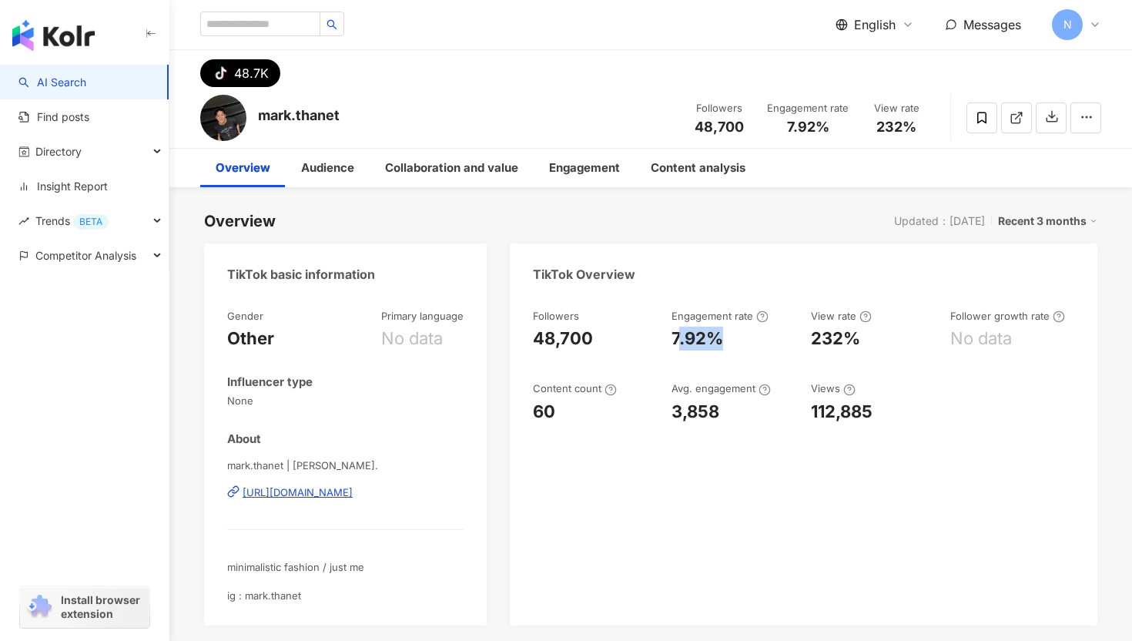
copy div ".92%"
drag, startPoint x: 666, startPoint y: 339, endPoint x: 719, endPoint y: 343, distance: 54.1
click at [719, 343] on div "Followers 48,700 Engagement rate 7.92% View rate 232% Follower growth rate No d…" at bounding box center [804, 366] width 542 height 115
copy div "7.92%"
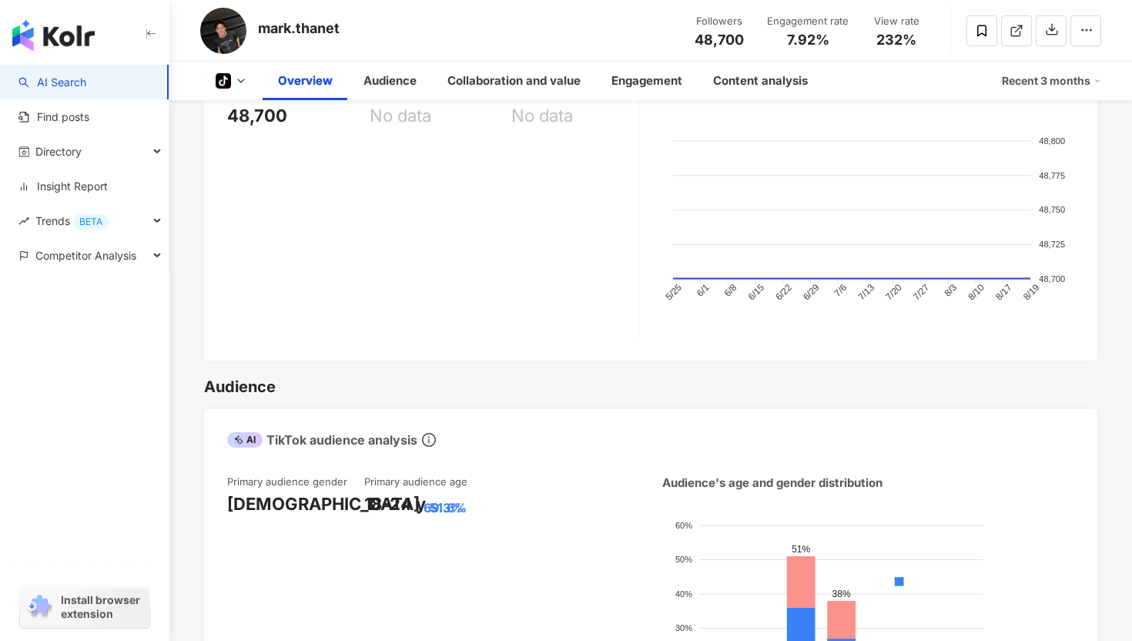
scroll to position [709, 0]
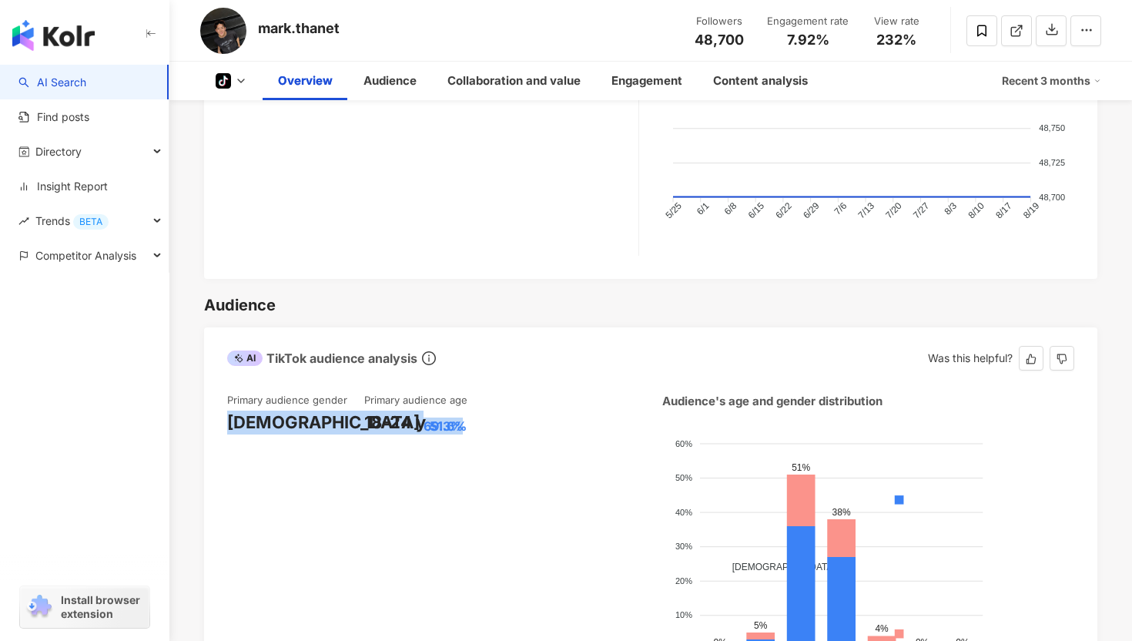
drag, startPoint x: 229, startPoint y: 423, endPoint x: 307, endPoint y: 423, distance: 78.6
click at [307, 423] on div "Male 69.3%" at bounding box center [295, 423] width 137 height 24
copy div "Male 69.3%"
click at [370, 421] on div "18-24 y" at bounding box center [395, 423] width 62 height 24
drag, startPoint x: 368, startPoint y: 421, endPoint x: 411, endPoint y: 420, distance: 43.1
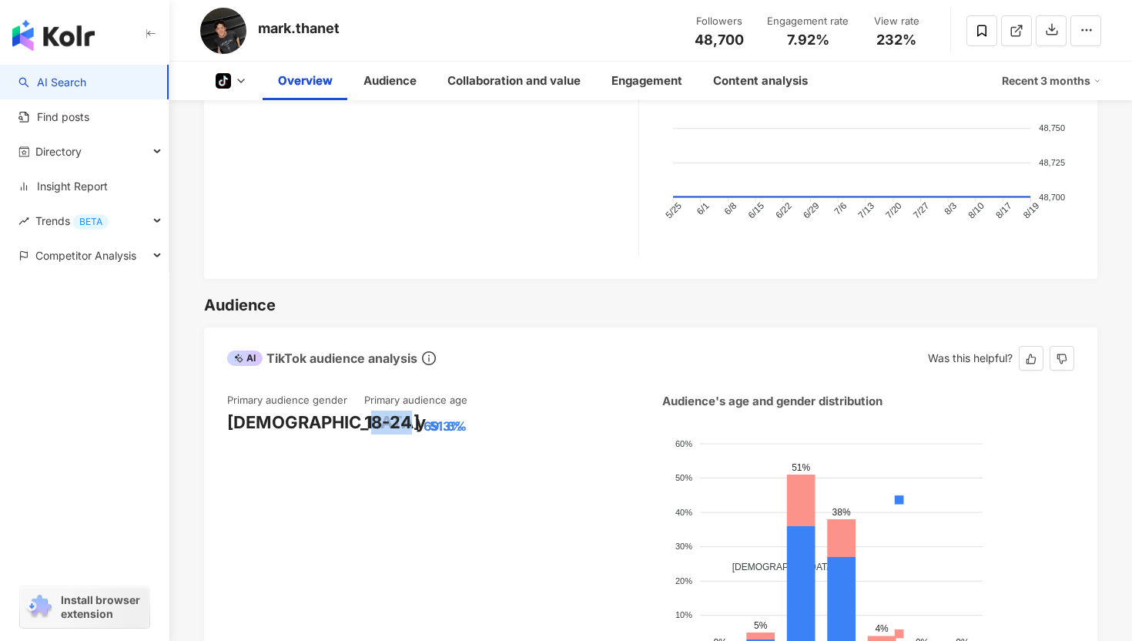
click at [411, 420] on div "18-24 y" at bounding box center [395, 423] width 62 height 24
drag, startPoint x: 477, startPoint y: 422, endPoint x: 364, endPoint y: 418, distance: 112.6
click at [363, 418] on div "Primary audience gender Male 69.3% Primary audience age 18-24 y 51.6%" at bounding box center [433, 540] width 412 height 295
click at [359, 411] on div "Male 69.3%" at bounding box center [295, 423] width 137 height 24
drag, startPoint x: 364, startPoint y: 425, endPoint x: 474, endPoint y: 421, distance: 109.5
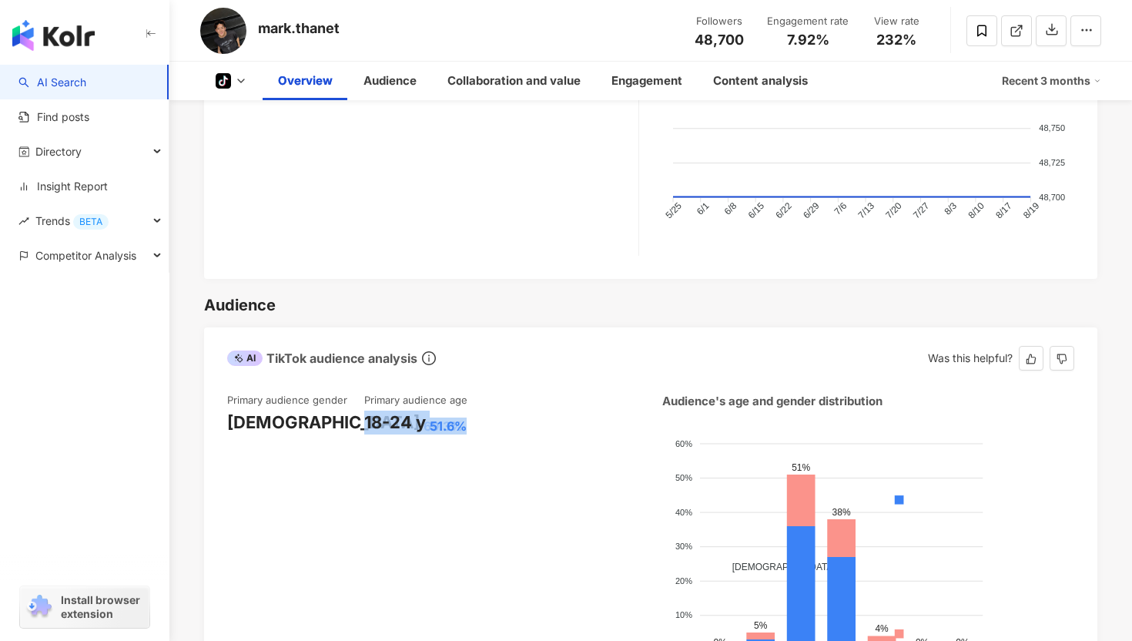
click at [474, 421] on div "18-24 y 51.6%" at bounding box center [432, 423] width 137 height 24
copy div "18-24 y 51.6%"
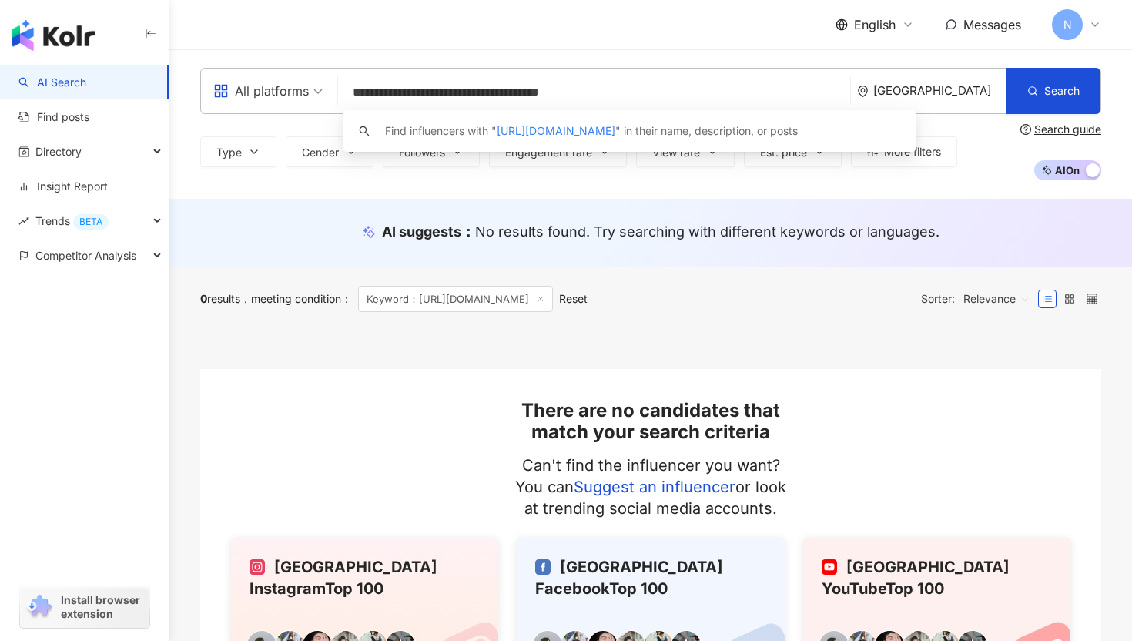
click at [430, 90] on input "**********" at bounding box center [594, 92] width 500 height 29
type input "**********"
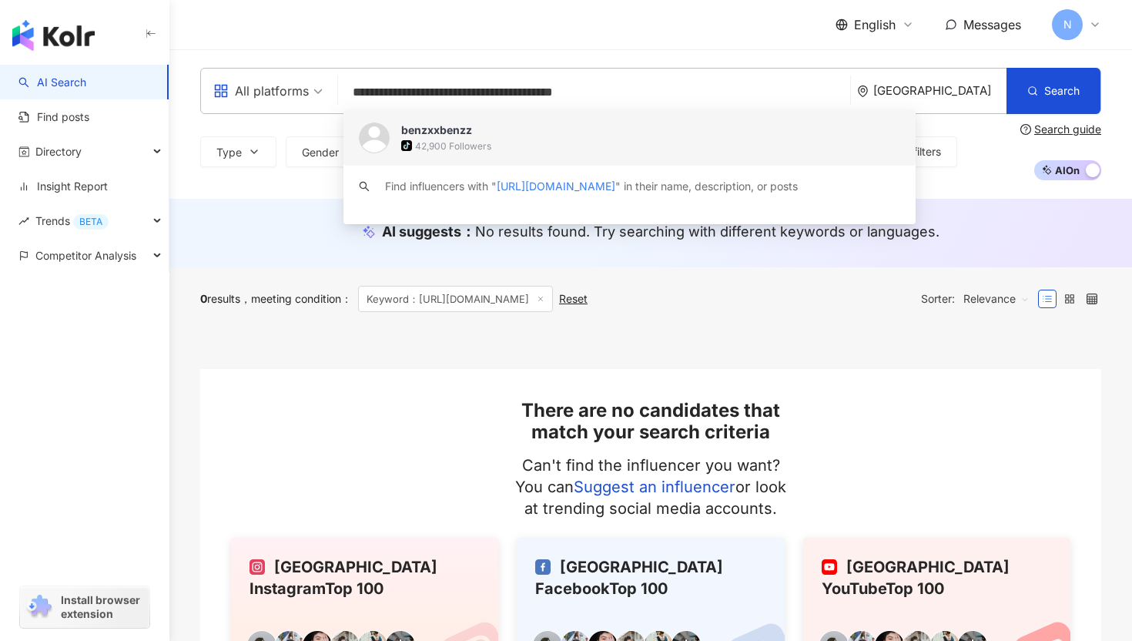
click at [525, 138] on div "tiktok-icon 42,900 Followers" at bounding box center [650, 145] width 499 height 15
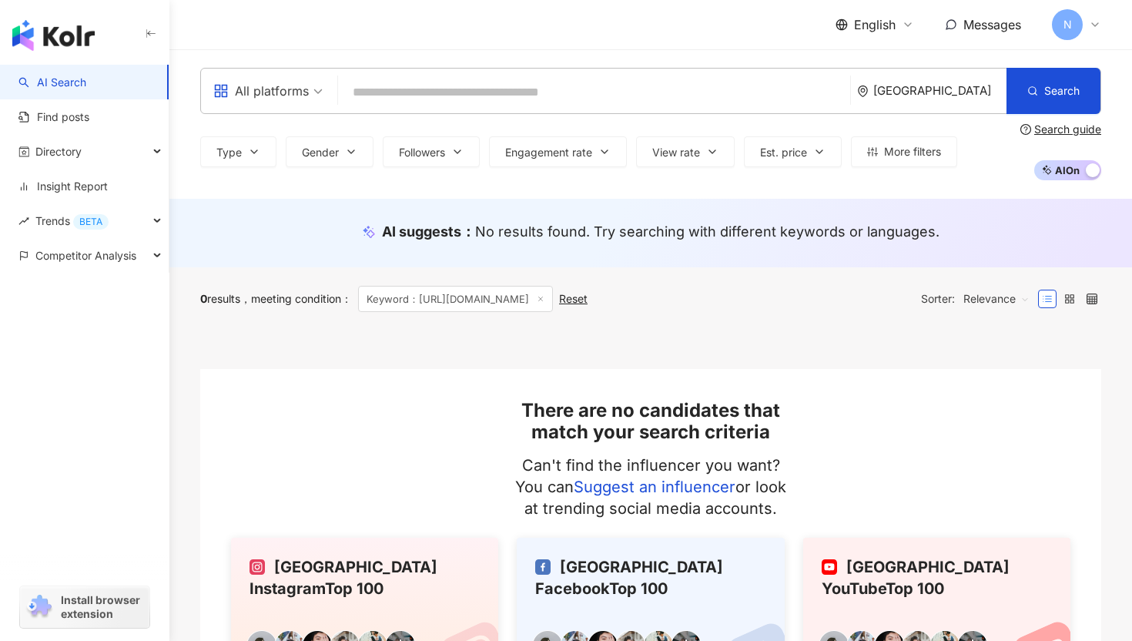
paste input "**********"
type input "**********"
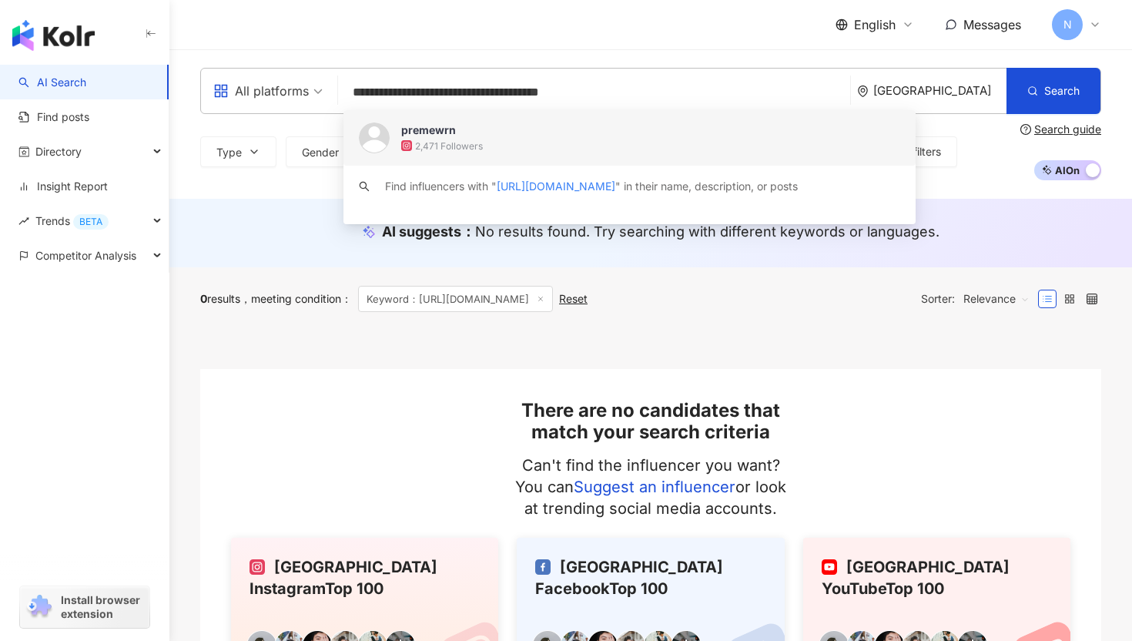
click at [517, 139] on div "2,471 Followers" at bounding box center [650, 145] width 499 height 15
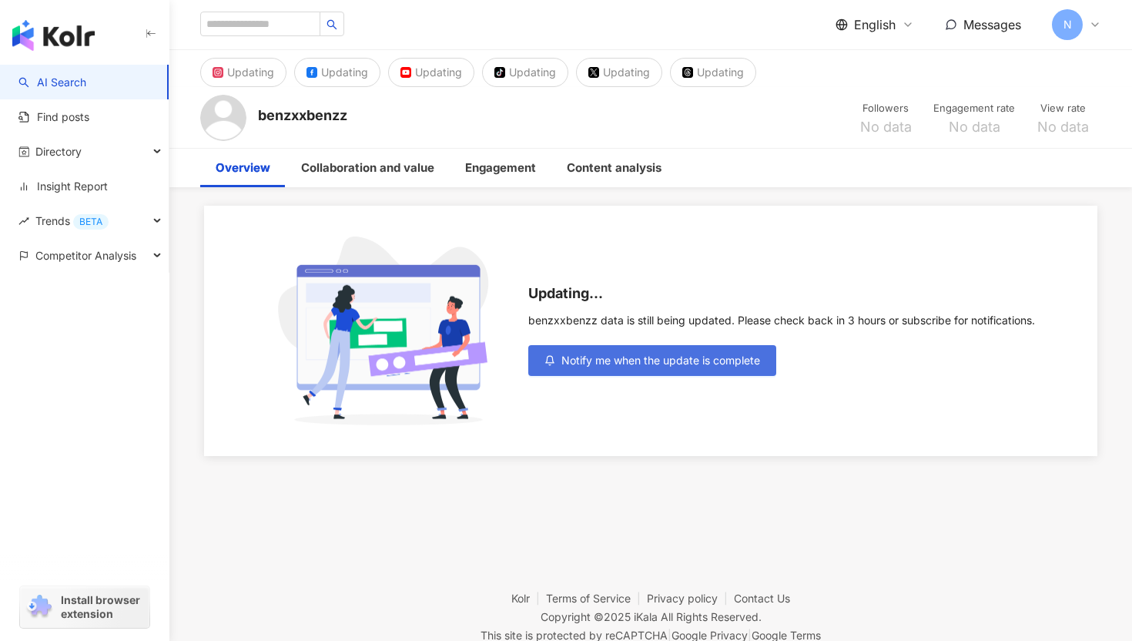
click at [662, 354] on span "Notify me when the update is complete" at bounding box center [661, 360] width 199 height 12
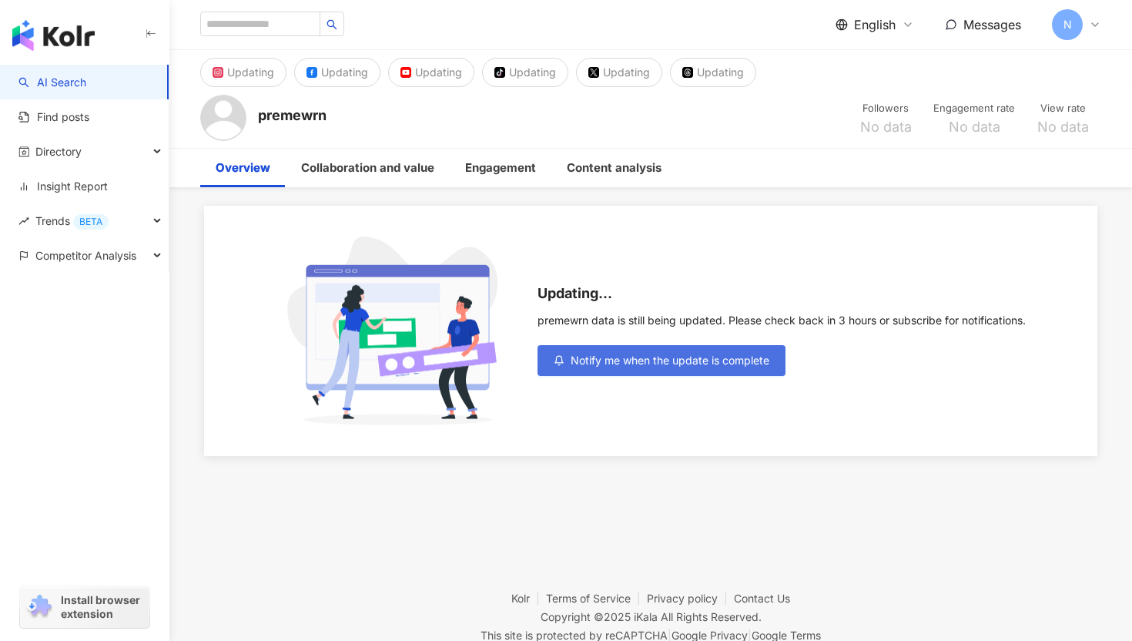
click at [594, 357] on span "Notify me when the update is complete" at bounding box center [670, 360] width 199 height 12
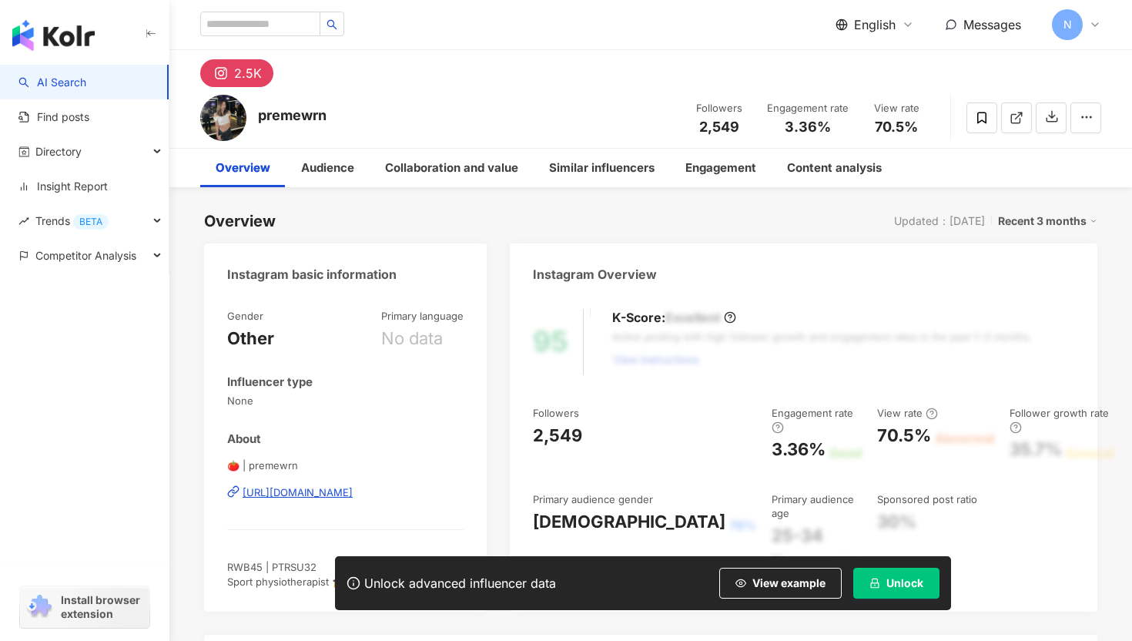
click at [914, 596] on button "Unlock" at bounding box center [897, 583] width 86 height 31
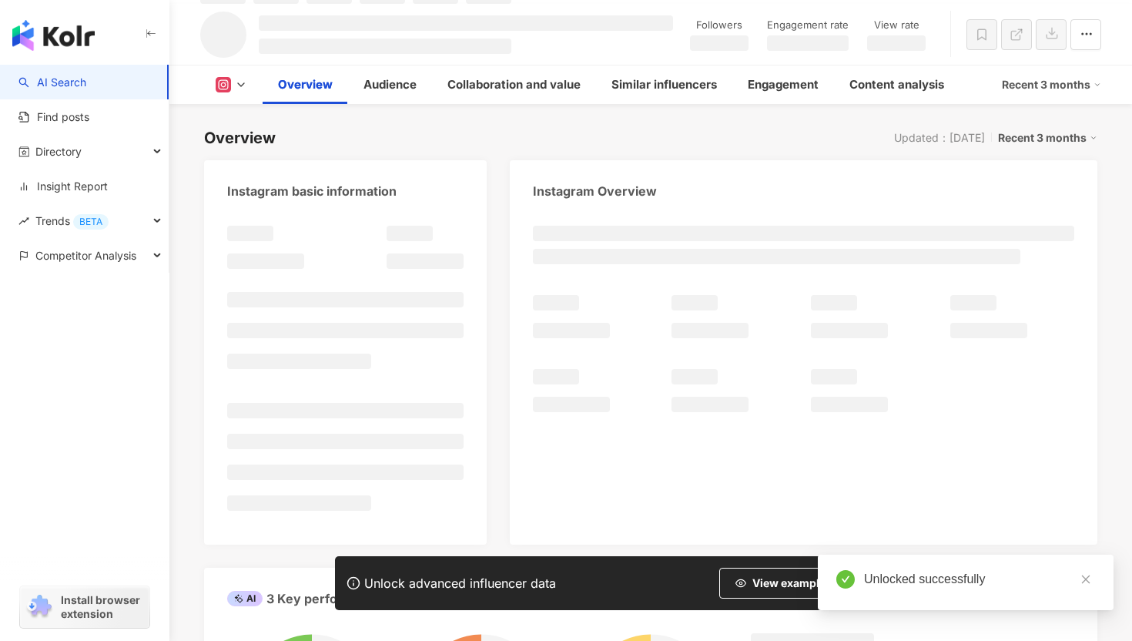
scroll to position [102, 0]
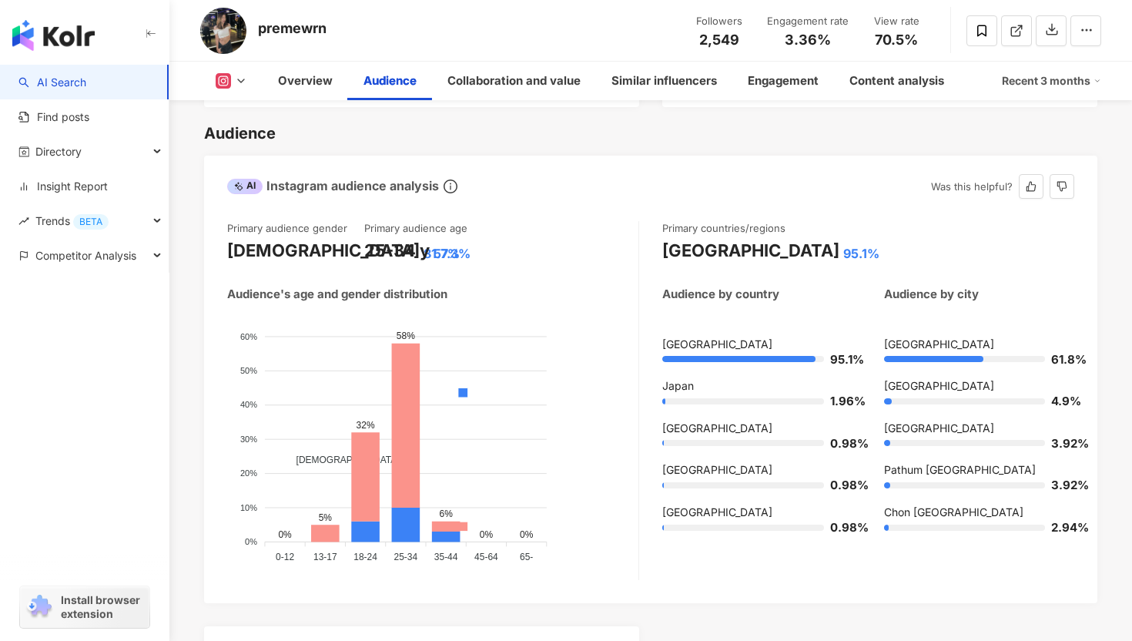
scroll to position [1323, 0]
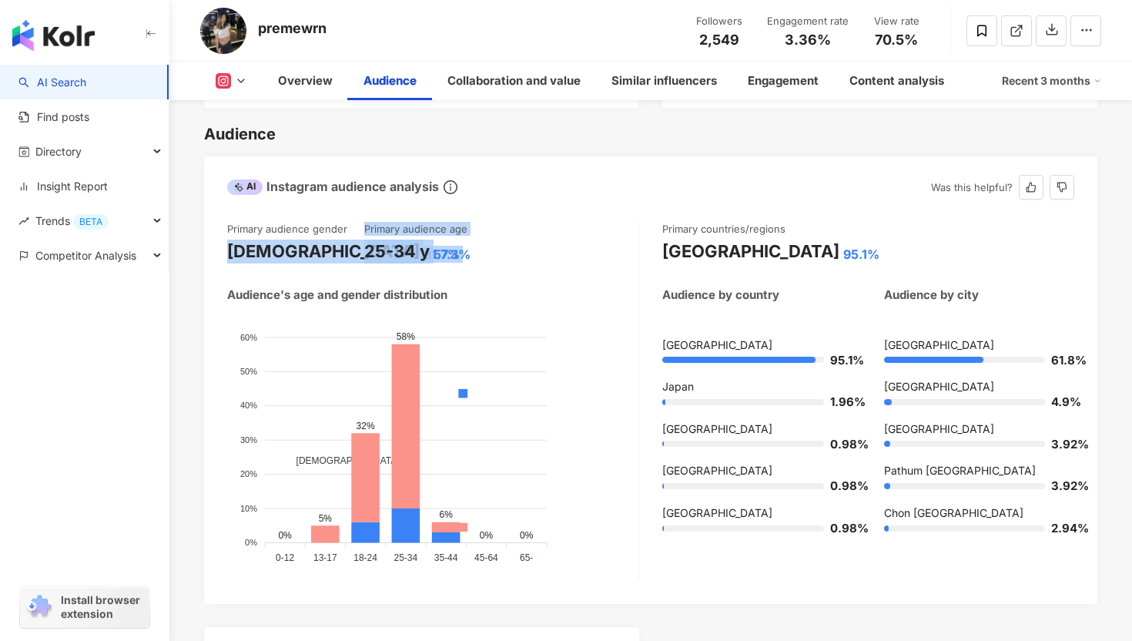
drag, startPoint x: 471, startPoint y: 245, endPoint x: 231, endPoint y: 243, distance: 240.3
click at [231, 243] on div "Primary audience gender [DEMOGRAPHIC_DATA] 81.7% Primary audience age [DEMOGRAP…" at bounding box center [432, 243] width 411 height 42
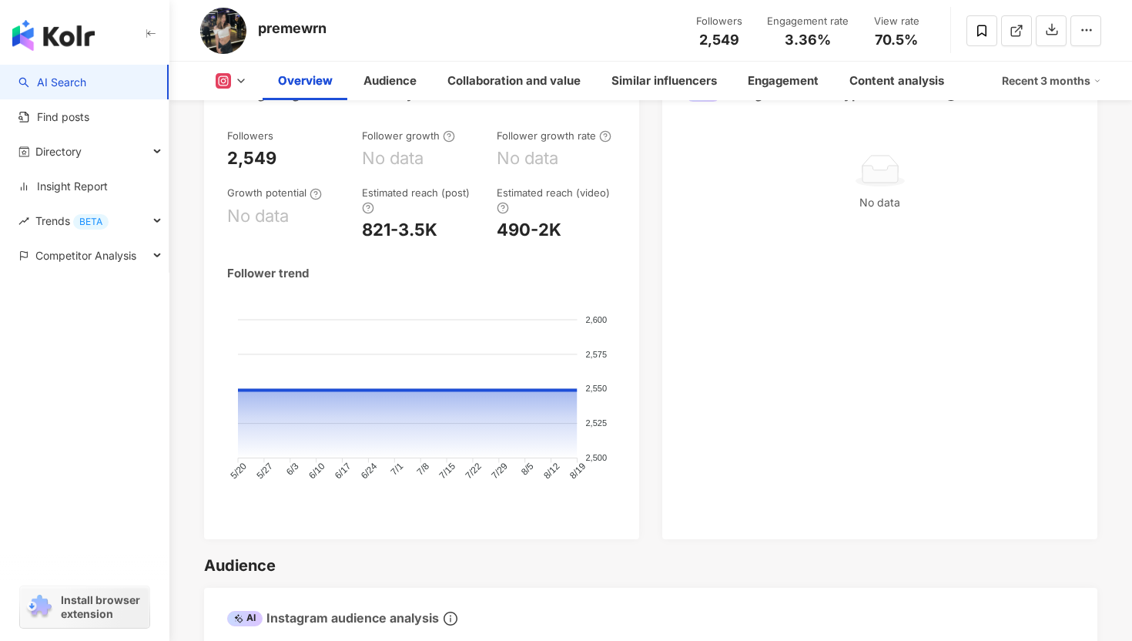
scroll to position [889, 0]
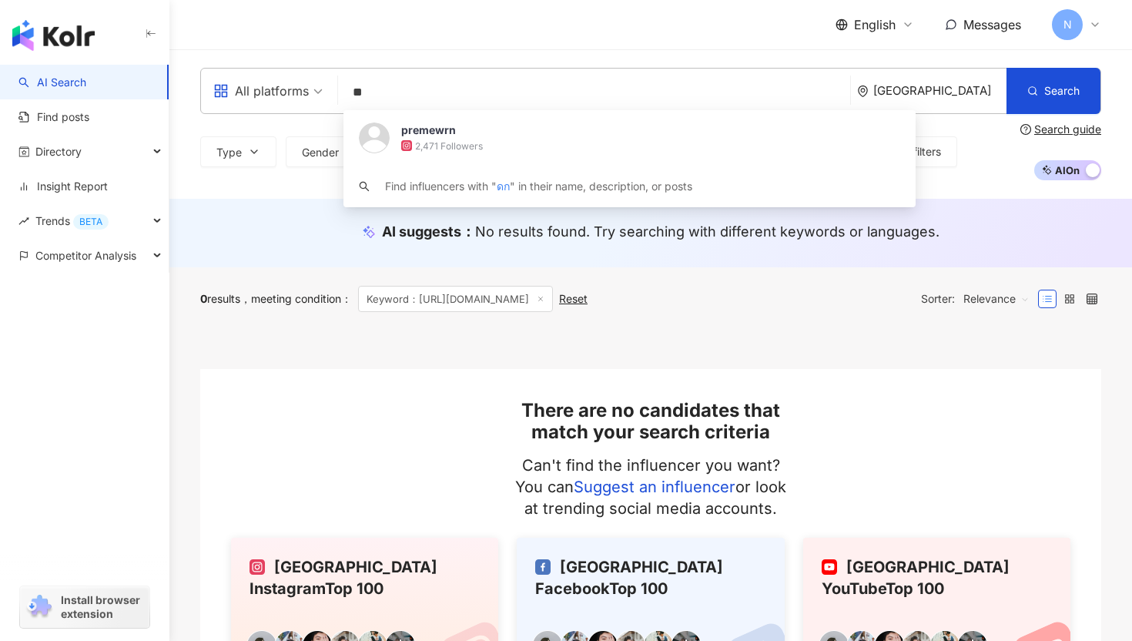
type input "*"
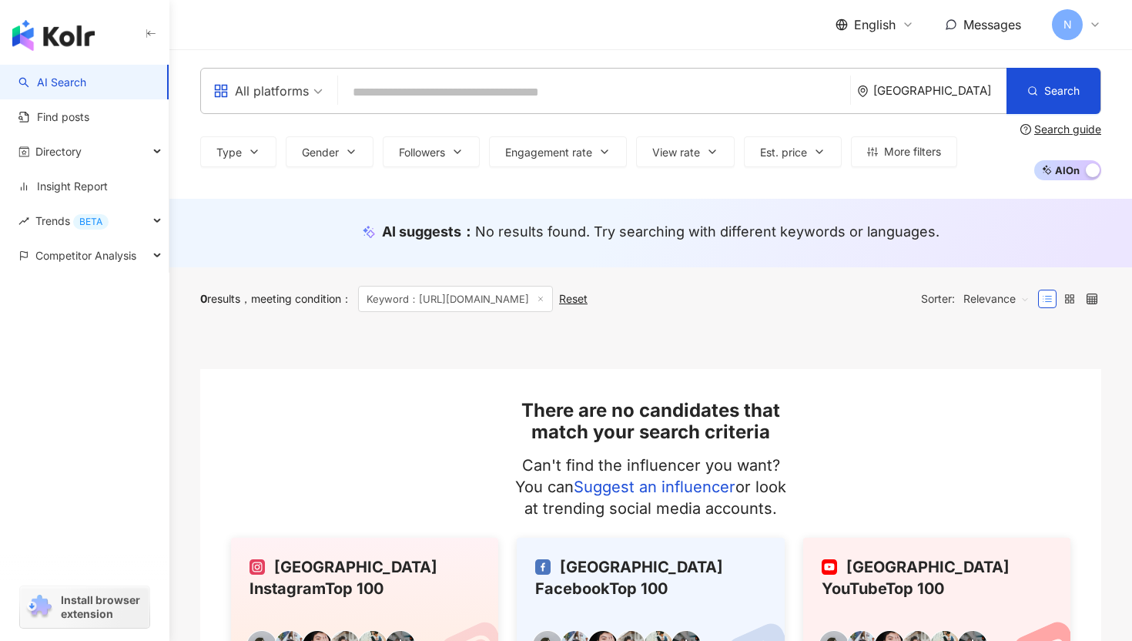
click at [417, 89] on input "search" at bounding box center [594, 92] width 500 height 29
paste input "**********"
click at [660, 102] on input "**********" at bounding box center [594, 92] width 500 height 29
type input "**********"
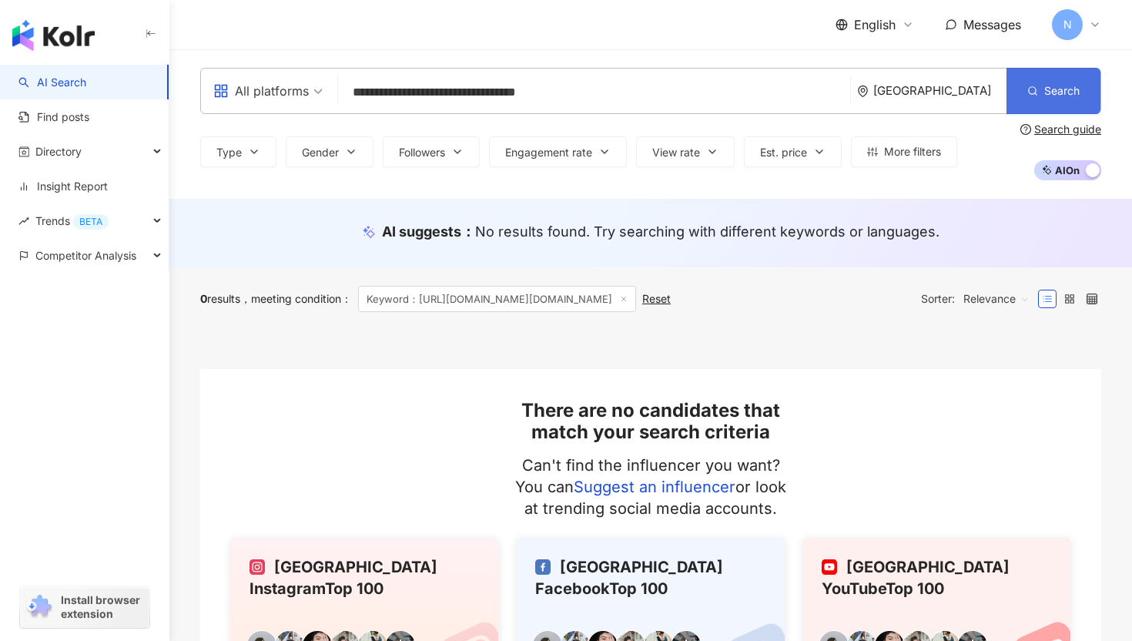
click at [1047, 102] on button "Search" at bounding box center [1054, 91] width 94 height 46
click at [445, 99] on input "**********" at bounding box center [594, 92] width 500 height 29
click at [576, 94] on input "**********" at bounding box center [594, 92] width 500 height 29
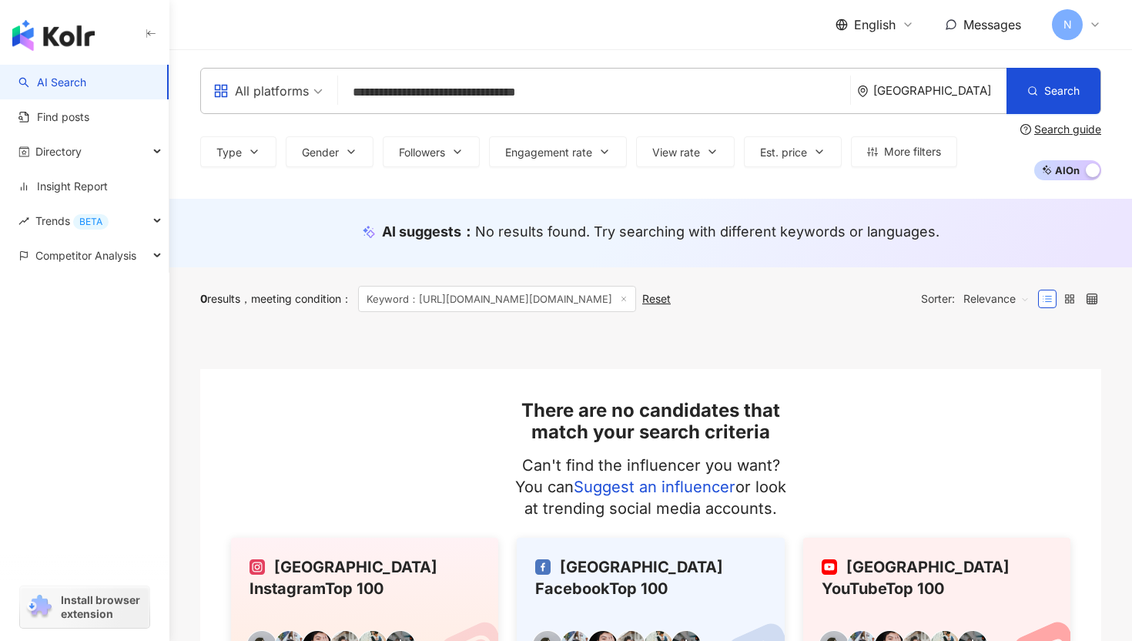
click at [994, 26] on span "Messages" at bounding box center [993, 24] width 58 height 15
click at [1073, 30] on span "N" at bounding box center [1067, 24] width 31 height 31
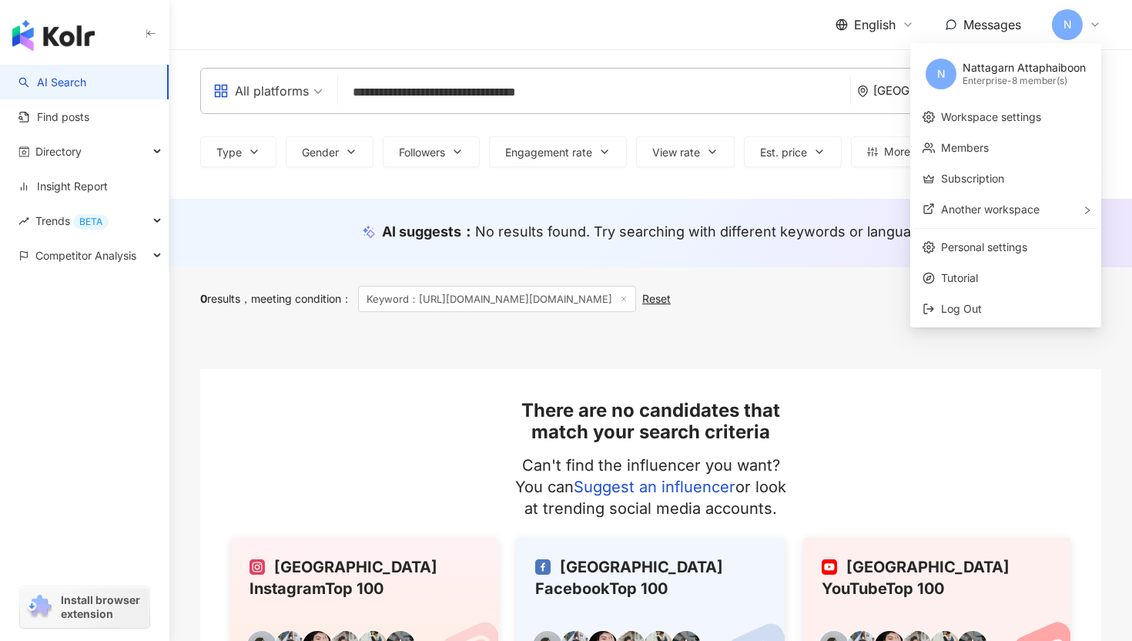
click at [847, 320] on div "0 results meeting condition ： Keyword：https://www.instagram.com/bomi.vtg/ Reset…" at bounding box center [650, 298] width 901 height 63
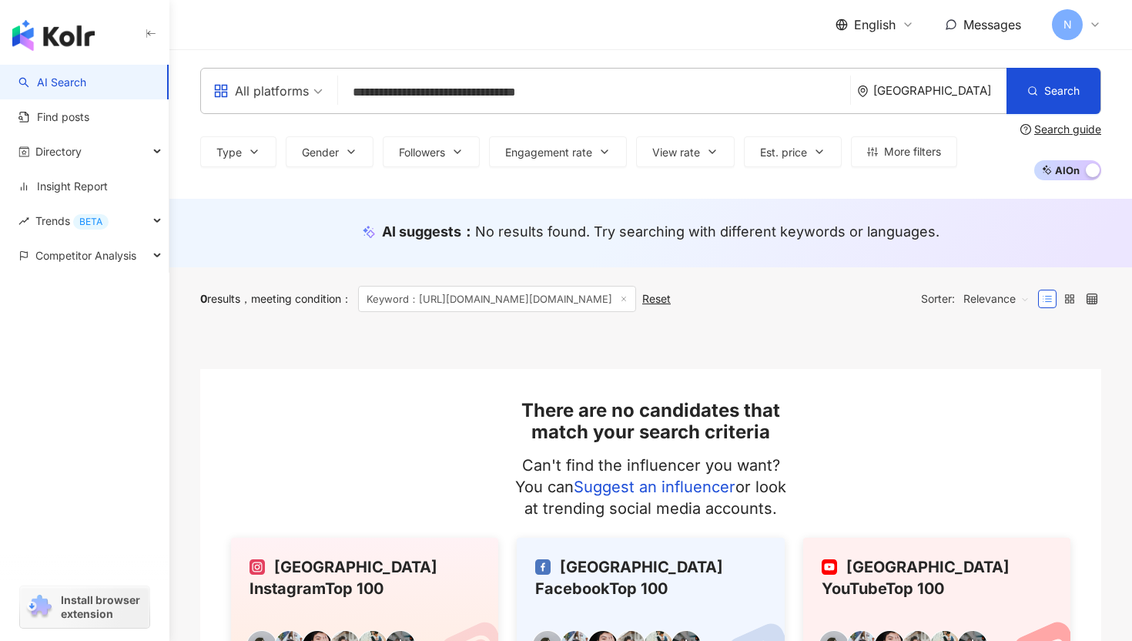
click at [652, 299] on div "Reset" at bounding box center [656, 299] width 29 height 12
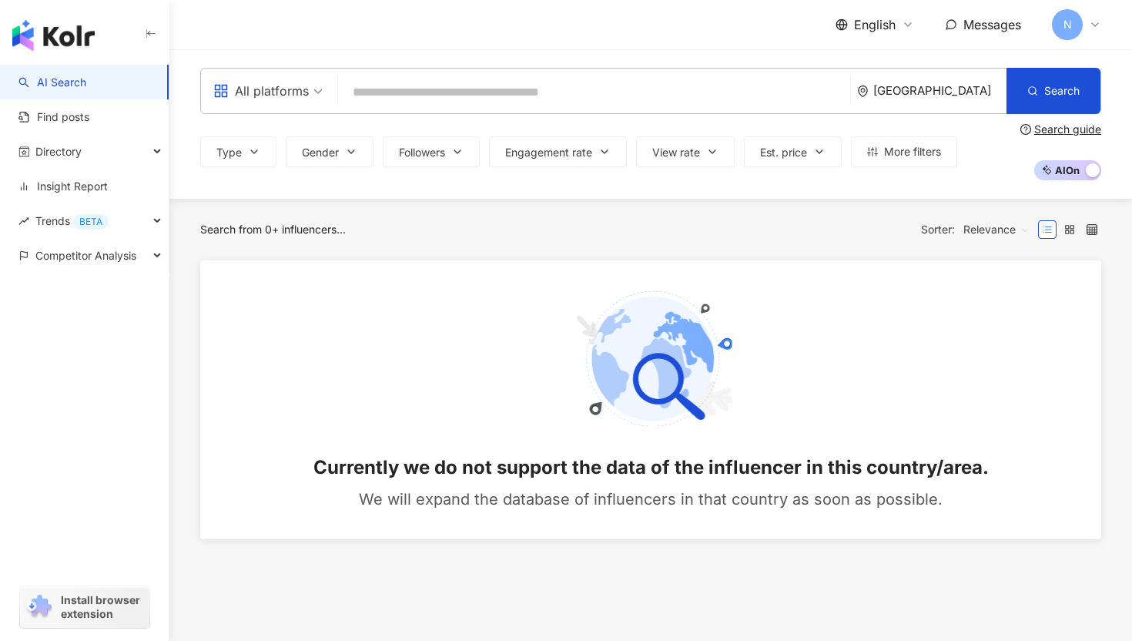
click at [389, 86] on input "search" at bounding box center [594, 92] width 500 height 29
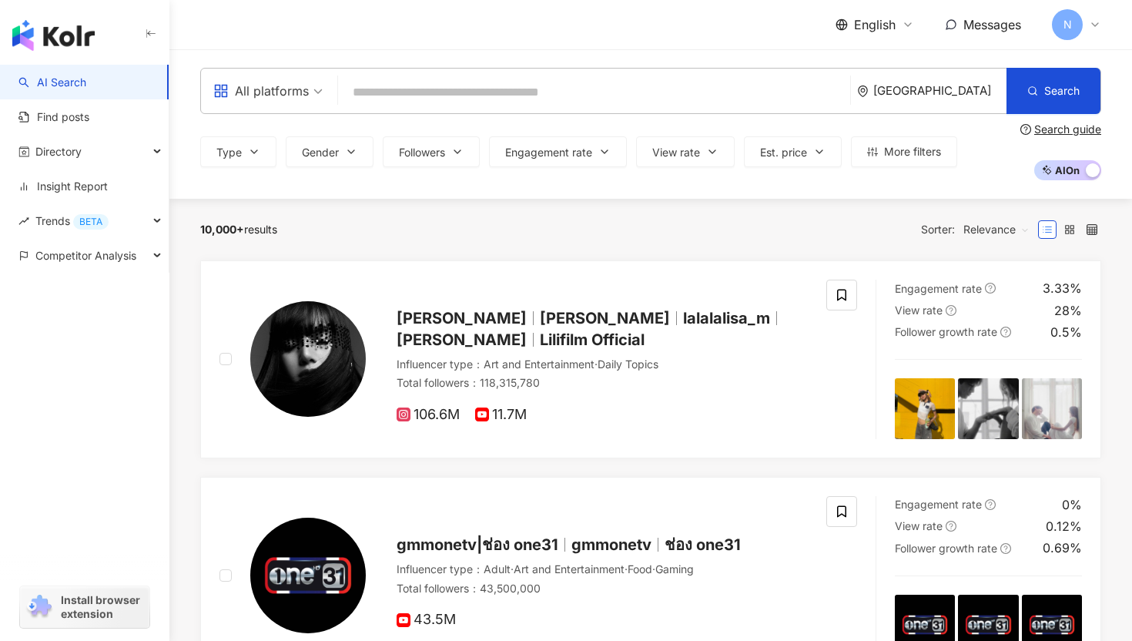
paste input "**********"
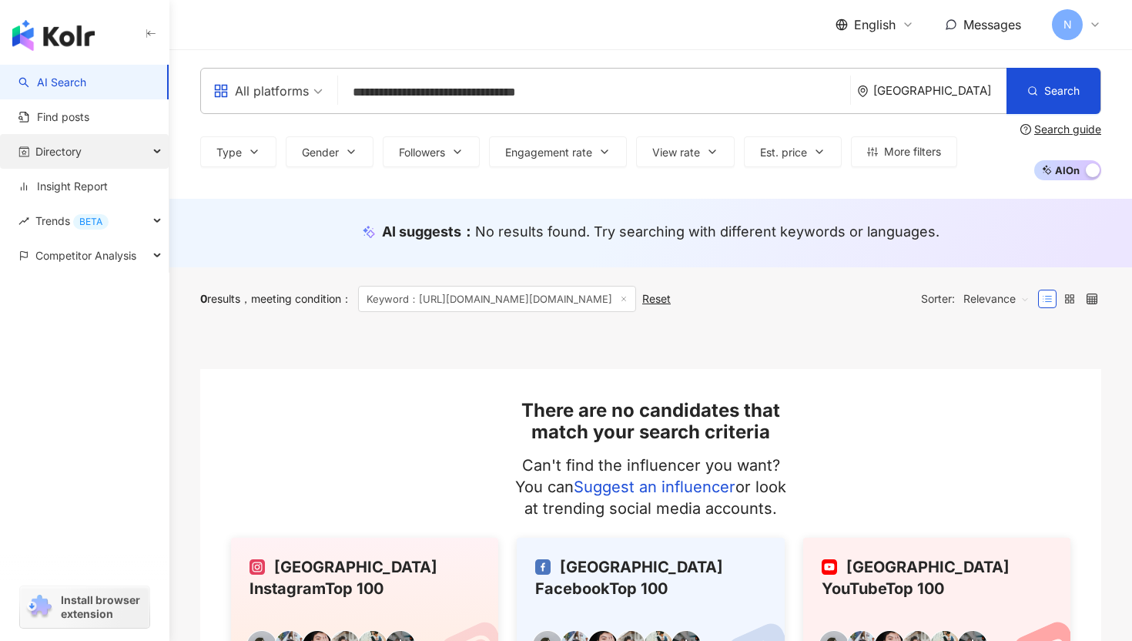
click at [104, 146] on div "Directory" at bounding box center [84, 151] width 169 height 35
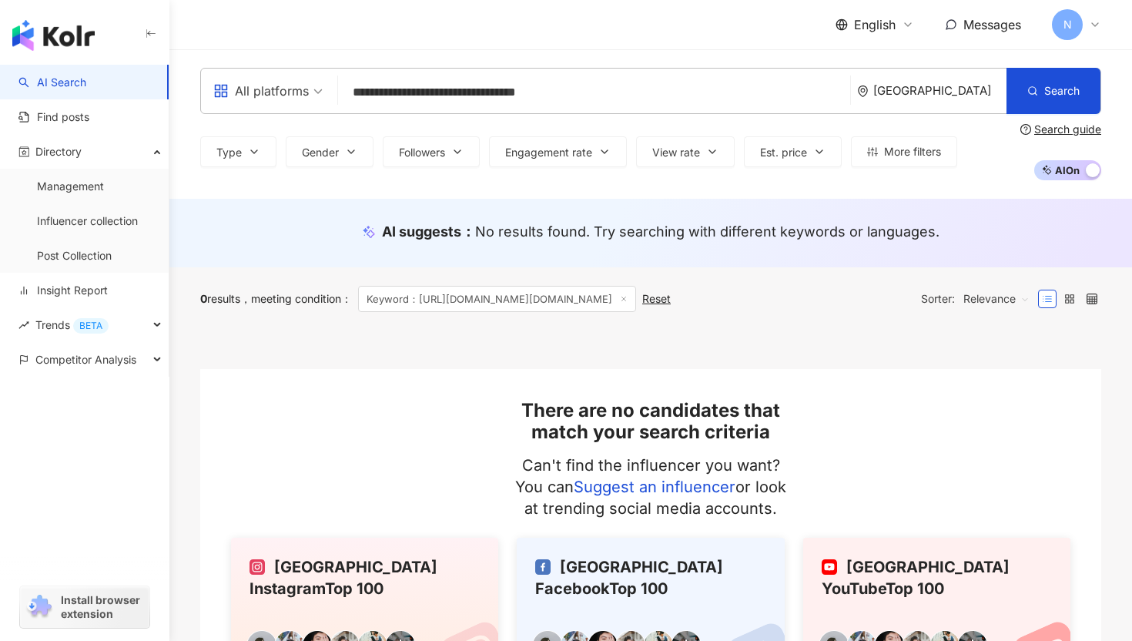
click at [419, 106] on input "**********" at bounding box center [594, 92] width 500 height 29
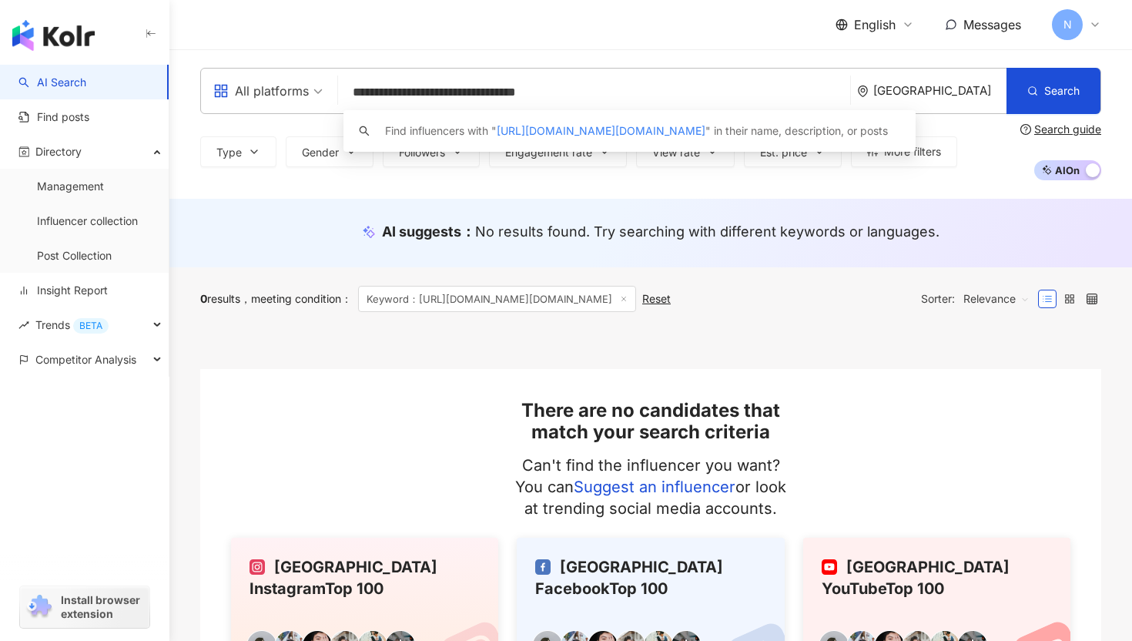
click at [419, 106] on input "**********" at bounding box center [594, 92] width 500 height 29
paste input "search"
type input "**********"
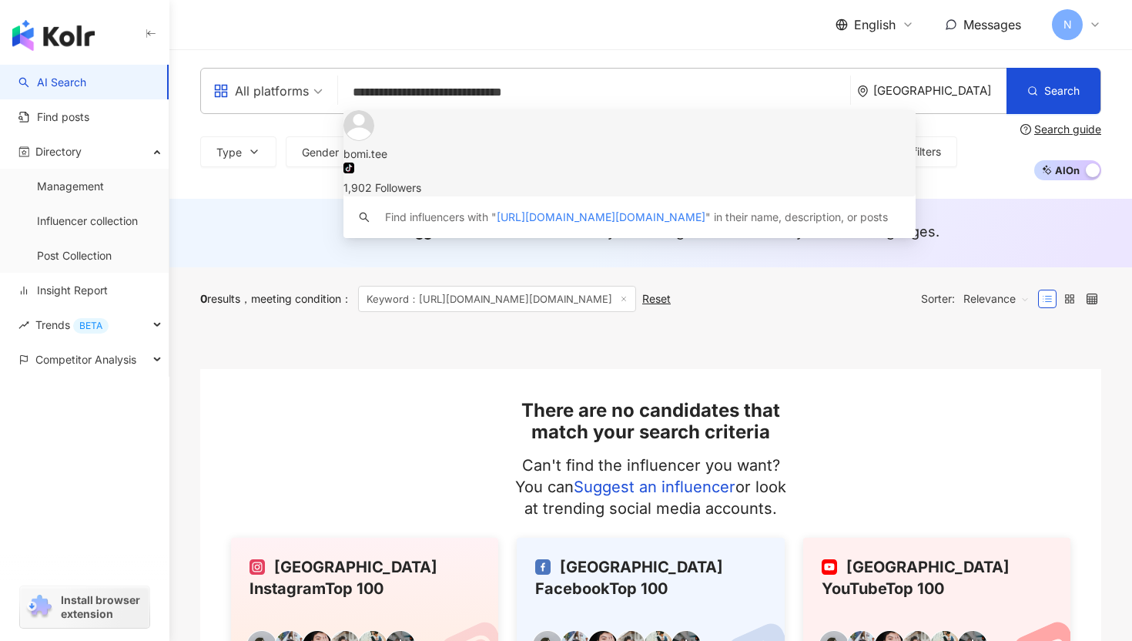
click at [441, 146] on div "bomi.tee" at bounding box center [630, 154] width 572 height 17
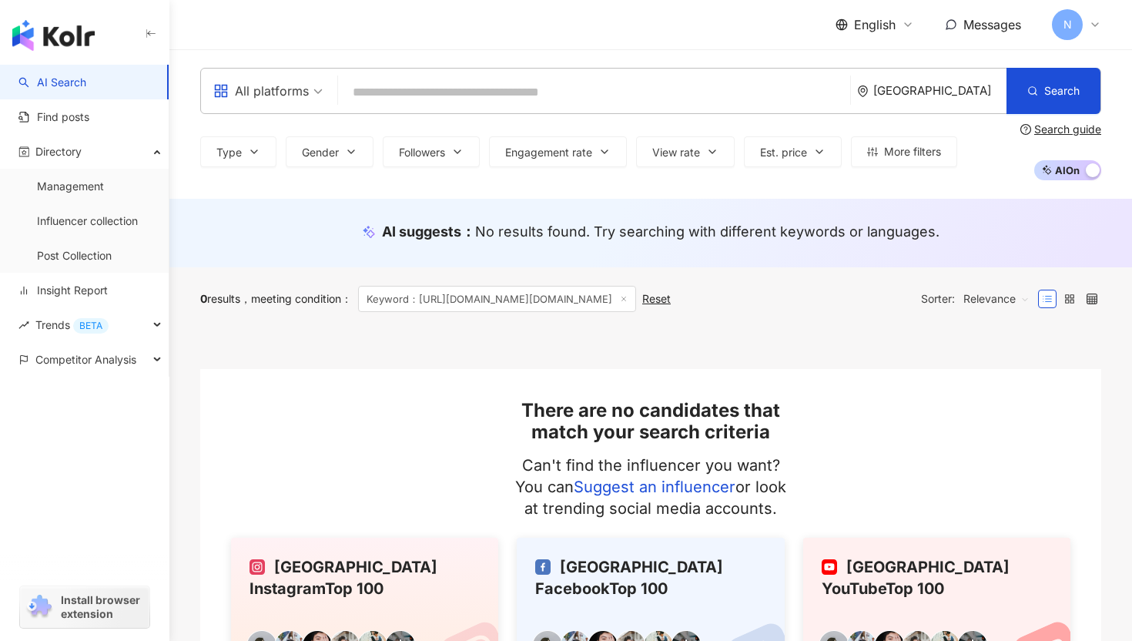
click at [364, 93] on input "search" at bounding box center [594, 92] width 500 height 29
paste input "**********"
type input "**********"
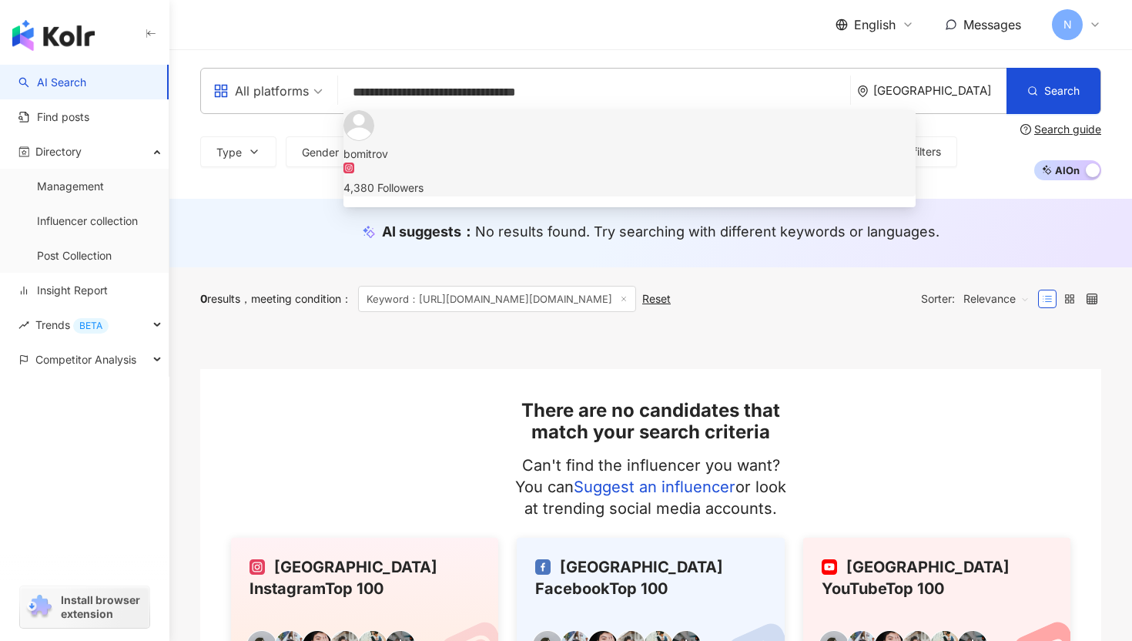
click at [482, 146] on span "bomitrov" at bounding box center [630, 154] width 572 height 17
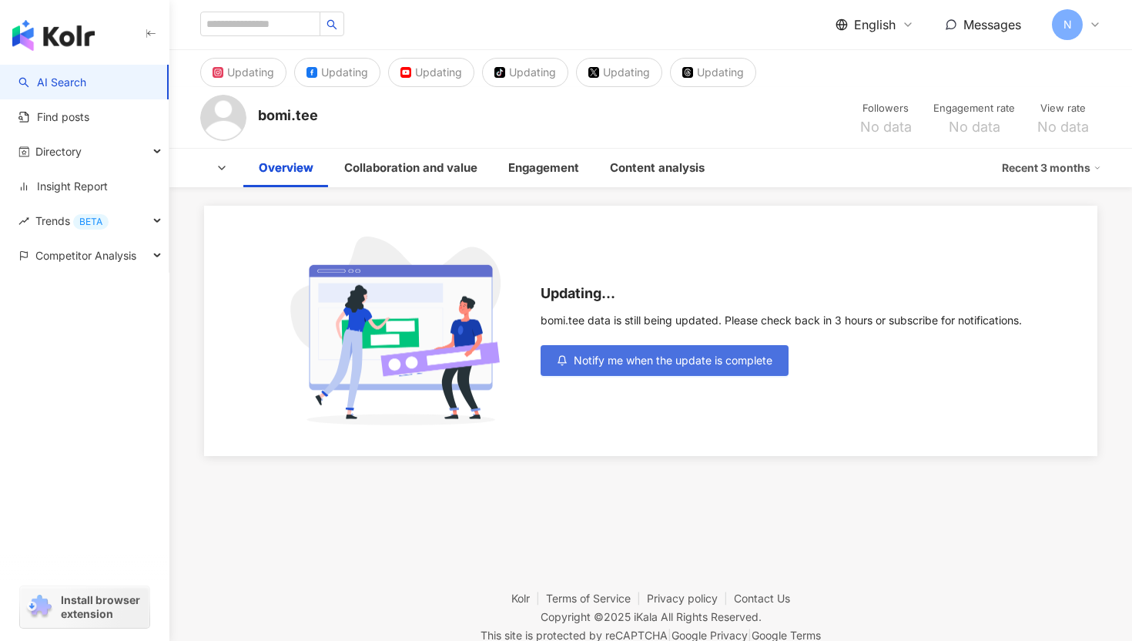
click at [675, 363] on span "Notify me when the update is complete" at bounding box center [673, 360] width 199 height 12
click at [585, 360] on span "Notify me when the update is complete" at bounding box center [673, 360] width 199 height 12
